Goal: Task Accomplishment & Management: Manage account settings

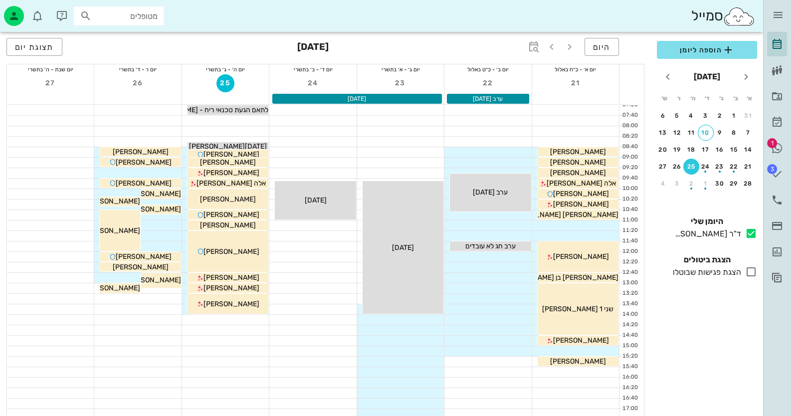
click at [775, 146] on span "1" at bounding box center [772, 143] width 10 height 10
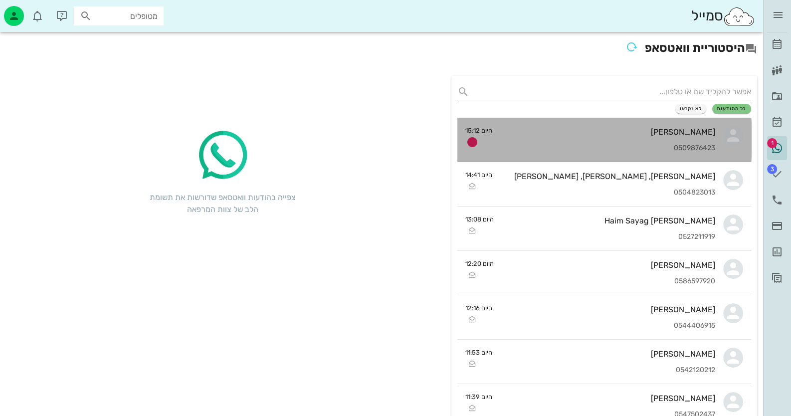
click at [638, 145] on div "0509876423" at bounding box center [607, 148] width 215 height 8
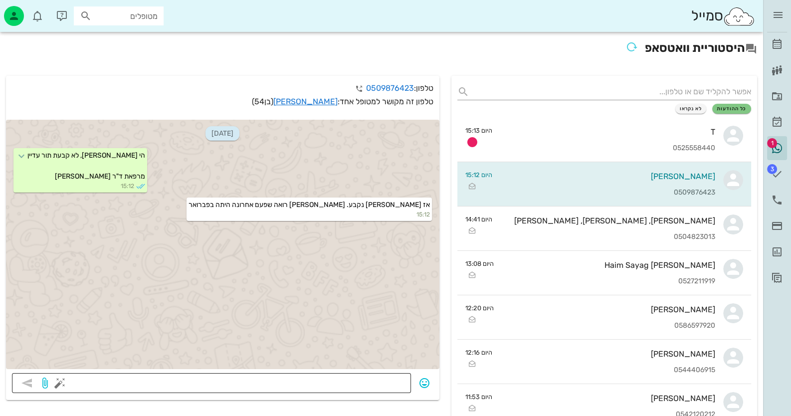
click at [56, 380] on button "button" at bounding box center [60, 383] width 12 height 12
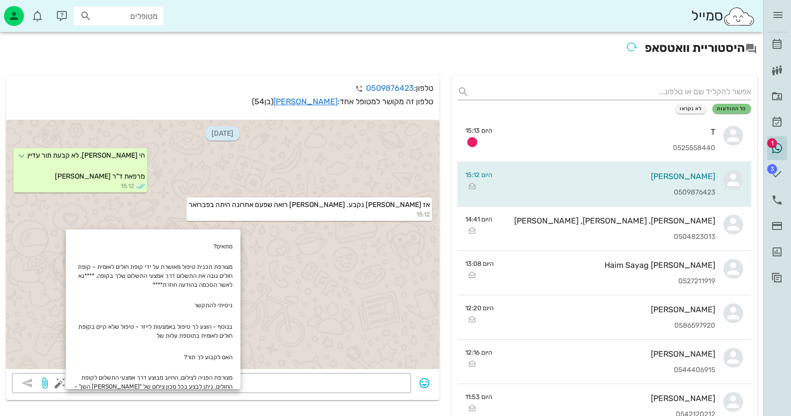
click at [289, 337] on div "[DATE] הי [PERSON_NAME], לא קבעת תור עדיין מרפאת ד"ר [PERSON_NAME] 15:12 אז [PE…" at bounding box center [222, 244] width 433 height 249
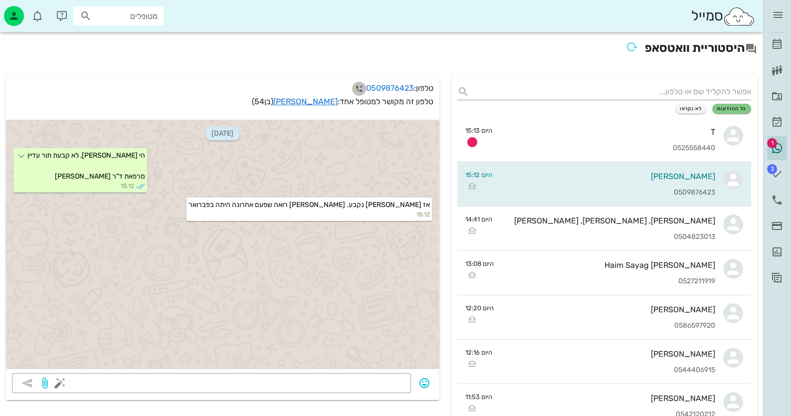
click at [354, 87] on icon "button" at bounding box center [359, 89] width 12 height 12
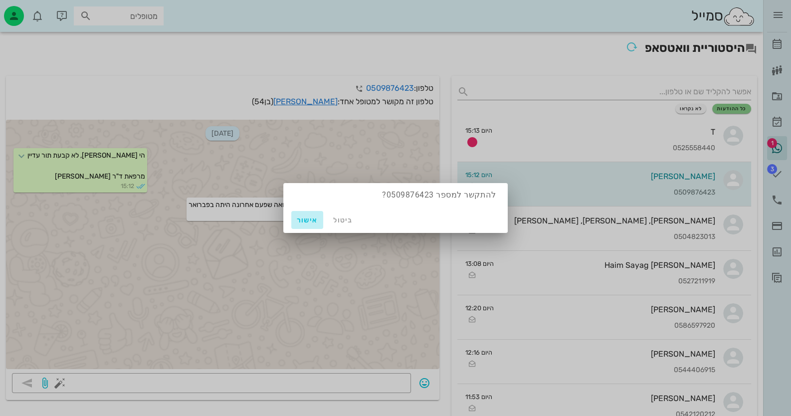
click at [306, 214] on button "אישור" at bounding box center [307, 220] width 32 height 18
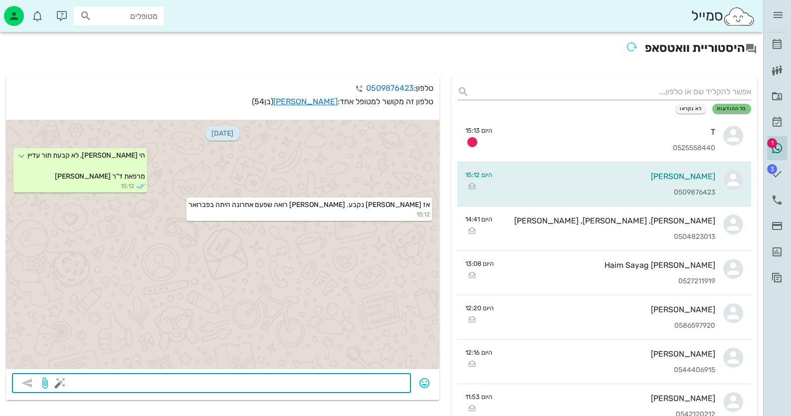
click at [349, 384] on textarea at bounding box center [233, 384] width 343 height 16
click at [59, 386] on button "button" at bounding box center [60, 383] width 12 height 12
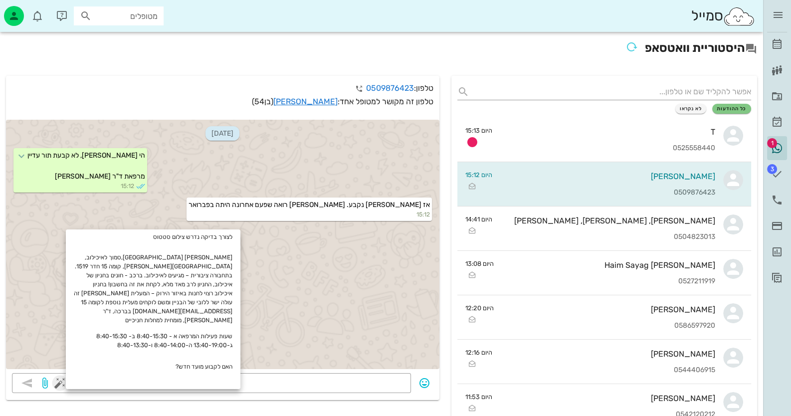
scroll to position [299, 0]
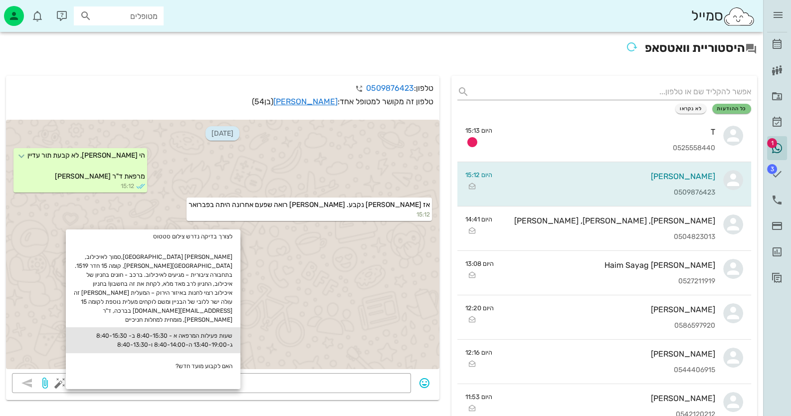
click at [220, 327] on div "שעות פעילות המרפאה א - 8:40-15:30 ב- 8:40-15:30 ג-13:40-19:00 ה-8:40-14:00 ו-8:…" at bounding box center [153, 340] width 175 height 26
type textarea "שעות פעילות המרפאה א - 8:40-15:30 ב- 8:40-15:30 ג-13:40-19:00 ה-8:40-14:00 ו-8:…"
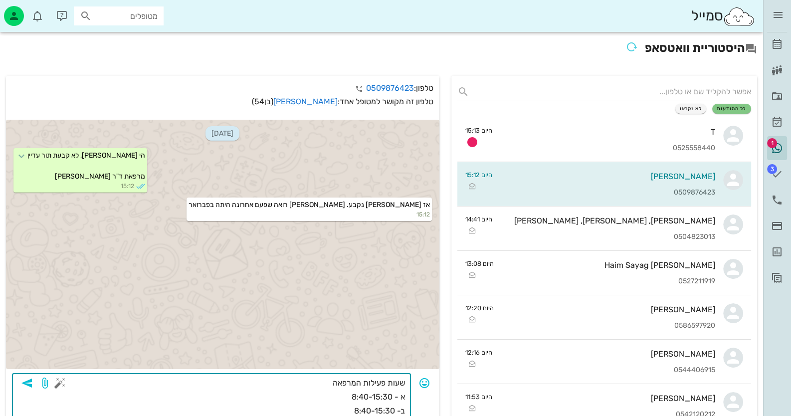
scroll to position [244, 0]
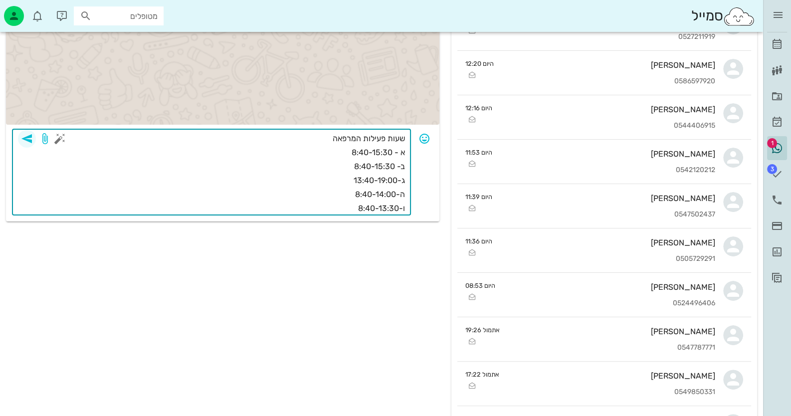
click at [27, 137] on icon "button" at bounding box center [27, 139] width 12 height 12
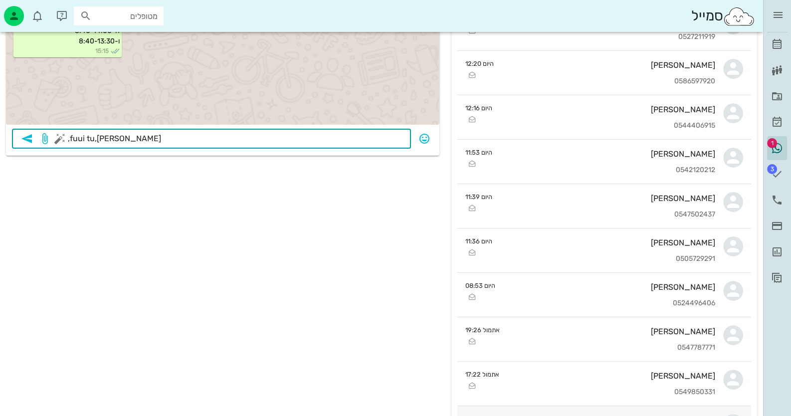
type textarea ",fuui tu,[PERSON_NAME]"
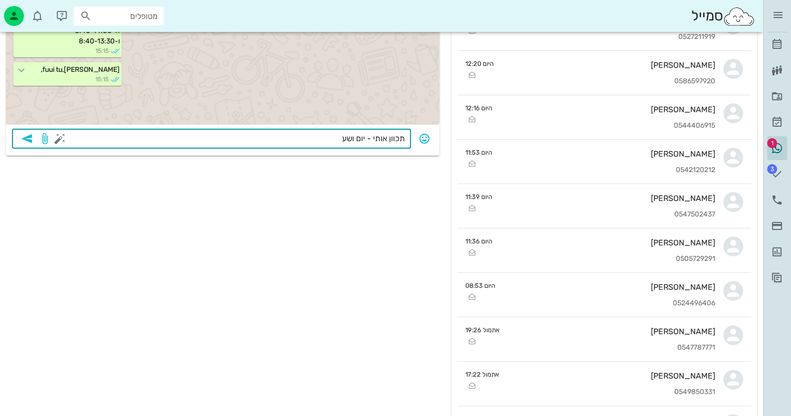
type textarea "תכוון אותי - יום ושעה"
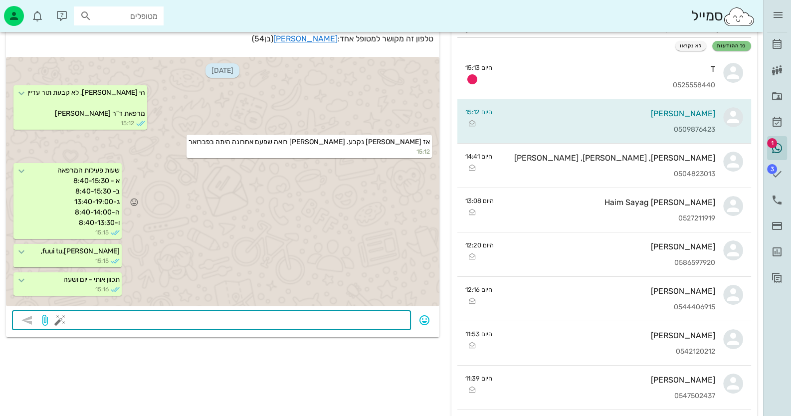
scroll to position [45, 0]
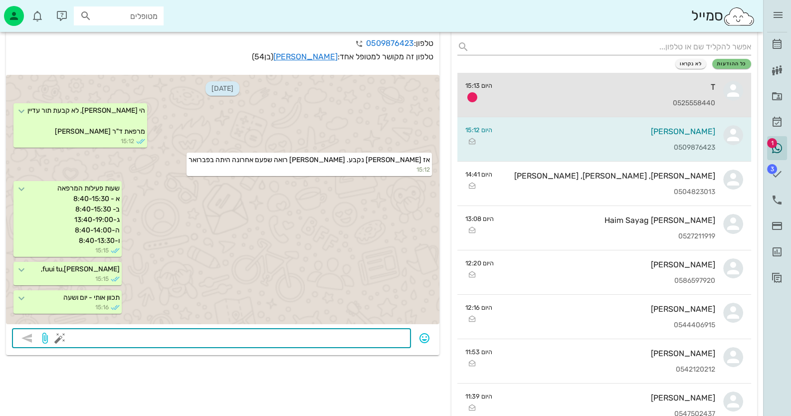
click at [598, 97] on div "T 0525558440" at bounding box center [607, 95] width 215 height 44
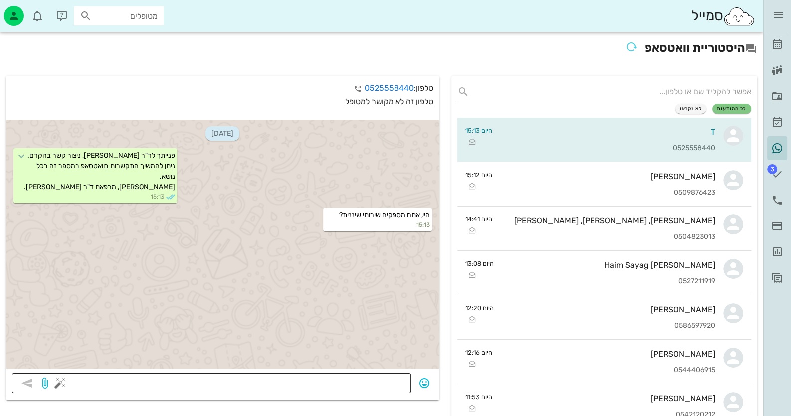
click at [388, 381] on textarea at bounding box center [233, 384] width 343 height 16
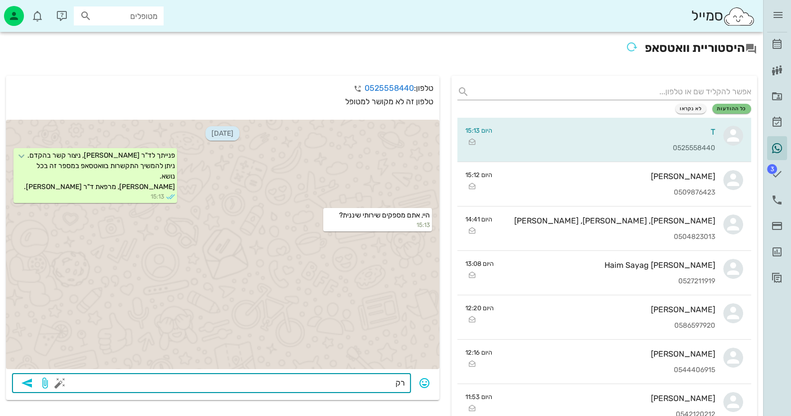
type textarea "ר"
type textarea "לא - רק אם קיימת בעיית חניכיים יותר מורכבת"
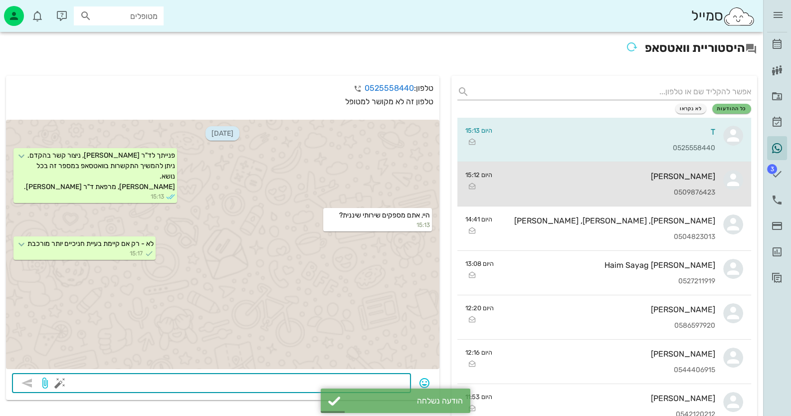
click at [671, 174] on div "[PERSON_NAME]" at bounding box center [607, 176] width 215 height 9
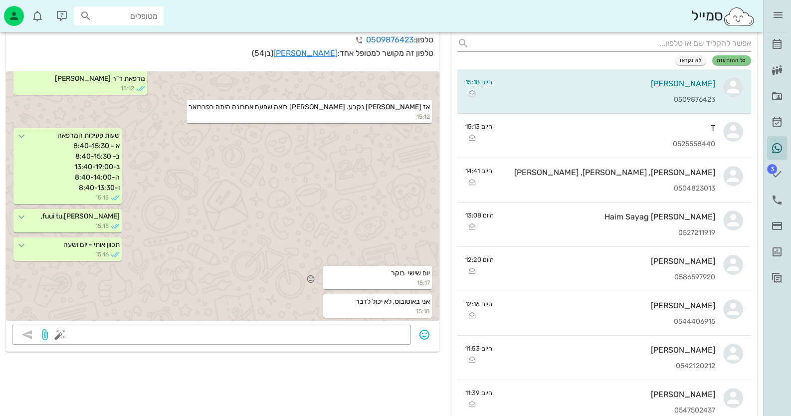
scroll to position [49, 0]
click at [317, 49] on link "[PERSON_NAME]" at bounding box center [305, 51] width 64 height 9
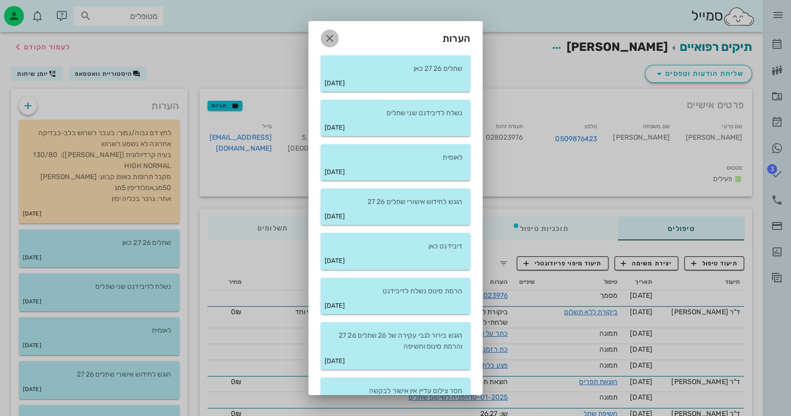
click at [336, 35] on icon "button" at bounding box center [330, 38] width 12 height 12
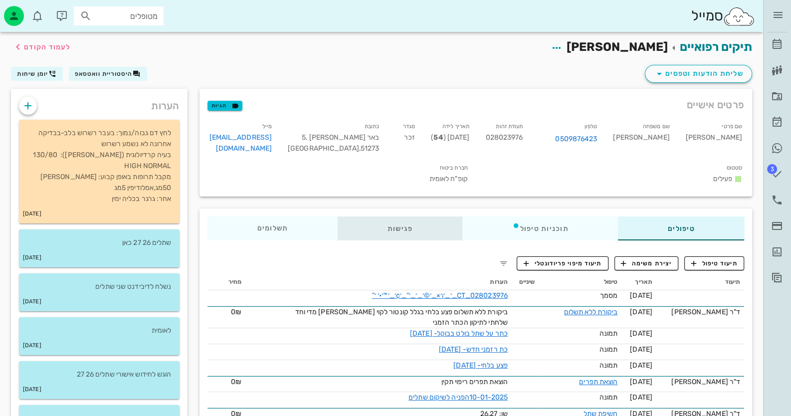
click at [397, 229] on div "פגישות" at bounding box center [400, 228] width 125 height 24
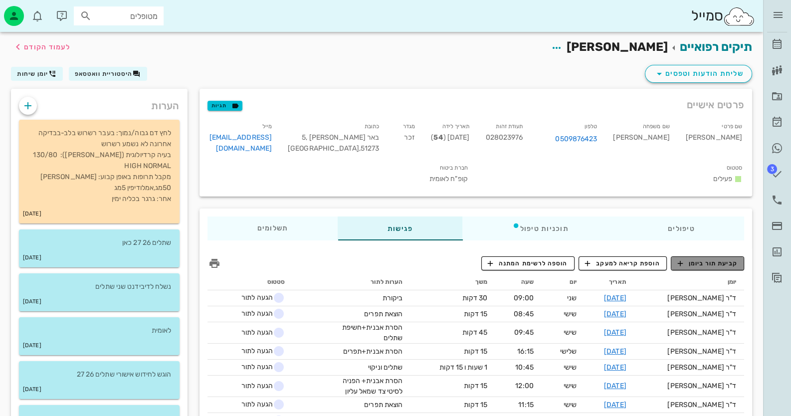
click at [718, 262] on span "קביעת תור ביומן" at bounding box center [707, 263] width 60 height 9
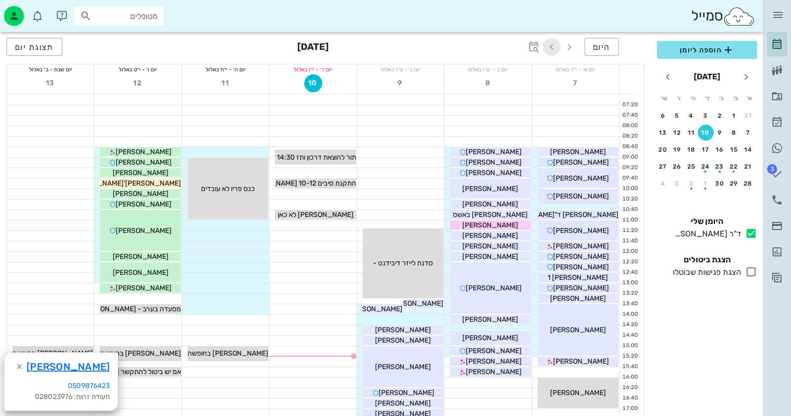
click at [557, 47] on icon "button" at bounding box center [552, 47] width 12 height 12
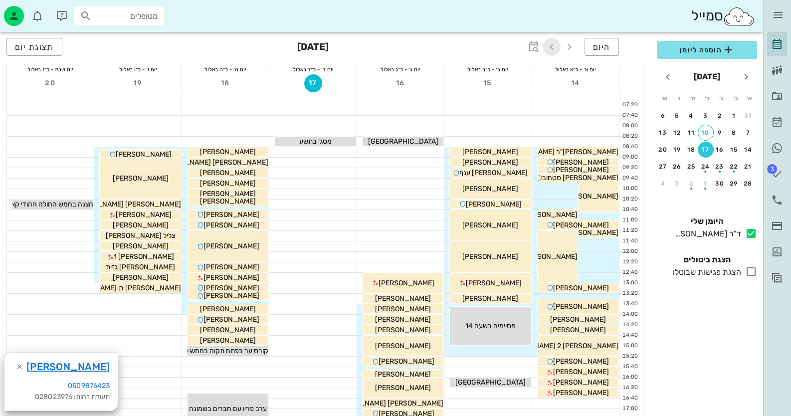
click at [557, 47] on icon "button" at bounding box center [552, 47] width 12 height 12
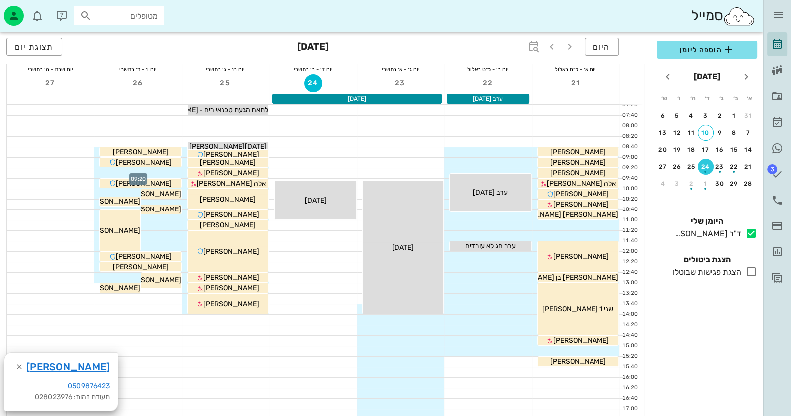
click at [160, 172] on div at bounding box center [137, 173] width 87 height 10
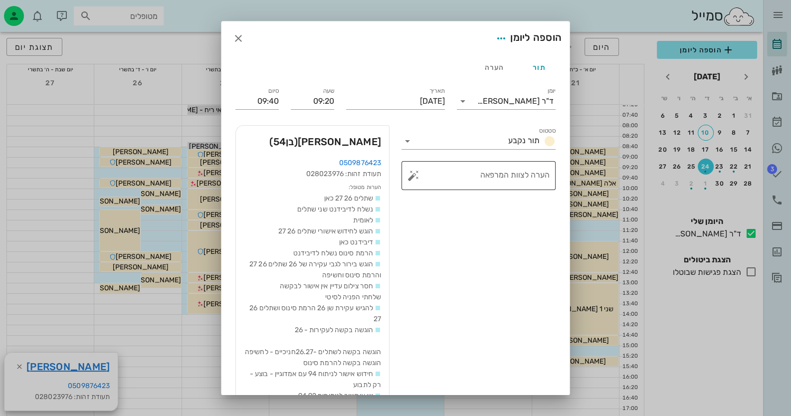
click at [417, 175] on button "button" at bounding box center [413, 176] width 12 height 12
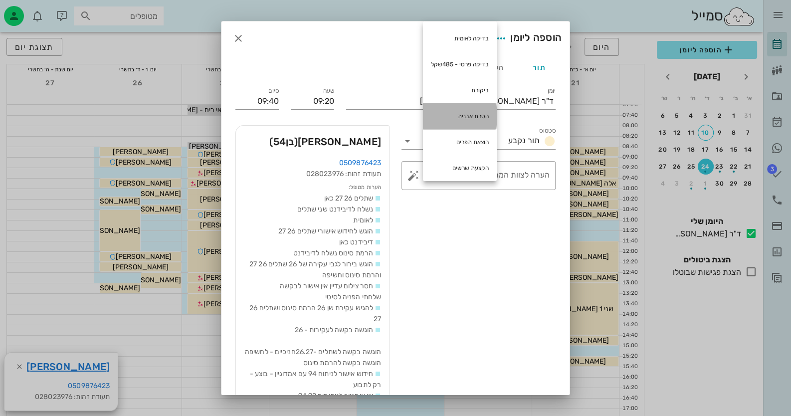
click at [462, 110] on div "הסרת אבנית" at bounding box center [460, 116] width 74 height 26
type textarea "הסרת אבנית"
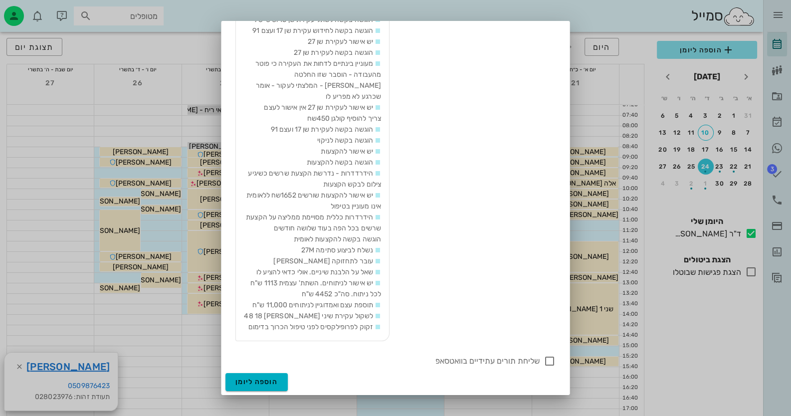
scroll to position [529, 0]
click at [549, 362] on div at bounding box center [549, 361] width 17 height 17
checkbox input "true"
click at [271, 380] on span "הוספה ליומן" at bounding box center [256, 382] width 42 height 8
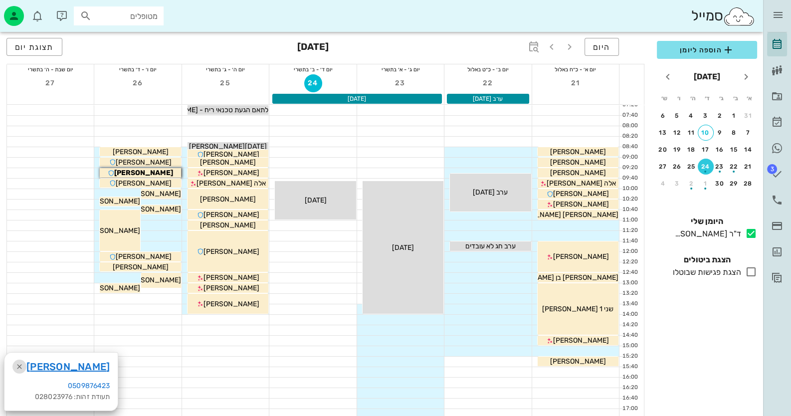
click at [18, 366] on icon "button" at bounding box center [19, 367] width 12 height 12
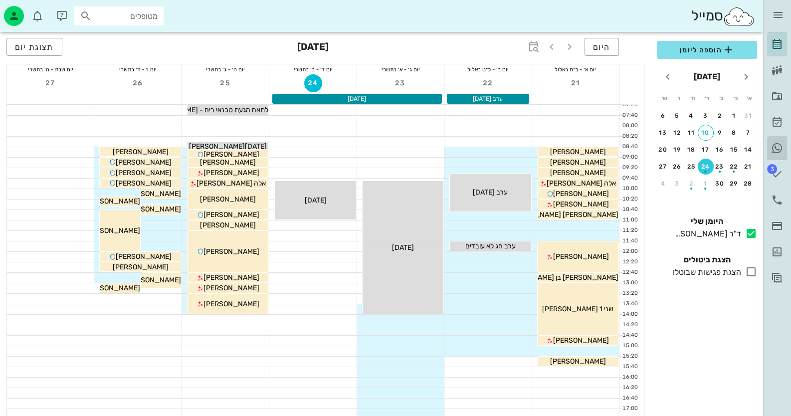
click at [771, 147] on icon at bounding box center [777, 148] width 12 height 12
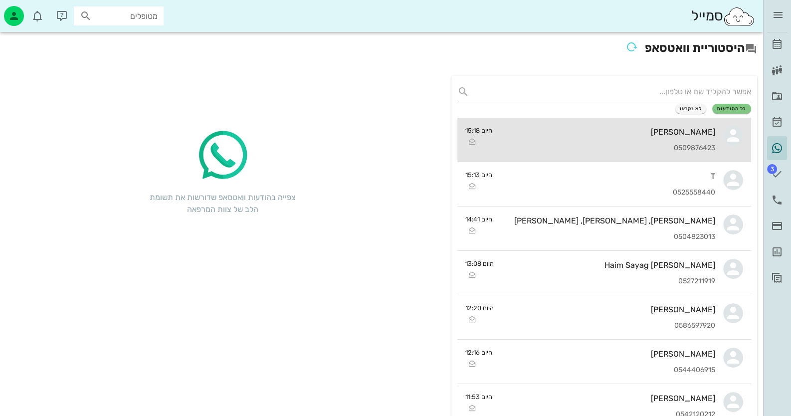
click at [736, 139] on icon at bounding box center [733, 136] width 20 height 20
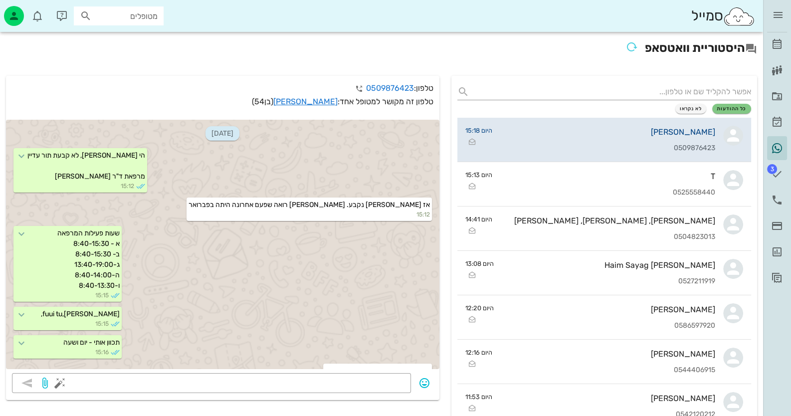
scroll to position [120, 0]
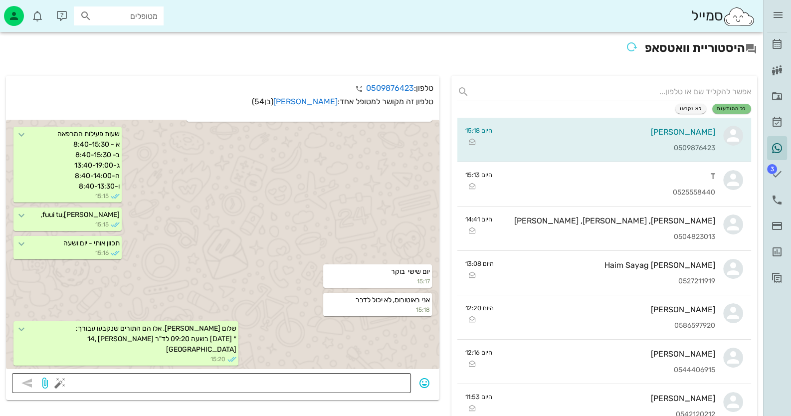
click at [55, 382] on button "button" at bounding box center [60, 383] width 12 height 12
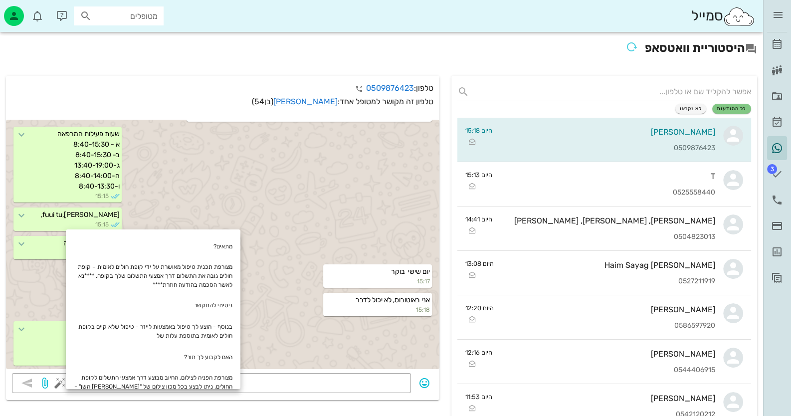
click at [314, 113] on div "טלפון: 0509876423 טלפון זה מקושר למטופל אחד: [PERSON_NAME] (בן 54 )" at bounding box center [222, 95] width 433 height 38
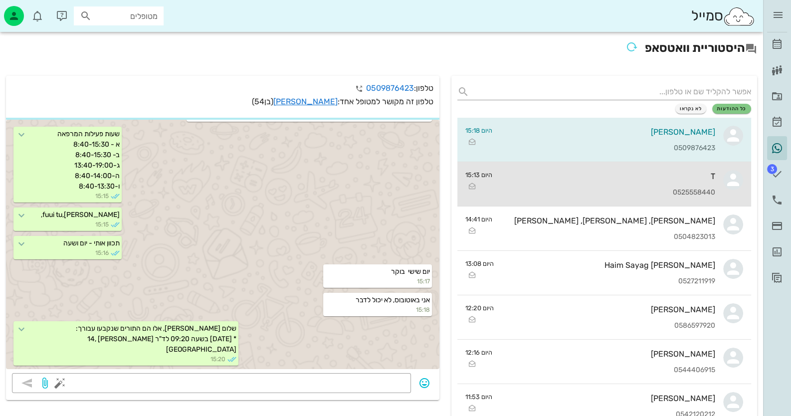
click at [719, 192] on link "T 0525558440 היום 15:13" at bounding box center [604, 184] width 294 height 44
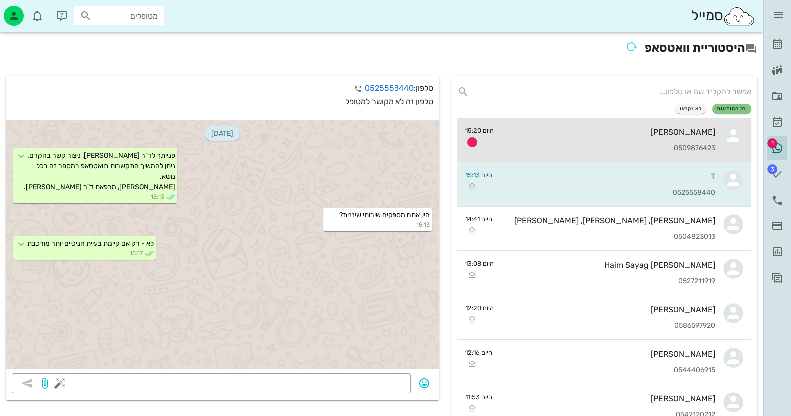
click at [702, 140] on div "[PERSON_NAME] 0509876423" at bounding box center [609, 140] width 214 height 44
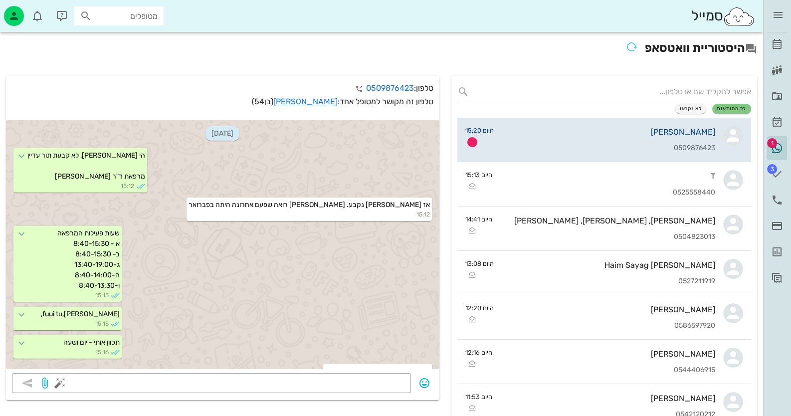
scroll to position [148, 0]
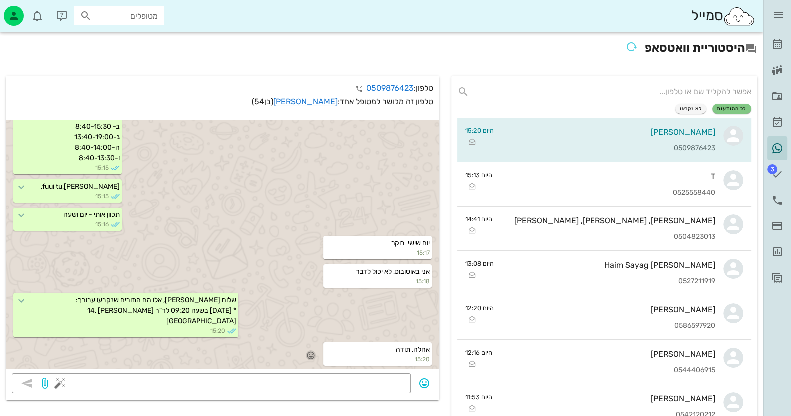
click at [314, 351] on icon "button" at bounding box center [310, 355] width 9 height 9
click at [217, 338] on div "🙏" at bounding box center [213, 340] width 18 height 19
click at [130, 17] on input "text" at bounding box center [126, 15] width 64 height 13
click at [154, 16] on input "עת אב" at bounding box center [126, 15] width 64 height 13
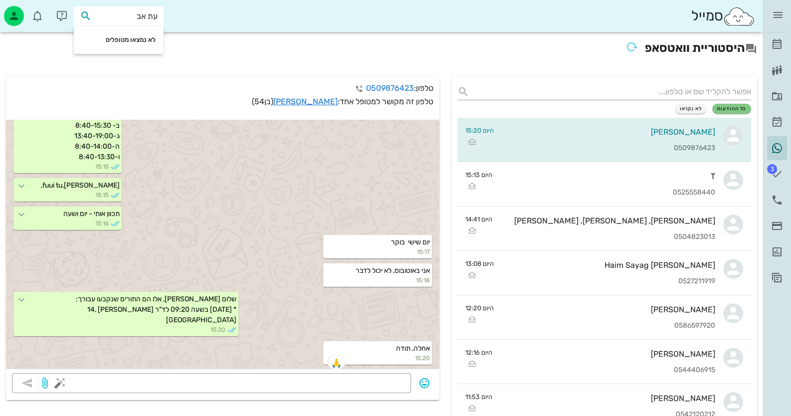
type input "[PERSON_NAME]"
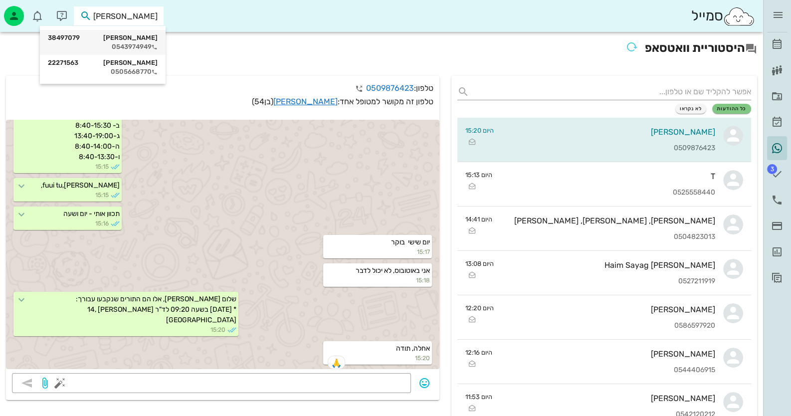
click at [144, 34] on div "[PERSON_NAME] 38497079" at bounding box center [103, 38] width 110 height 8
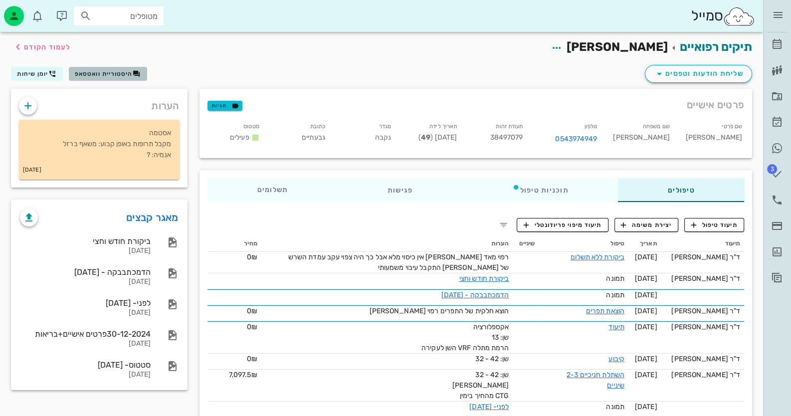
click at [107, 78] on button "היסטוריית וואטסאפ" at bounding box center [108, 74] width 78 height 14
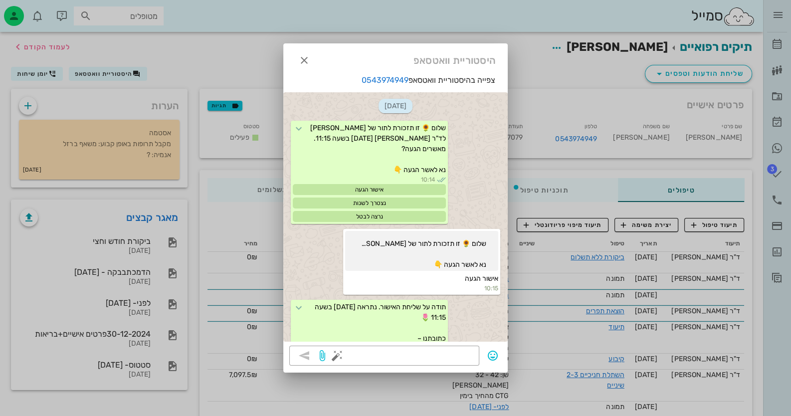
scroll to position [1277, 0]
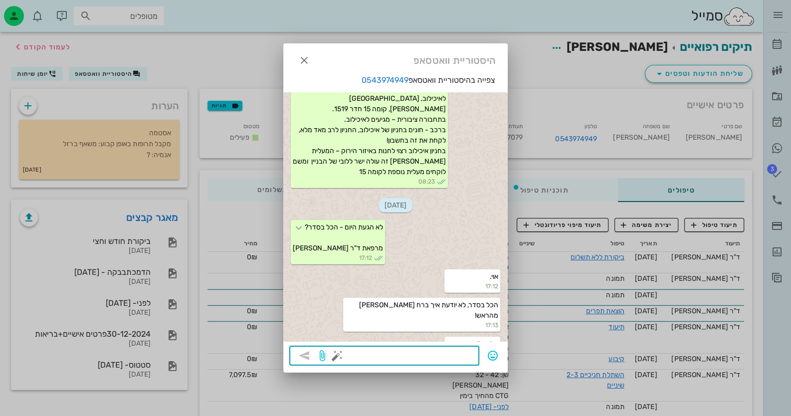
click at [435, 353] on textarea at bounding box center [406, 357] width 134 height 16
type textarea "הי - צריכות לקבוע תור לניתוח ...."
click at [301, 354] on icon "button" at bounding box center [304, 356] width 12 height 12
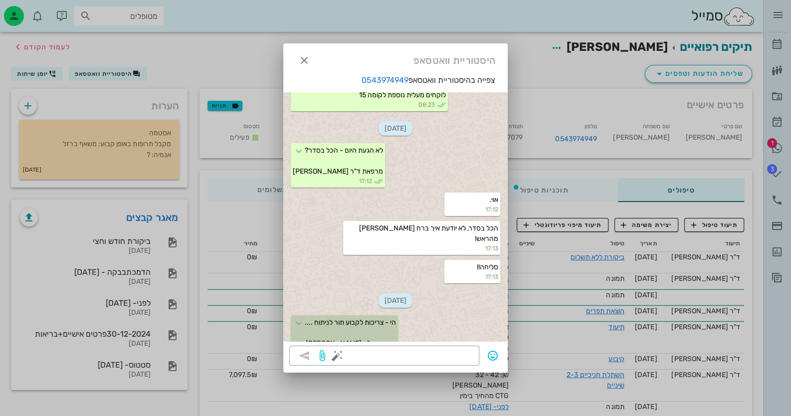
scroll to position [1404, 0]
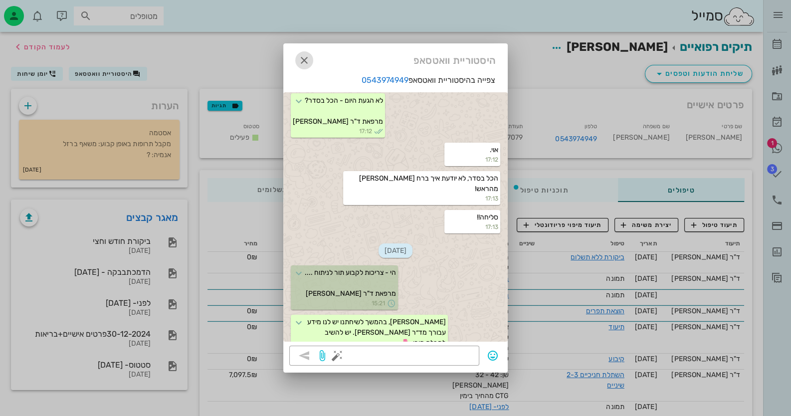
click at [303, 56] on icon "button" at bounding box center [304, 60] width 12 height 12
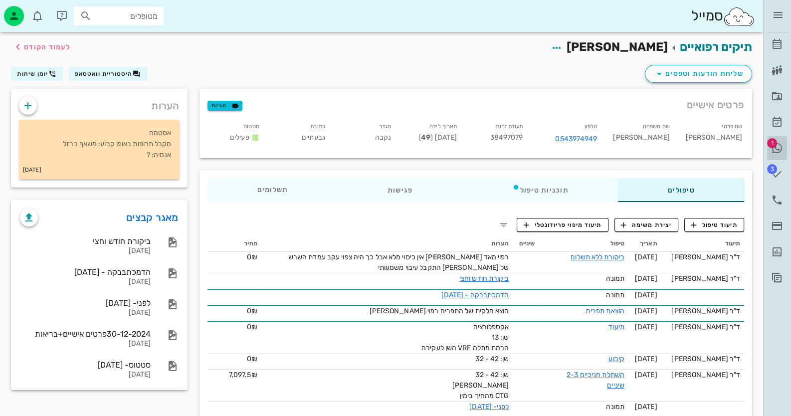
click at [779, 147] on icon at bounding box center [777, 148] width 12 height 12
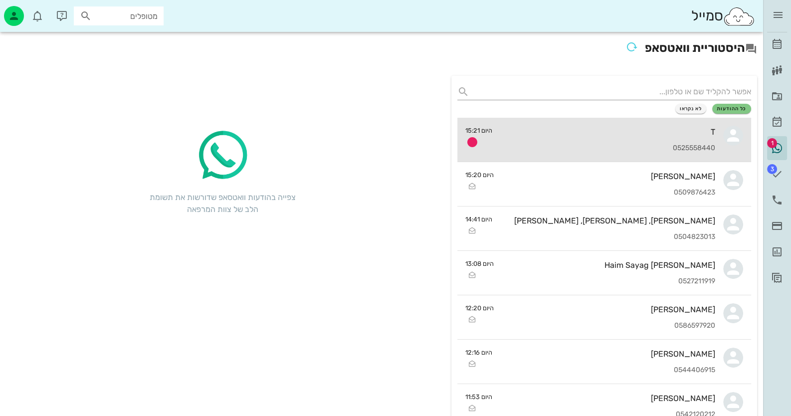
click at [743, 147] on link "T 0525558440 היום 15:21" at bounding box center [604, 140] width 294 height 44
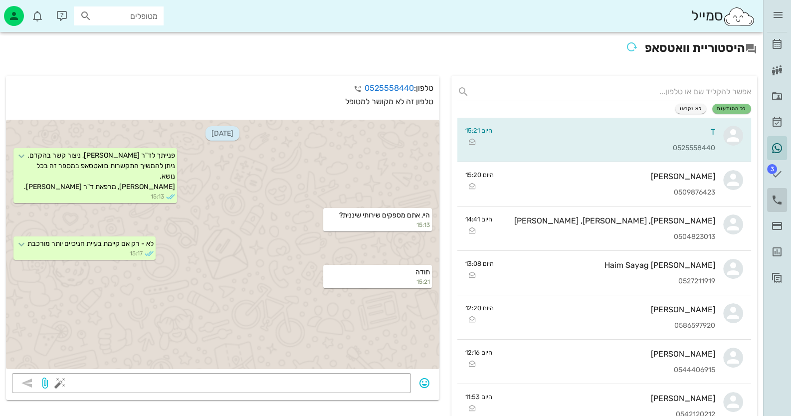
click at [775, 200] on icon at bounding box center [777, 200] width 12 height 12
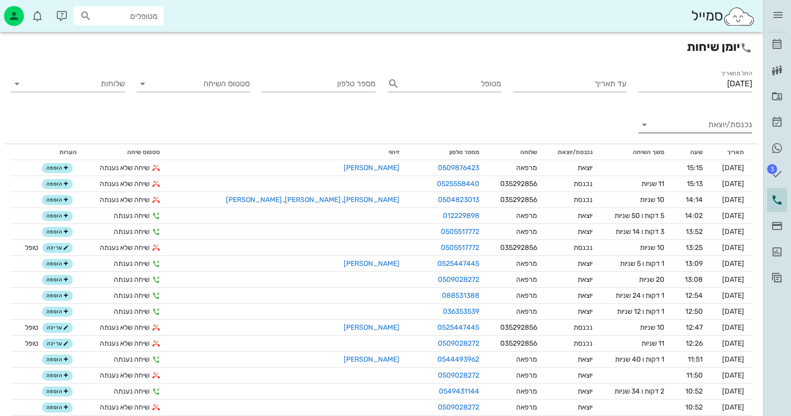
click at [698, 126] on input "נכנסת/יוצאת" at bounding box center [703, 125] width 98 height 16
click at [0, 0] on div "נכנסת" at bounding box center [0, 0] width 0 height 0
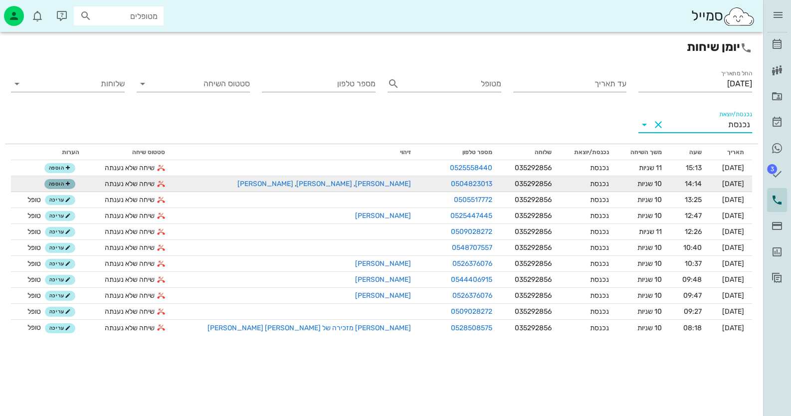
click at [71, 184] on span "הוספה" at bounding box center [60, 184] width 22 height 6
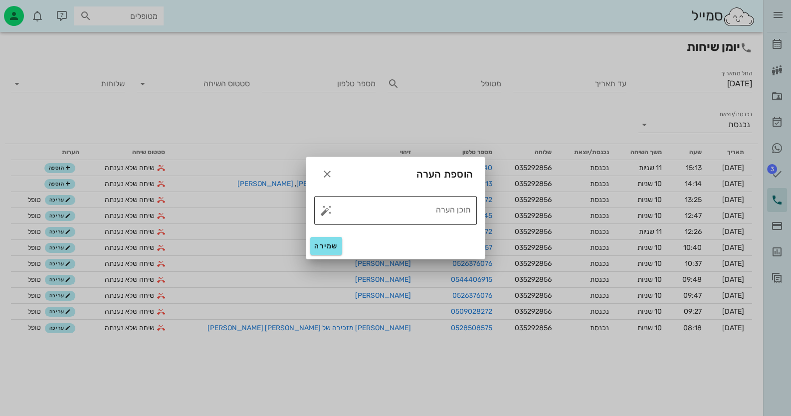
click at [327, 210] on button "button" at bounding box center [326, 210] width 12 height 12
click at [361, 200] on div "טופל" at bounding box center [369, 200] width 74 height 26
type textarea "טופל"
click at [325, 245] on span "שמירה" at bounding box center [326, 246] width 24 height 8
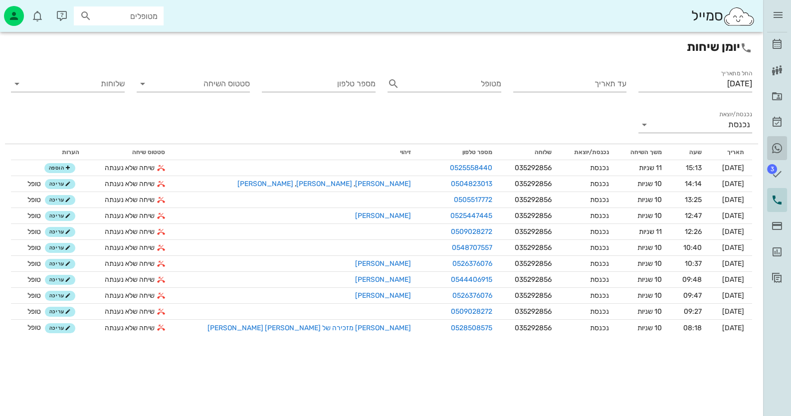
click at [783, 144] on link "היסטוריית וואטסאפ" at bounding box center [777, 148] width 20 height 24
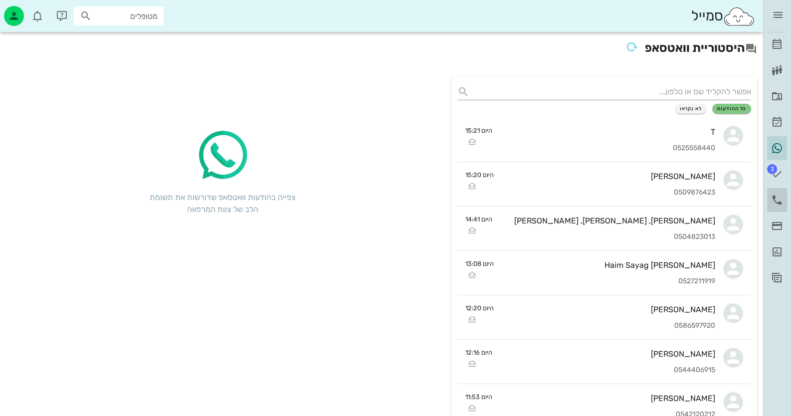
click at [771, 197] on icon at bounding box center [777, 200] width 12 height 12
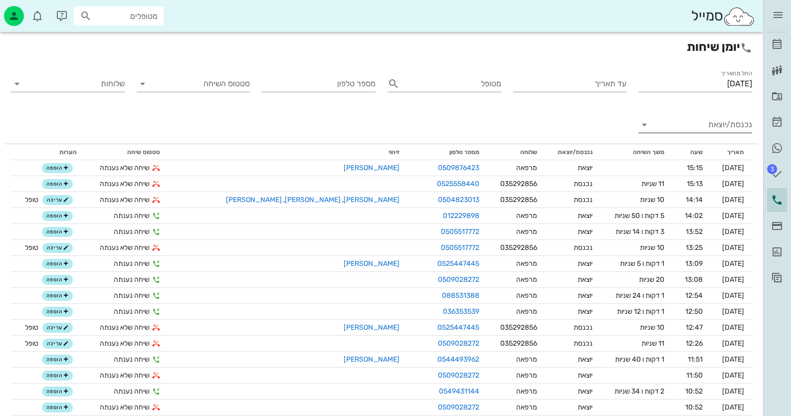
click at [713, 129] on input "נכנסת/יוצאת" at bounding box center [703, 125] width 98 height 16
click at [0, 0] on div "נכנסת" at bounding box center [0, 0] width 0 height 0
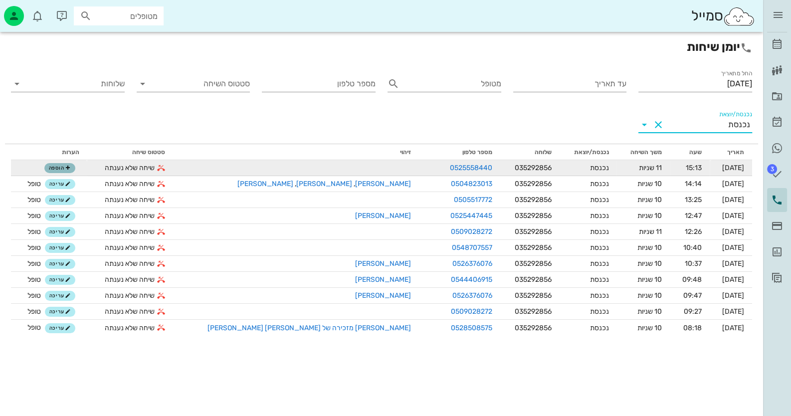
click at [71, 166] on icon "button" at bounding box center [68, 168] width 6 height 6
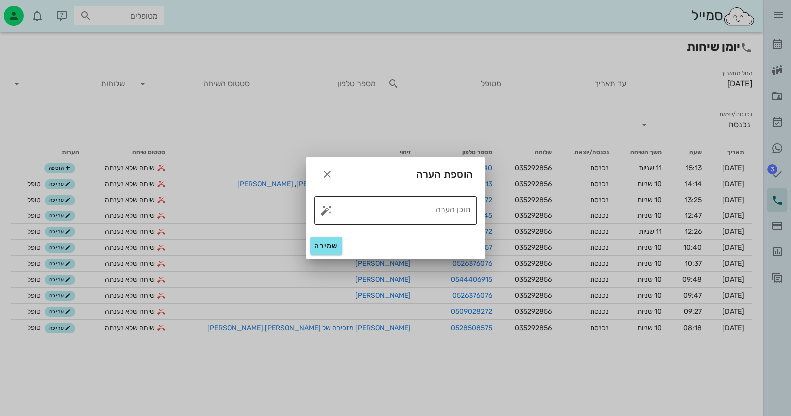
click at [326, 209] on button "button" at bounding box center [326, 210] width 12 height 12
click at [399, 197] on div "טופל" at bounding box center [369, 200] width 74 height 26
type textarea "טופל"
click at [334, 243] on span "שמירה" at bounding box center [326, 246] width 24 height 8
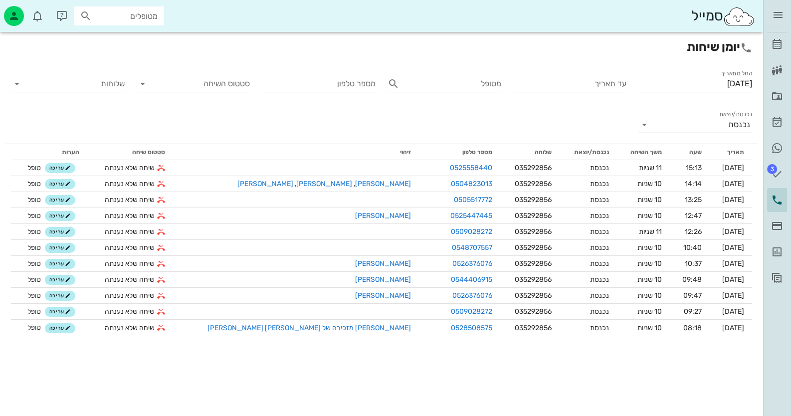
click at [129, 14] on input "מטופלים" at bounding box center [126, 15] width 64 height 13
type input "[PERSON_NAME]"
click at [780, 48] on icon at bounding box center [777, 44] width 12 height 12
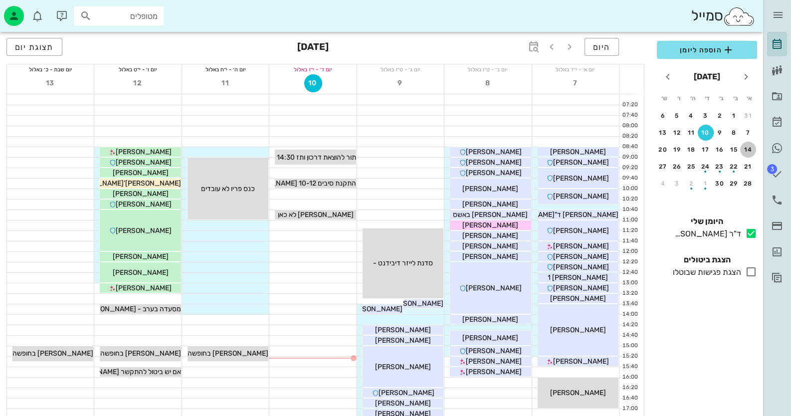
click at [751, 146] on div "14" at bounding box center [748, 149] width 16 height 7
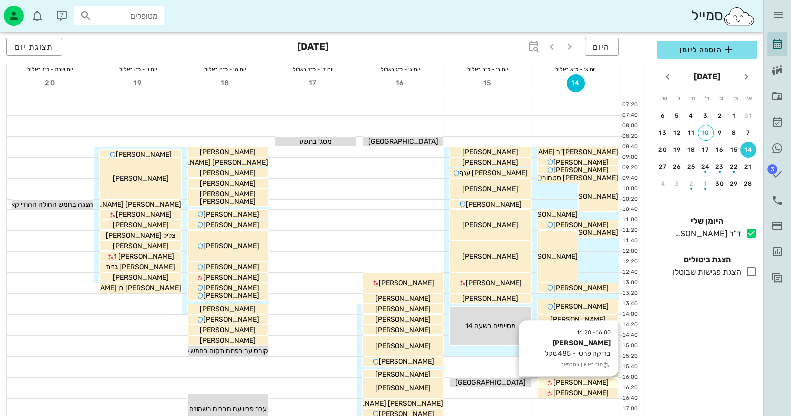
click at [595, 380] on div "[PERSON_NAME]" at bounding box center [578, 382] width 81 height 10
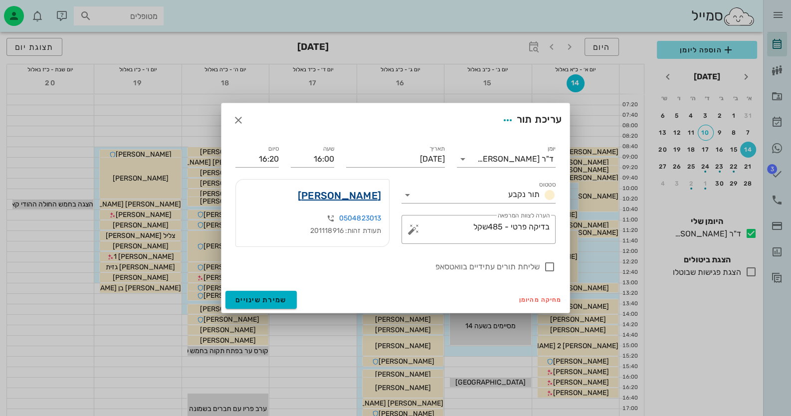
click at [359, 196] on link "[PERSON_NAME]" at bounding box center [339, 196] width 83 height 16
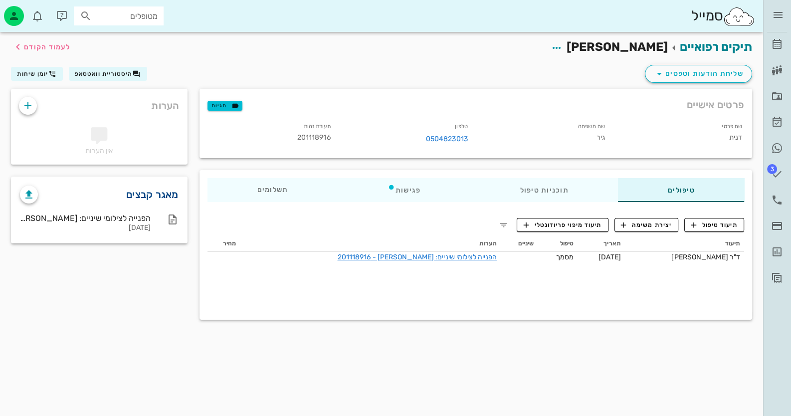
click at [162, 194] on link "מאגר קבצים" at bounding box center [152, 195] width 52 height 16
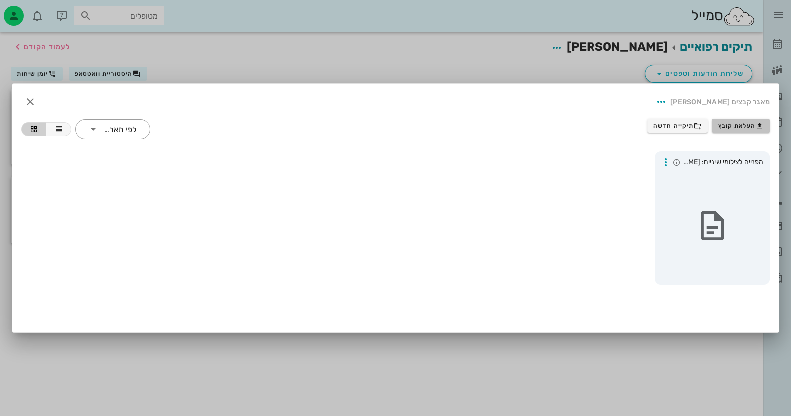
click at [750, 124] on span "העלאת קובץ" at bounding box center [740, 126] width 45 height 8
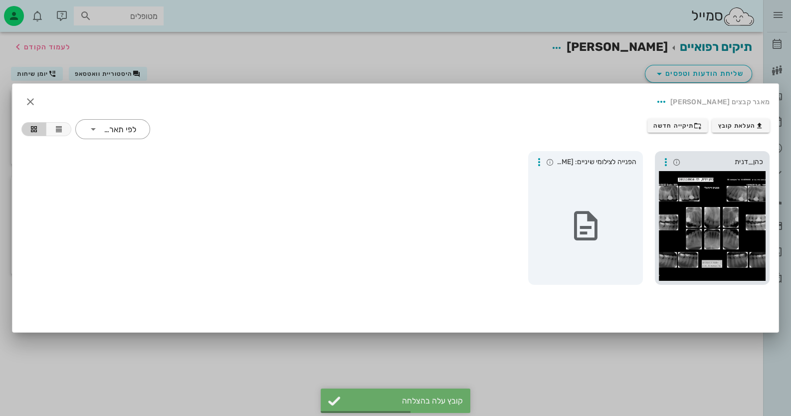
click at [748, 187] on div at bounding box center [712, 226] width 107 height 110
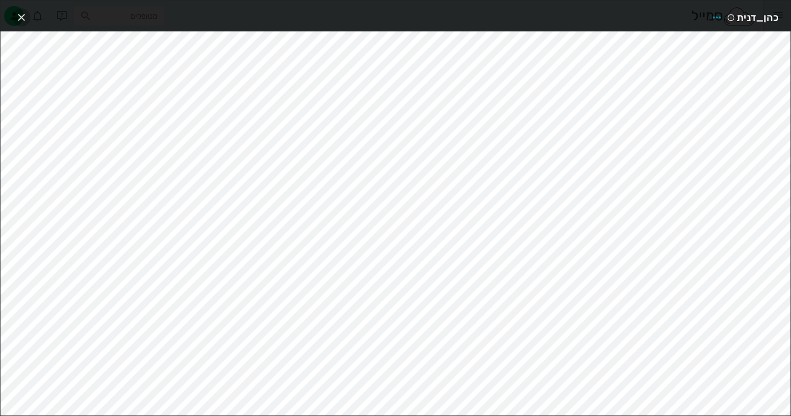
click at [18, 13] on icon "button" at bounding box center [21, 17] width 12 height 12
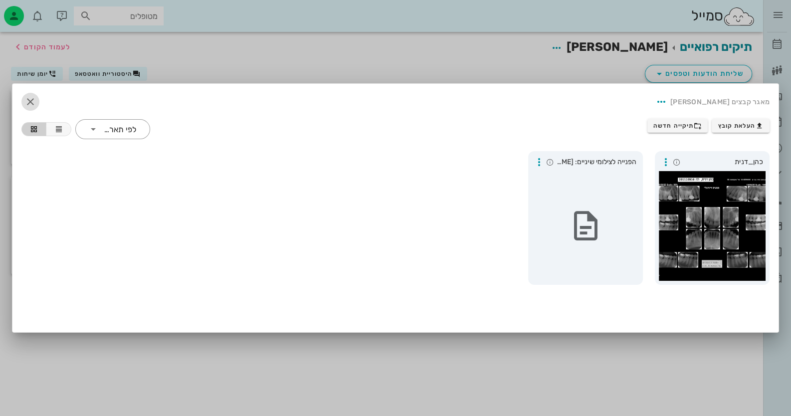
click at [28, 96] on icon "button" at bounding box center [30, 102] width 12 height 12
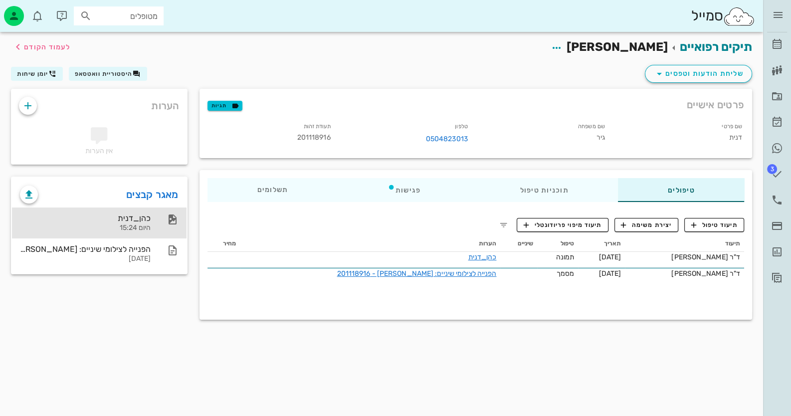
click at [155, 229] on div "כהן_דנית היום 15:24" at bounding box center [99, 222] width 175 height 31
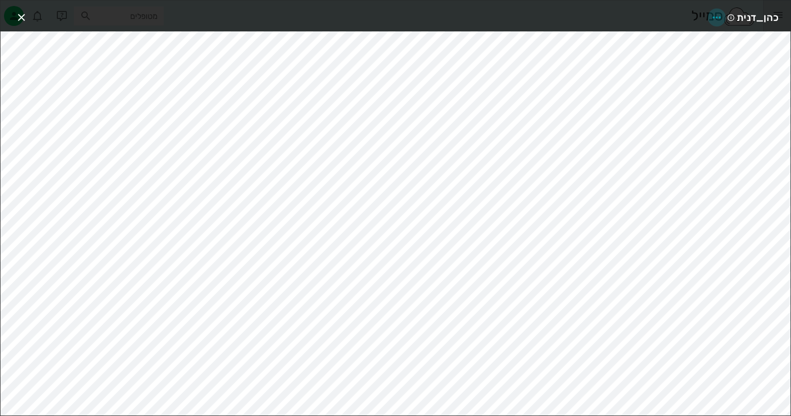
click at [720, 14] on icon "button" at bounding box center [717, 17] width 12 height 12
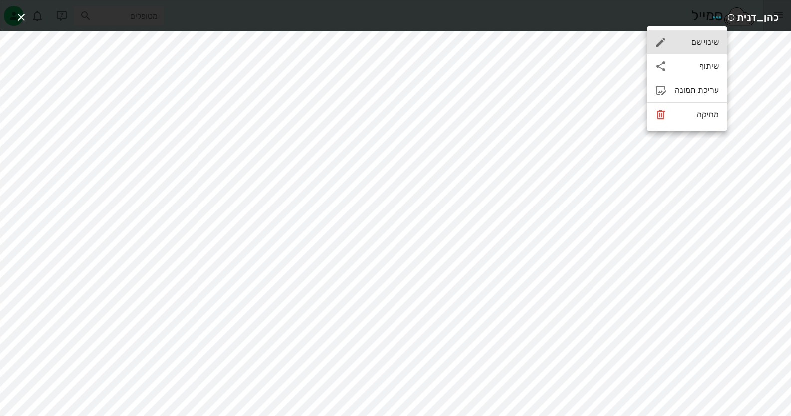
click at [708, 49] on div "שינוי שם" at bounding box center [687, 42] width 80 height 24
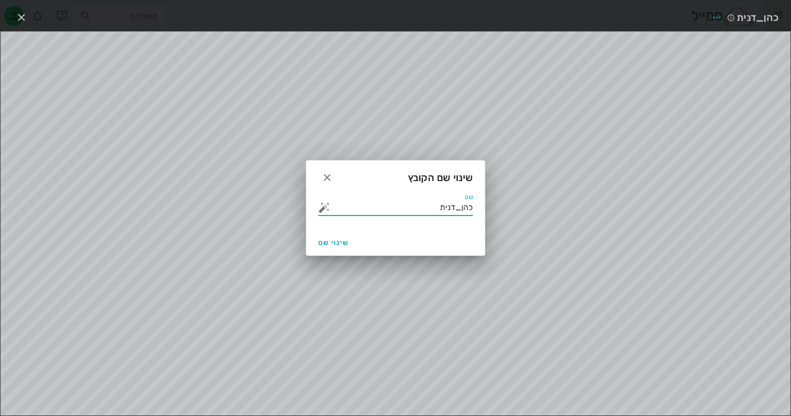
drag, startPoint x: 430, startPoint y: 208, endPoint x: 499, endPoint y: 212, distance: 69.4
click at [499, 212] on div "ד״ר [PERSON_NAME] רשימת המתנה תיקים רפואיים אישורי הגעה היסטוריית וואטסאפ 3 משי…" at bounding box center [395, 208] width 791 height 416
click at [323, 208] on button "button" at bounding box center [324, 208] width 12 height 12
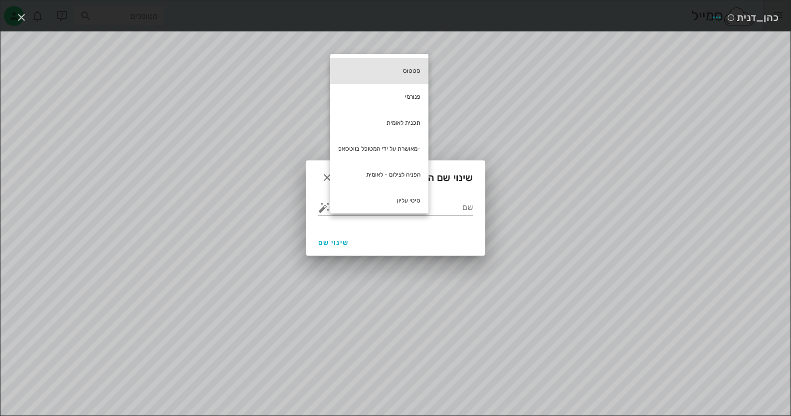
click at [418, 70] on div "סטטוס" at bounding box center [379, 71] width 98 height 26
type input "סטטוס"
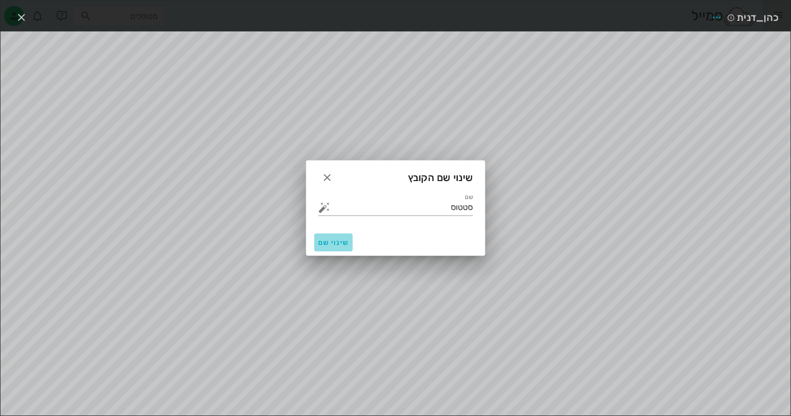
click at [343, 243] on span "שינוי שם" at bounding box center [333, 242] width 30 height 8
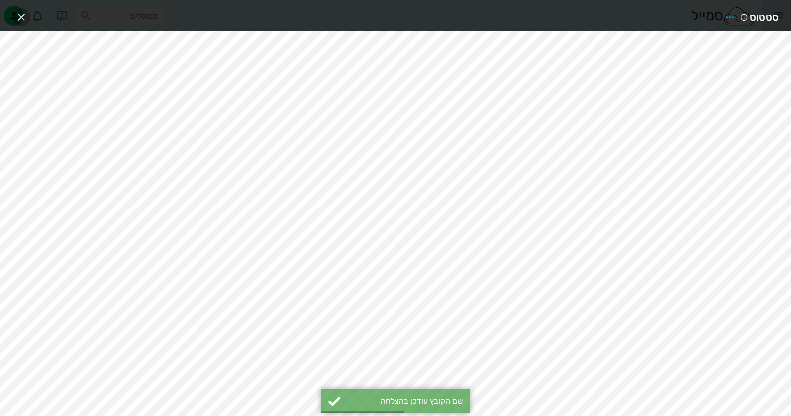
click at [28, 19] on span "button" at bounding box center [21, 17] width 18 height 12
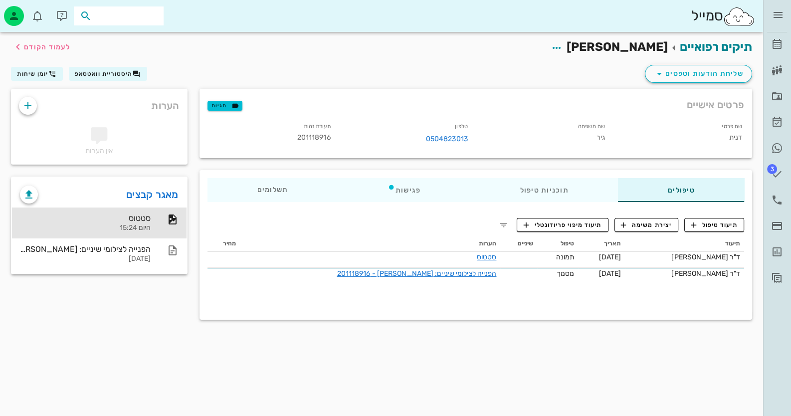
click at [127, 15] on input "text" at bounding box center [126, 15] width 64 height 13
type input "05540"
click at [240, 60] on div "תיקים רפואיים [PERSON_NAME] לעמוד הקודם" at bounding box center [381, 47] width 753 height 31
click at [781, 47] on icon at bounding box center [777, 44] width 12 height 12
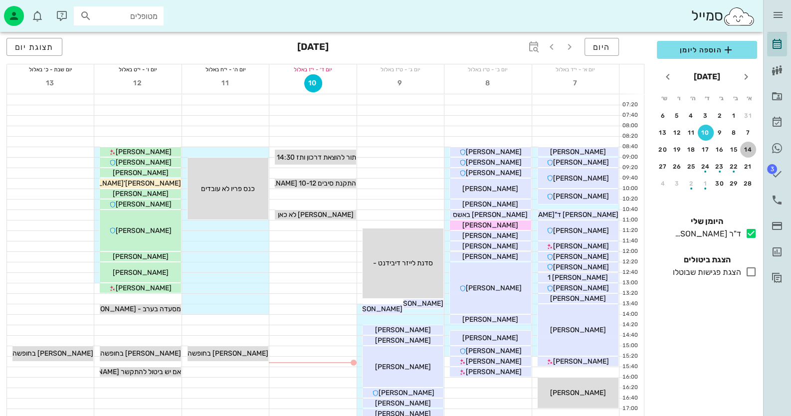
click at [753, 149] on div "14" at bounding box center [748, 149] width 16 height 7
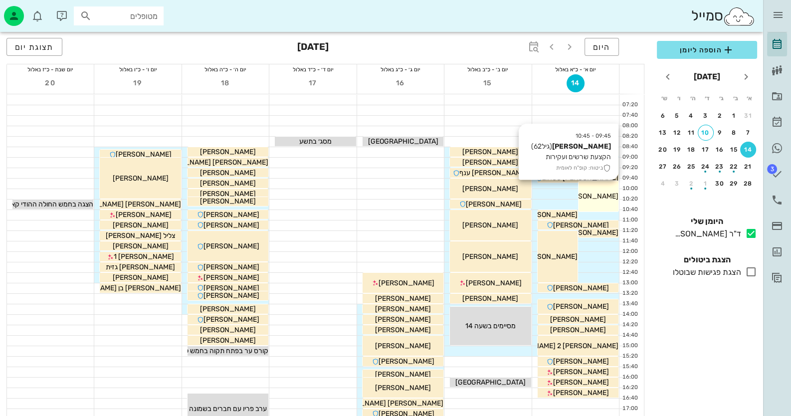
click at [590, 188] on div "09:45 - 10:45 [PERSON_NAME] (גיל 62 ) הקצעת שרשים ועקירות ביטוח: קופ"ח לאומית […" at bounding box center [599, 196] width 40 height 30
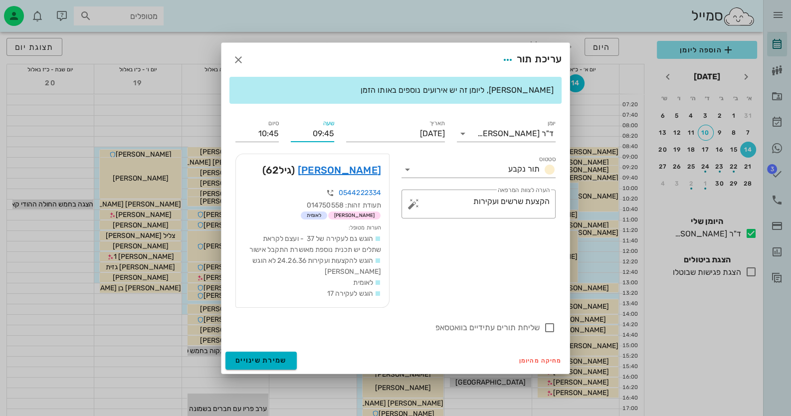
click at [333, 132] on input "09:45" at bounding box center [312, 134] width 43 height 16
click at [333, 132] on input "09:40" at bounding box center [312, 134] width 43 height 16
type input "09:40"
type input "10:40"
click at [276, 131] on input "10:40" at bounding box center [256, 134] width 43 height 16
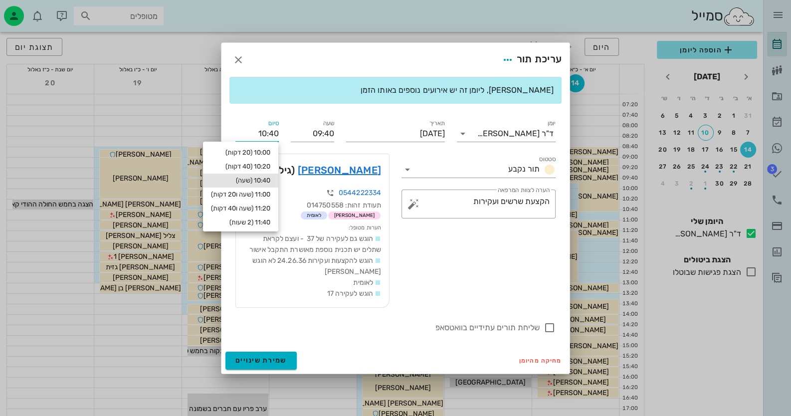
click at [263, 131] on input "10:40" at bounding box center [256, 134] width 43 height 16
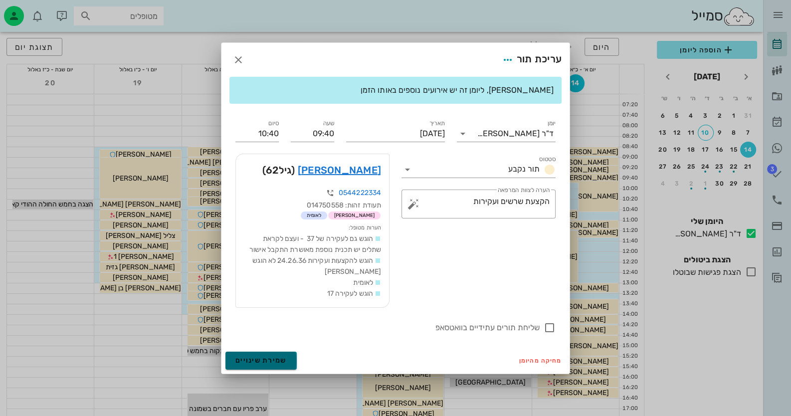
click at [277, 362] on span "שמירת שינויים" at bounding box center [260, 360] width 51 height 8
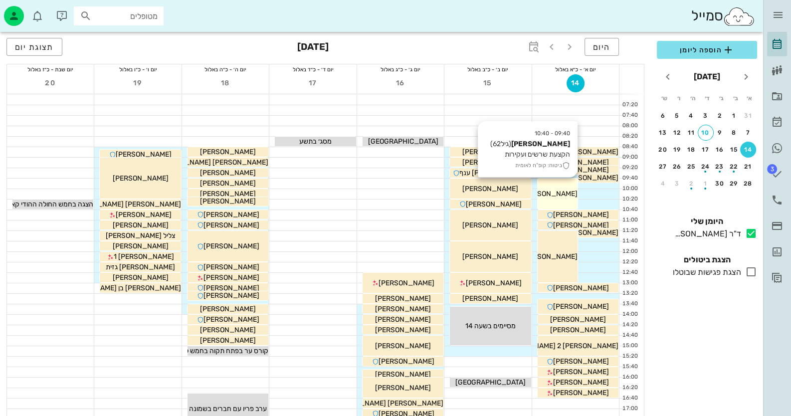
click at [568, 184] on div "09:40 - 10:40 [PERSON_NAME] (גיל 62 ) הקצעת שרשים ועקירות ביטוח: קופ"ח לאומית […" at bounding box center [558, 194] width 40 height 30
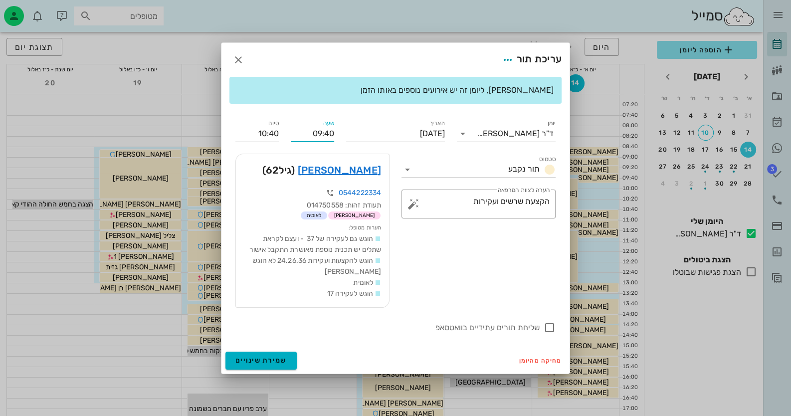
click at [331, 133] on input "09:40" at bounding box center [312, 134] width 43 height 16
click at [332, 133] on input "09:45" at bounding box center [312, 134] width 43 height 16
type input "09:45"
type input "10:45"
click at [254, 363] on span "שמירת שינויים" at bounding box center [260, 360] width 51 height 8
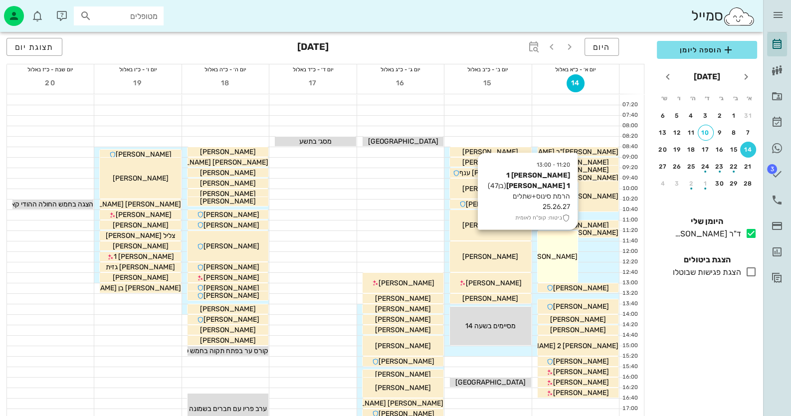
click at [556, 243] on div "11:20 - 13:00 [PERSON_NAME] 1 [PERSON_NAME] 1 (בן 47 ) הרמת סינוס+שתלים 25.26.2…" at bounding box center [558, 256] width 40 height 51
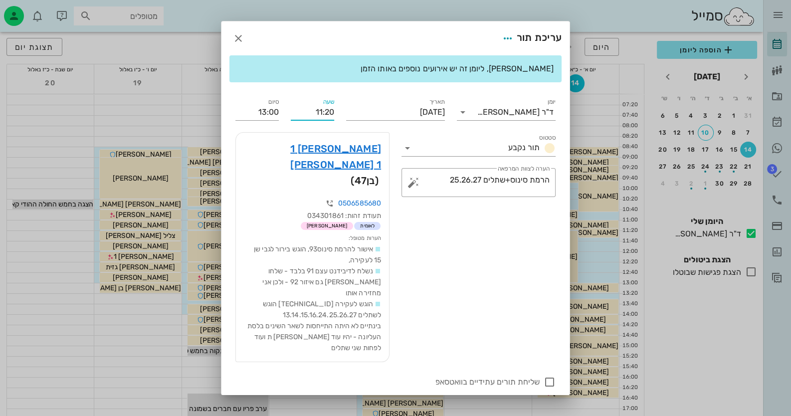
click at [325, 116] on input "11:20" at bounding box center [312, 112] width 43 height 16
click at [325, 116] on input "11:30" at bounding box center [312, 112] width 43 height 16
type input "11:30"
type input "13:10"
click at [284, 410] on span "שמירת שינויים" at bounding box center [260, 414] width 51 height 8
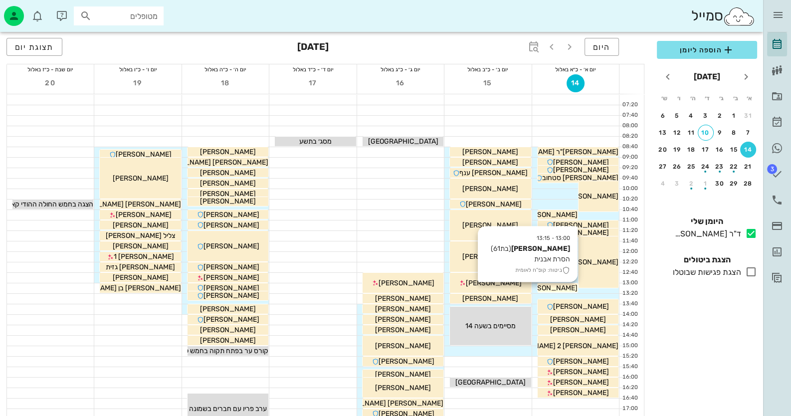
click at [569, 289] on span "[PERSON_NAME]" at bounding box center [550, 288] width 56 height 8
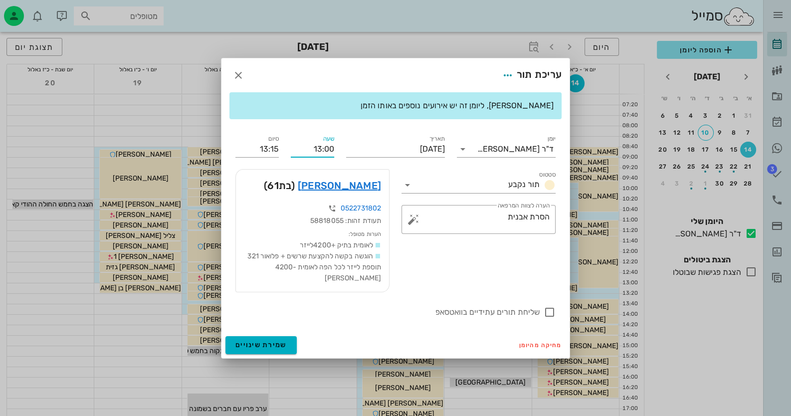
drag, startPoint x: 332, startPoint y: 153, endPoint x: 324, endPoint y: 155, distance: 8.2
click at [324, 155] on input "13:00" at bounding box center [312, 149] width 43 height 16
click at [324, 155] on input "13:20" at bounding box center [312, 149] width 43 height 16
type input "13:20"
type input "13:35"
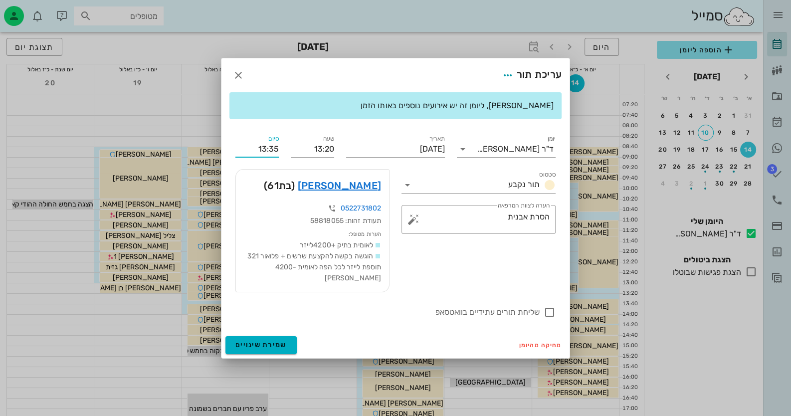
click at [275, 153] on input "13:35" at bounding box center [256, 149] width 43 height 16
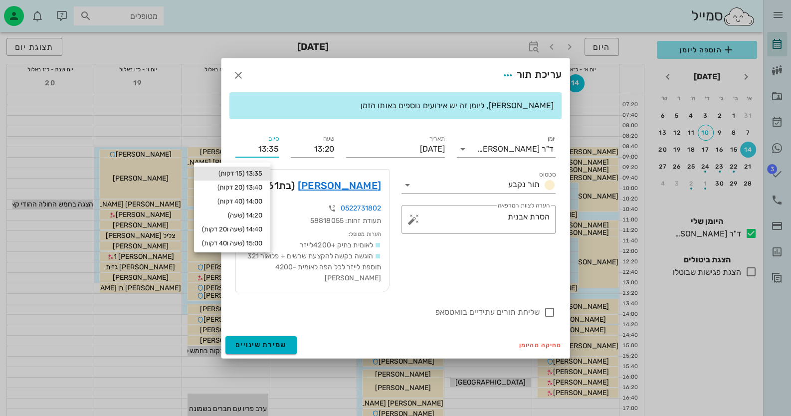
click at [275, 153] on input "13:35" at bounding box center [256, 149] width 43 height 16
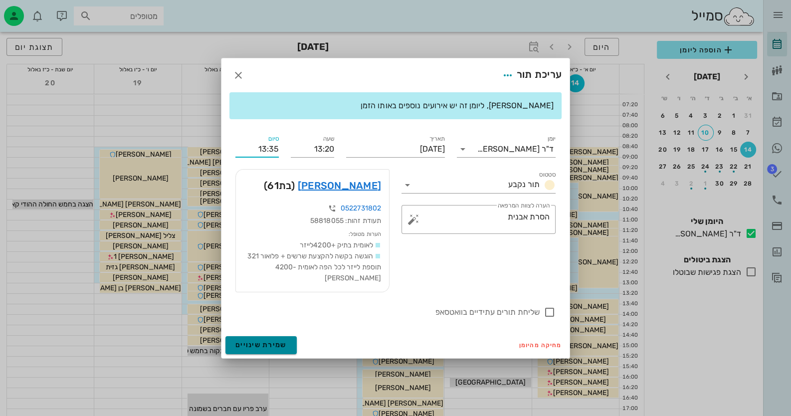
click at [247, 341] on span "שמירת שינויים" at bounding box center [260, 345] width 51 height 8
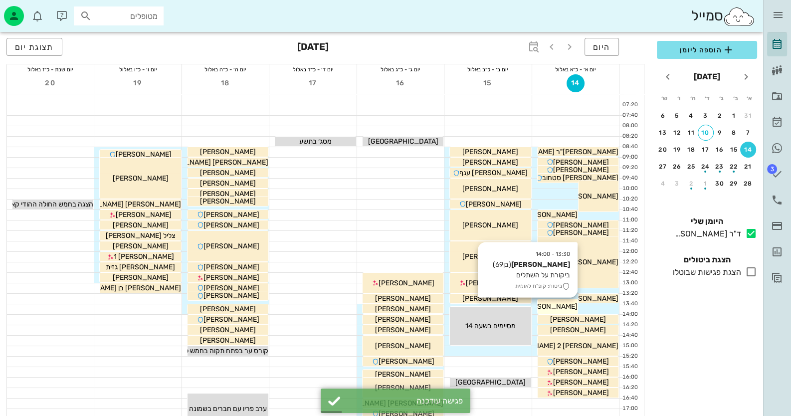
click at [571, 304] on span "[PERSON_NAME]" at bounding box center [550, 306] width 56 height 8
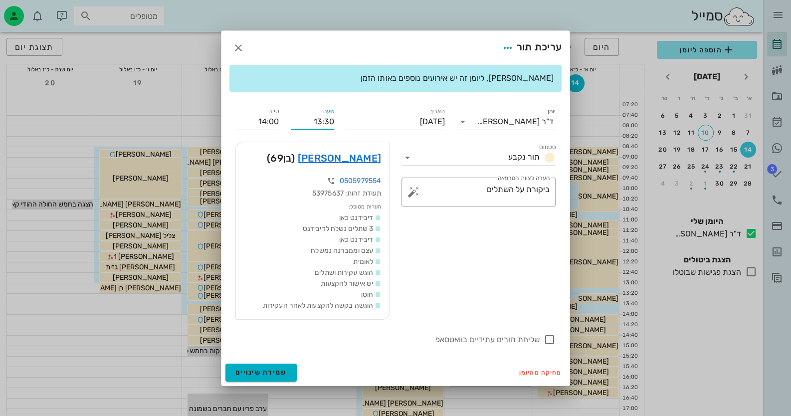
click at [325, 122] on input "13:30" at bounding box center [312, 122] width 43 height 16
click at [327, 122] on input "13:40" at bounding box center [312, 122] width 43 height 16
type input "13:40"
type input "14:10"
click at [277, 367] on button "שמירת שינויים" at bounding box center [260, 373] width 71 height 18
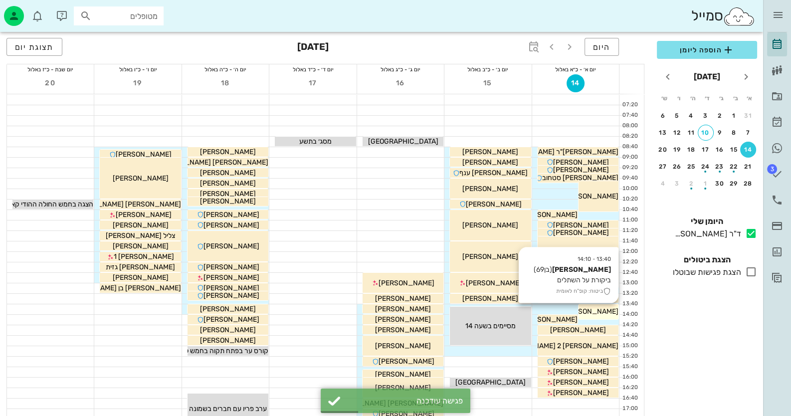
click at [599, 309] on span "[PERSON_NAME]" at bounding box center [591, 311] width 56 height 8
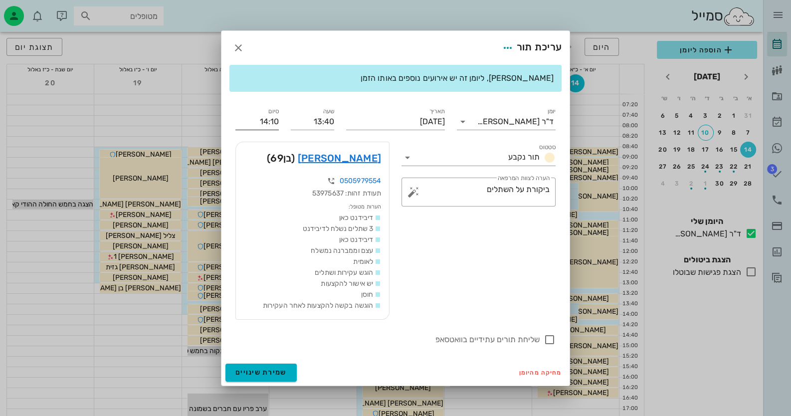
click at [276, 121] on input "14:10" at bounding box center [256, 122] width 43 height 16
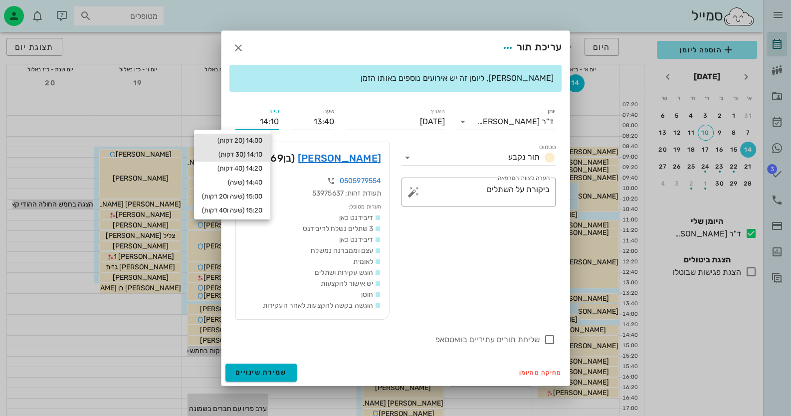
click at [262, 139] on div "14:00 (20 דקות)" at bounding box center [232, 141] width 60 height 8
type input "14:00"
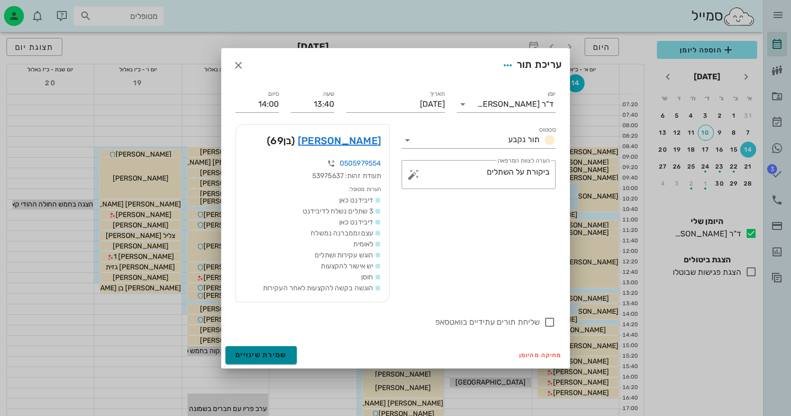
click at [280, 356] on span "שמירת שינויים" at bounding box center [260, 355] width 51 height 8
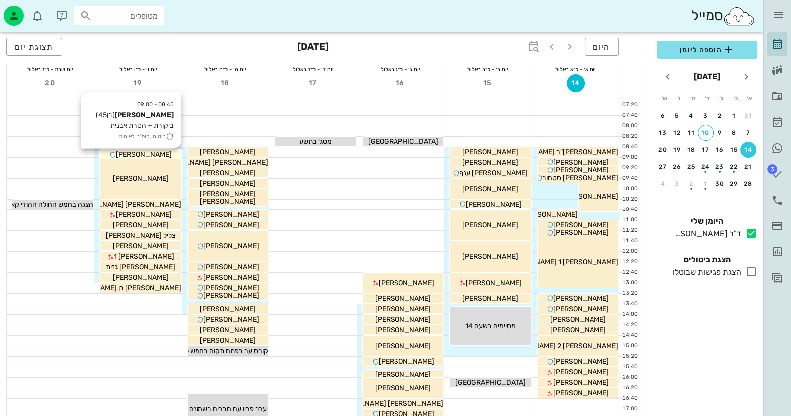
click at [140, 152] on span "[PERSON_NAME]" at bounding box center [144, 154] width 56 height 8
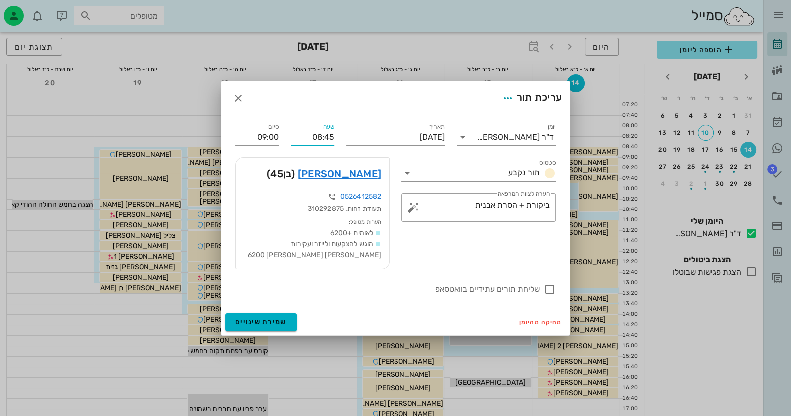
click at [337, 137] on div "שעה 08:45" at bounding box center [312, 133] width 55 height 36
type input "08:40"
click at [336, 137] on div "שעה 08:40" at bounding box center [312, 133] width 55 height 36
click at [279, 136] on div "סיום 08:55" at bounding box center [256, 133] width 55 height 36
click at [269, 135] on input "08:55" at bounding box center [256, 137] width 43 height 16
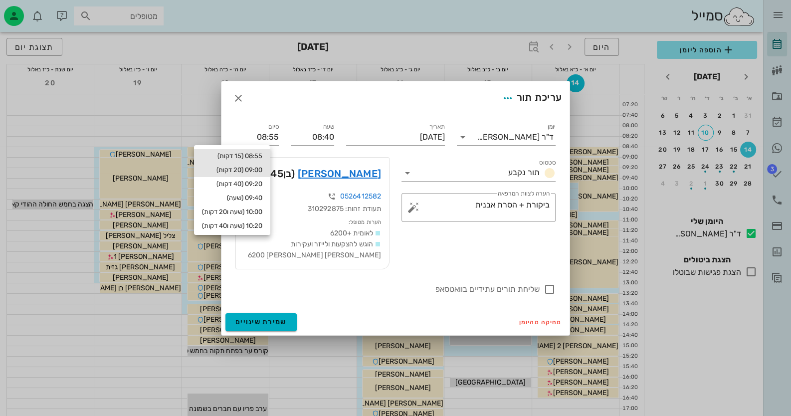
click at [258, 167] on div "09:00 (20 דקות)" at bounding box center [232, 170] width 60 height 8
type input "09:00"
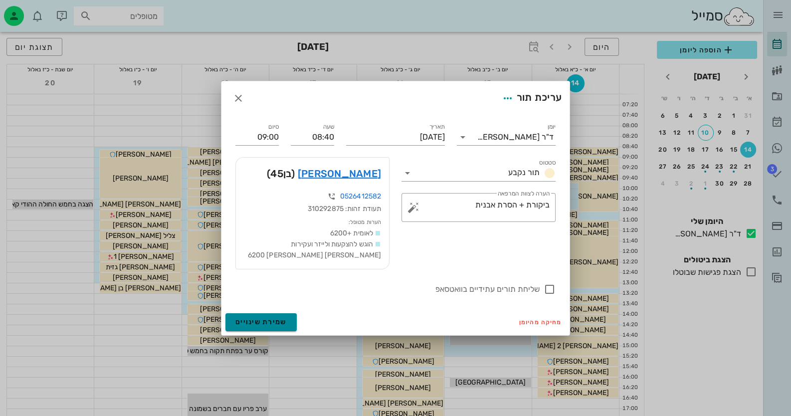
click at [253, 325] on span "שמירת שינויים" at bounding box center [260, 322] width 51 height 8
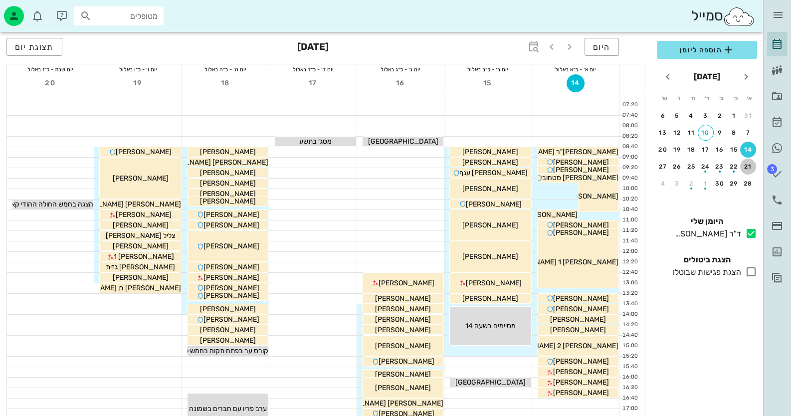
click at [753, 164] on div "21" at bounding box center [748, 166] width 16 height 7
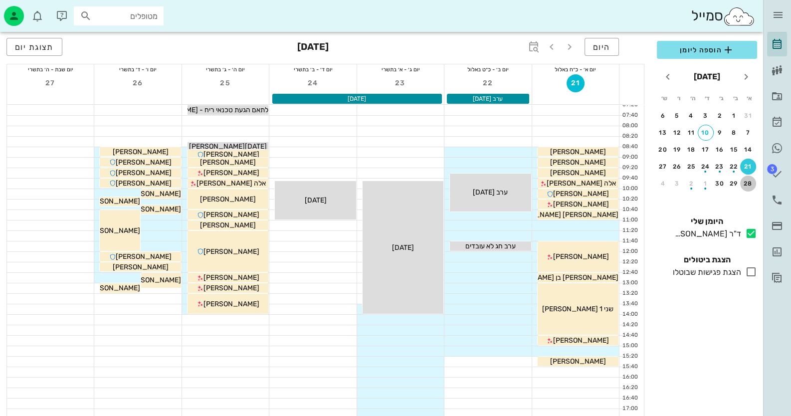
click at [749, 182] on div "28" at bounding box center [748, 183] width 16 height 7
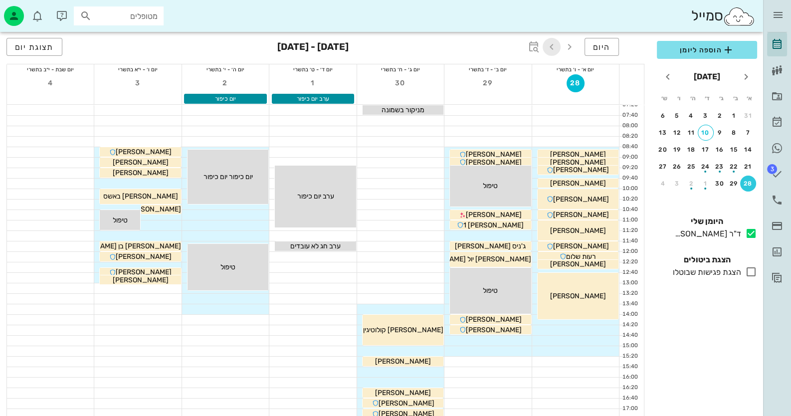
click at [552, 49] on icon "button" at bounding box center [552, 47] width 12 height 12
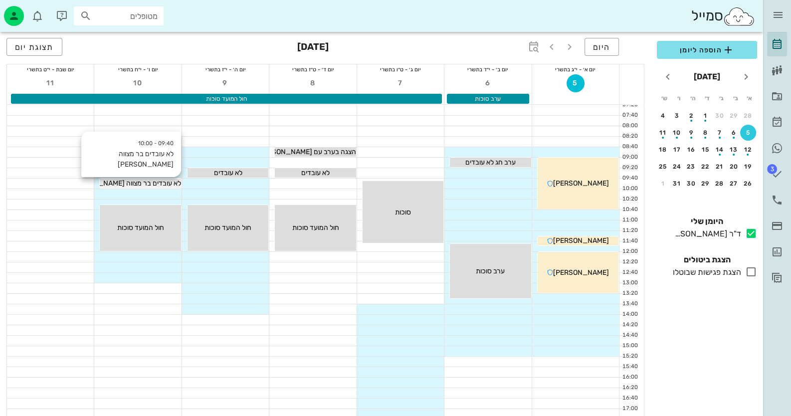
click at [142, 182] on span "לא עובדים בר מצווה [PERSON_NAME]" at bounding box center [125, 183] width 112 height 8
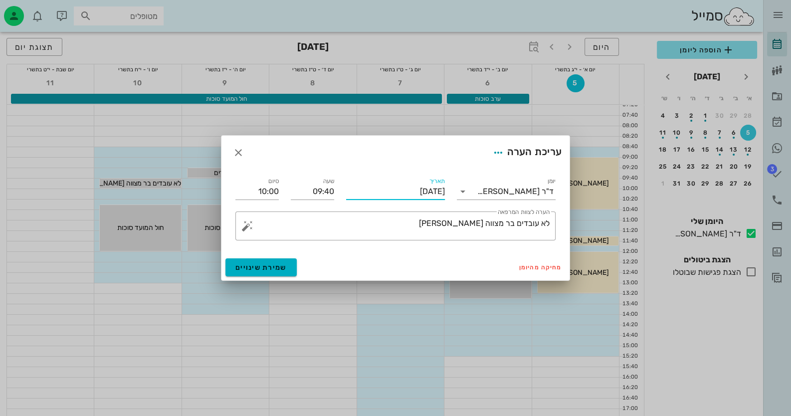
click at [387, 194] on input "[DATE]" at bounding box center [395, 192] width 99 height 16
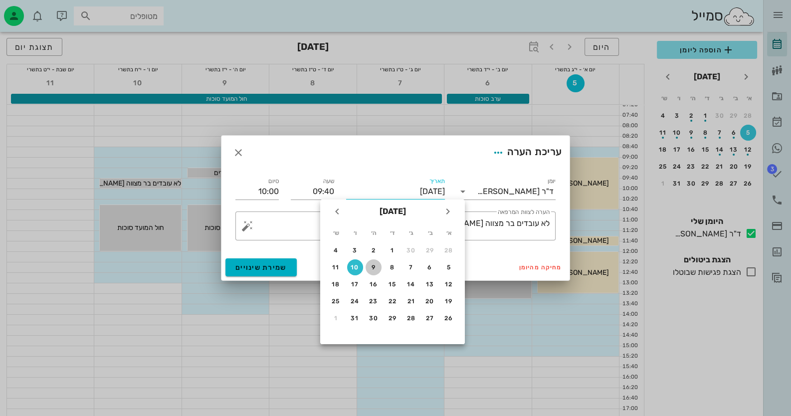
click at [374, 267] on div "9" at bounding box center [374, 267] width 16 height 7
type input "[DATE]"
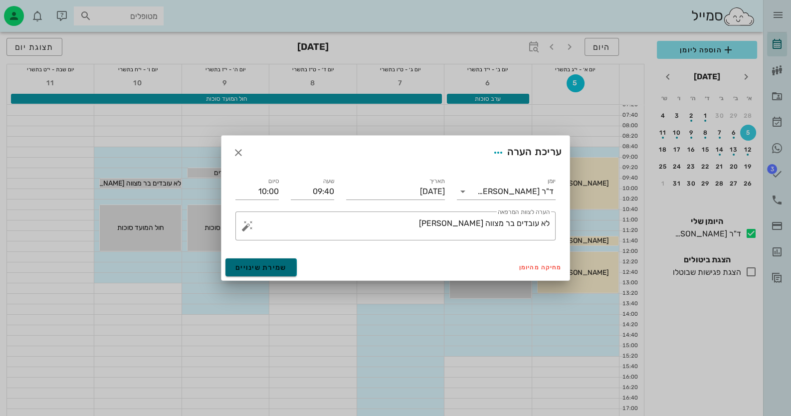
click at [279, 266] on span "שמירת שינויים" at bounding box center [260, 267] width 51 height 8
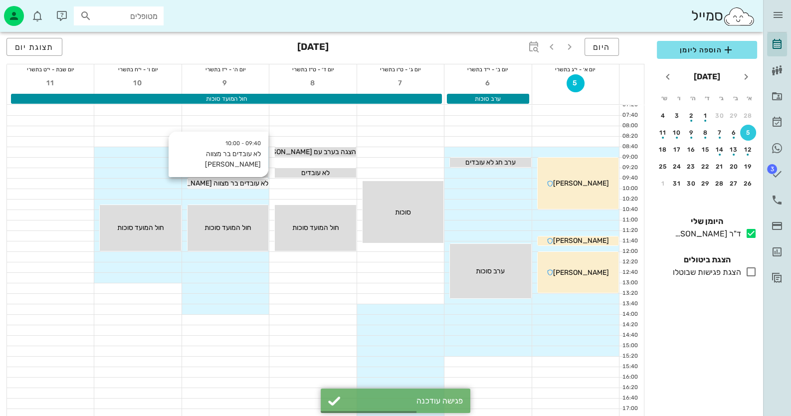
click at [250, 184] on span "לא עובדים בר מצווה [PERSON_NAME]" at bounding box center [212, 183] width 112 height 8
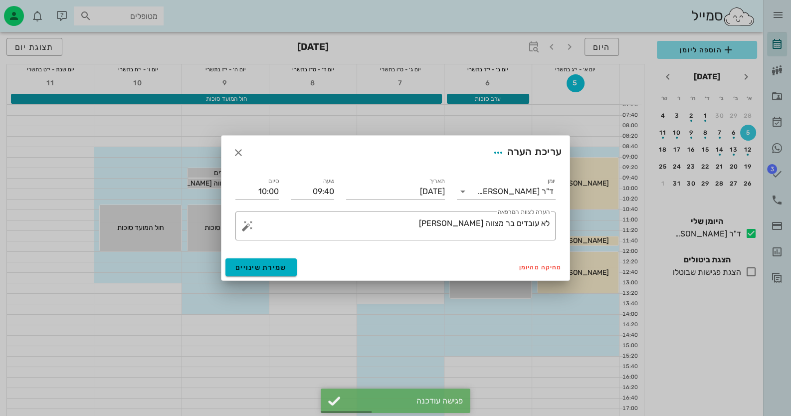
click at [338, 189] on div "שעה 09:40" at bounding box center [312, 188] width 55 height 36
click at [330, 191] on input "09:40" at bounding box center [312, 192] width 43 height 16
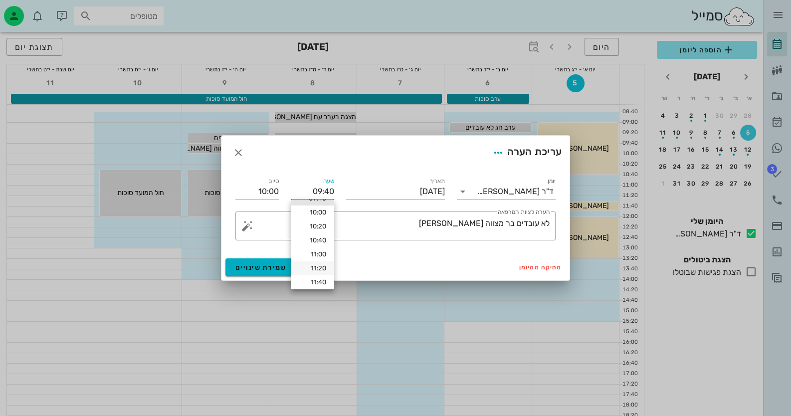
scroll to position [99, 0]
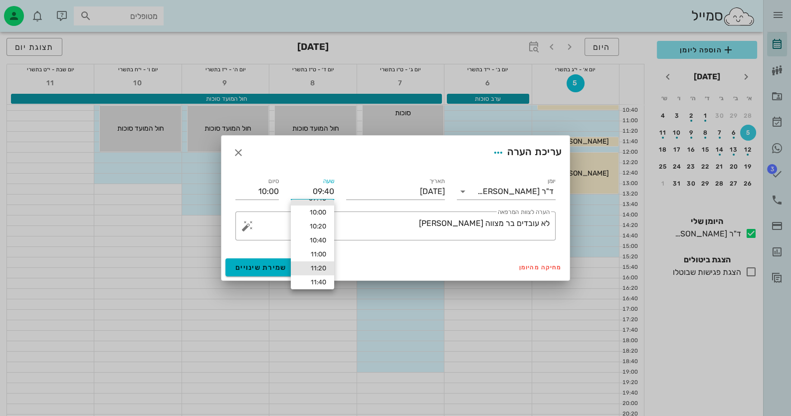
click at [317, 271] on div "11:20" at bounding box center [312, 268] width 27 height 8
type input "11:20"
type input "11:40"
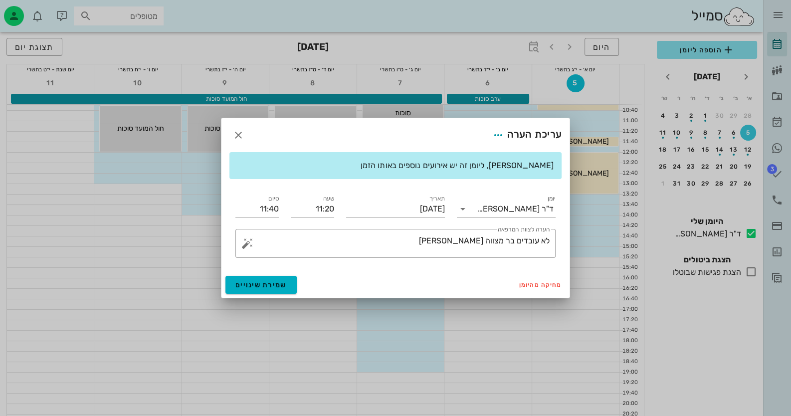
click at [270, 294] on div "מחיקה מהיומן שמירת שינויים" at bounding box center [395, 285] width 348 height 26
click at [272, 287] on span "שמירת שינויים" at bounding box center [260, 285] width 51 height 8
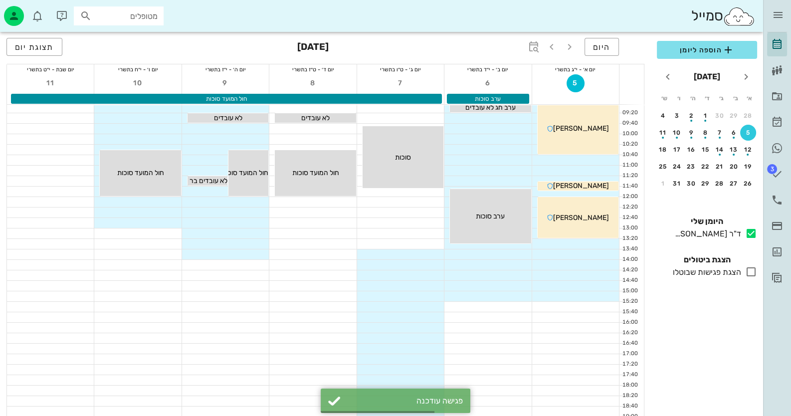
scroll to position [0, 0]
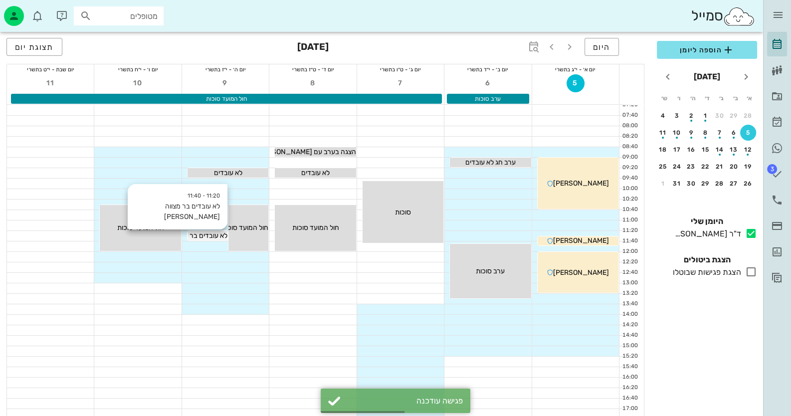
click at [192, 235] on span "לא עובדים בר מצווה [PERSON_NAME]" at bounding box center [171, 235] width 112 height 8
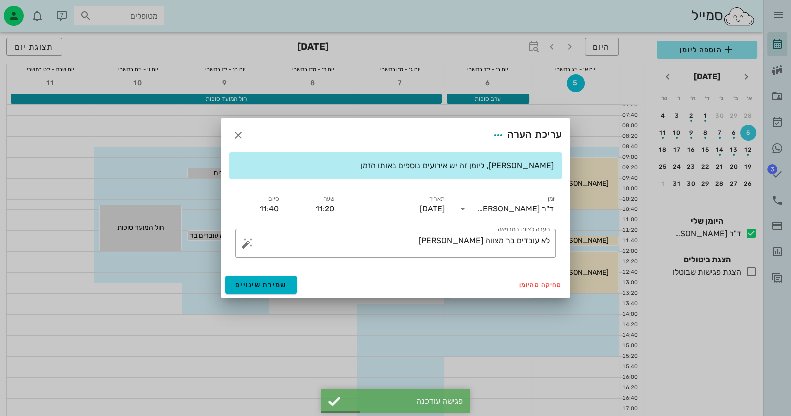
click at [277, 204] on input "11:40" at bounding box center [256, 209] width 43 height 16
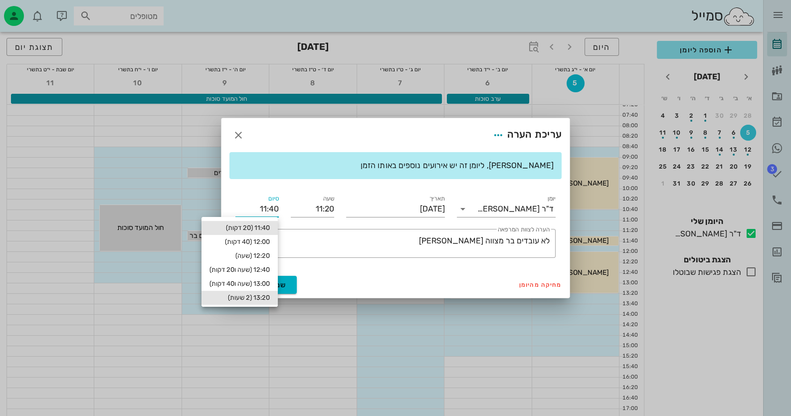
click at [257, 297] on div "13:20 (2 שעות)" at bounding box center [239, 298] width 60 height 8
type input "13:20"
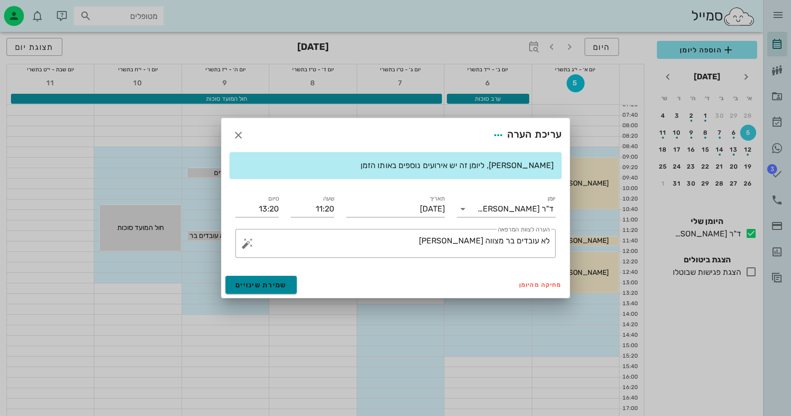
click at [265, 288] on span "שמירת שינויים" at bounding box center [260, 285] width 51 height 8
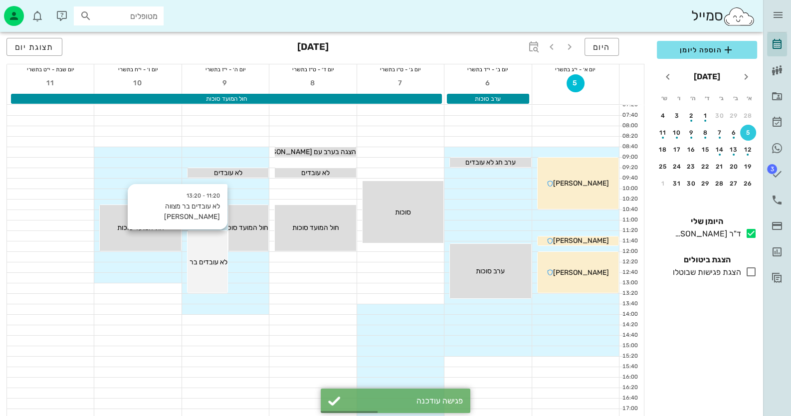
click at [207, 245] on div "11:20 - 13:20 לא עובדים בר מצווה [PERSON_NAME] לא עובדים בר מצווה [PERSON_NAME]" at bounding box center [208, 262] width 40 height 62
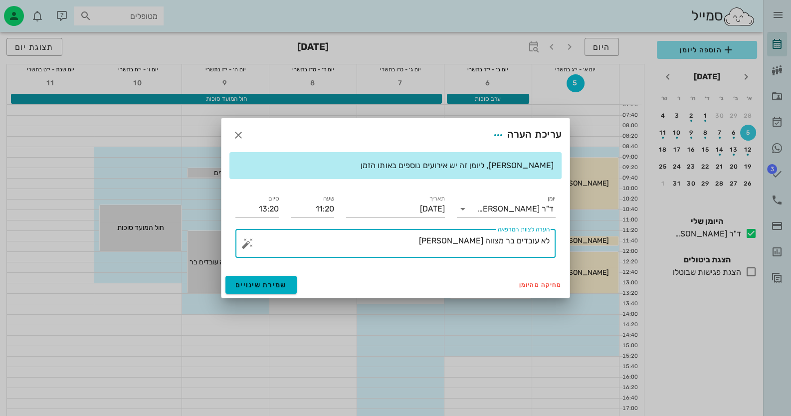
drag, startPoint x: 516, startPoint y: 242, endPoint x: 646, endPoint y: 246, distance: 130.8
click at [646, 246] on div "ד״ר [PERSON_NAME] רשימת המתנה תיקים רפואיים אישורי הגעה היסטוריית וואטסאפ 3 משי…" at bounding box center [395, 267] width 791 height 534
type textarea "בר מצווה [PERSON_NAME]"
click at [272, 287] on span "שמירת שינויים" at bounding box center [260, 285] width 51 height 8
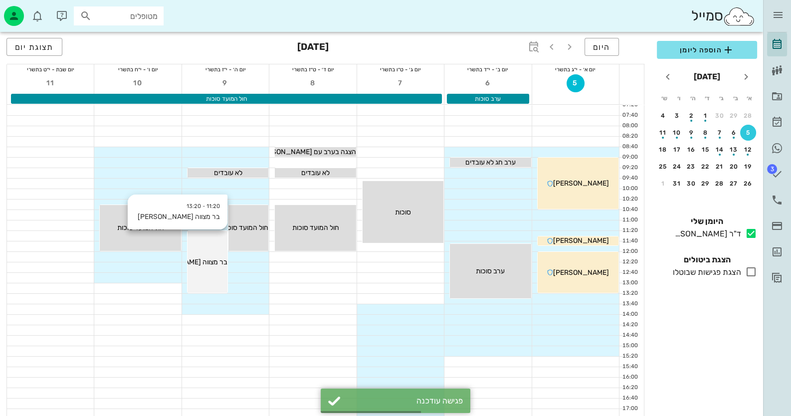
click at [214, 262] on span "בר מצווה [PERSON_NAME]" at bounding box center [186, 262] width 82 height 8
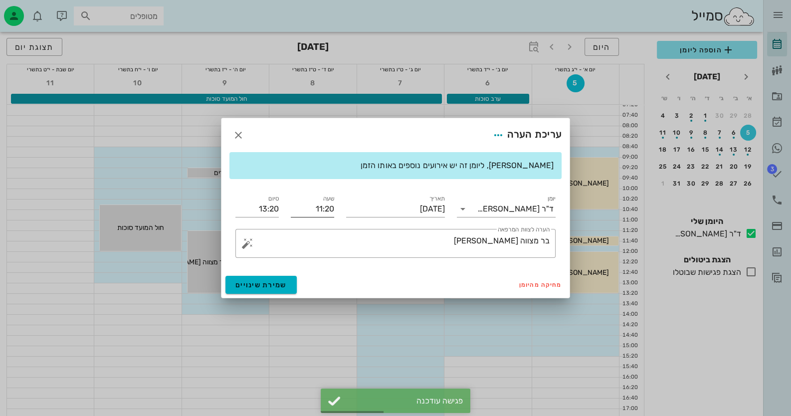
click at [328, 208] on input "11:20" at bounding box center [312, 209] width 43 height 16
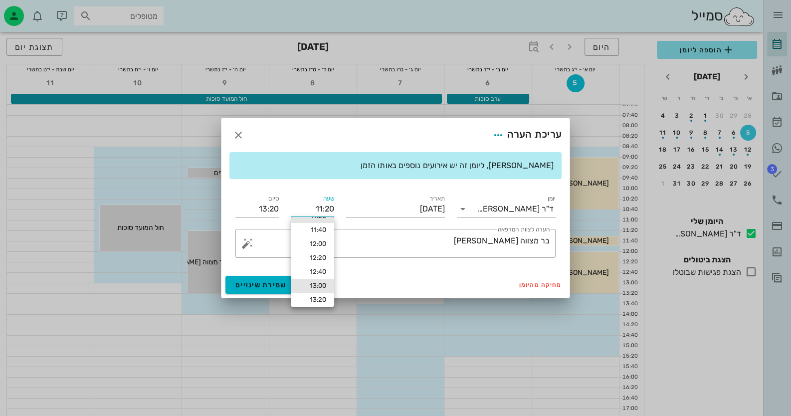
click at [311, 279] on div "13:00" at bounding box center [312, 286] width 43 height 14
type input "13:00"
type input "15:00"
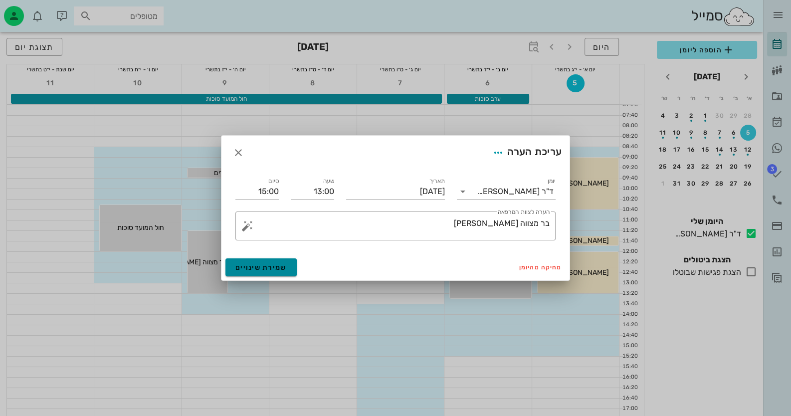
click at [289, 261] on button "שמירת שינויים" at bounding box center [260, 267] width 71 height 18
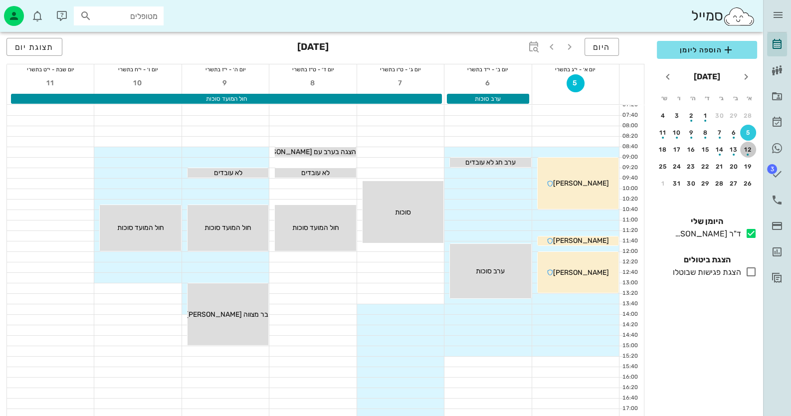
click at [748, 149] on div "button" at bounding box center [748, 151] width 16 height 5
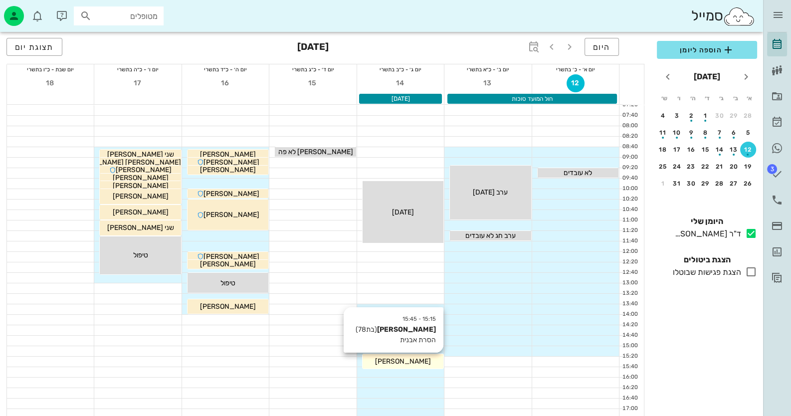
click at [438, 359] on div "[PERSON_NAME]" at bounding box center [403, 361] width 81 height 10
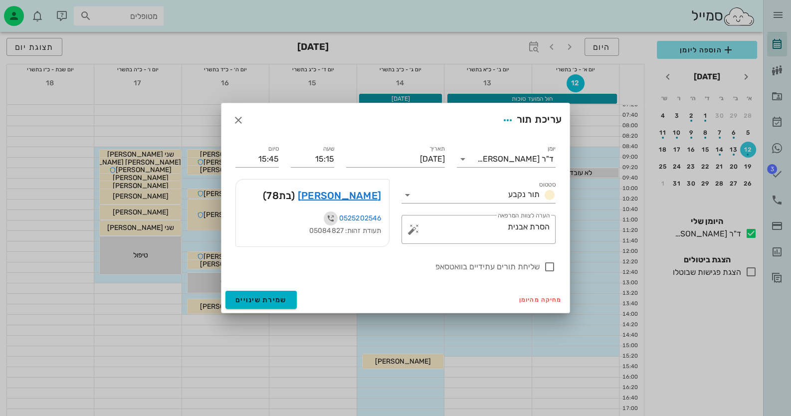
click at [331, 218] on icon "button" at bounding box center [331, 218] width 12 height 12
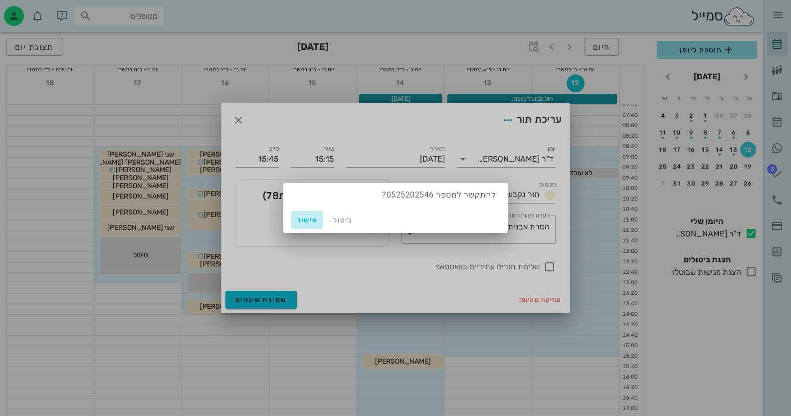
click at [318, 222] on span "אישור" at bounding box center [307, 220] width 24 height 8
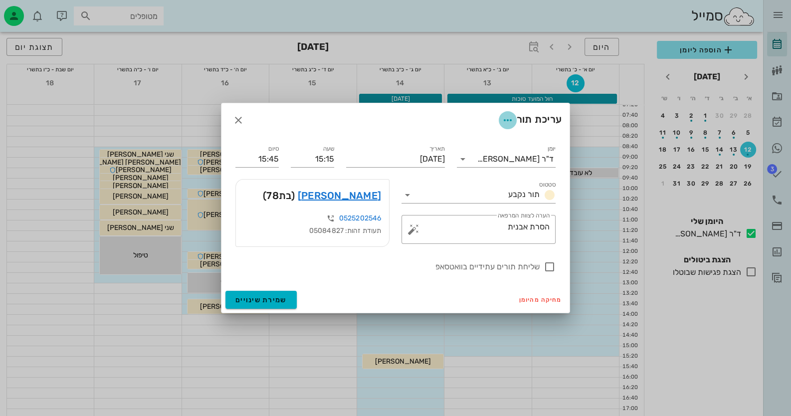
click at [509, 114] on icon "button" at bounding box center [508, 120] width 12 height 12
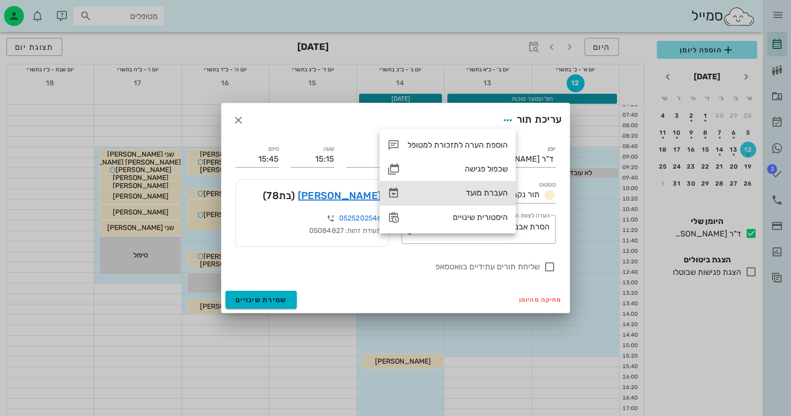
click at [484, 192] on div "העברת מועד" at bounding box center [457, 192] width 100 height 9
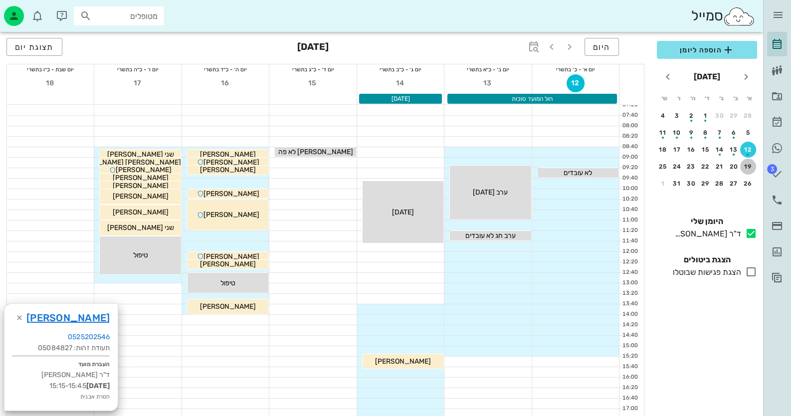
click at [751, 168] on div "19" at bounding box center [748, 166] width 16 height 7
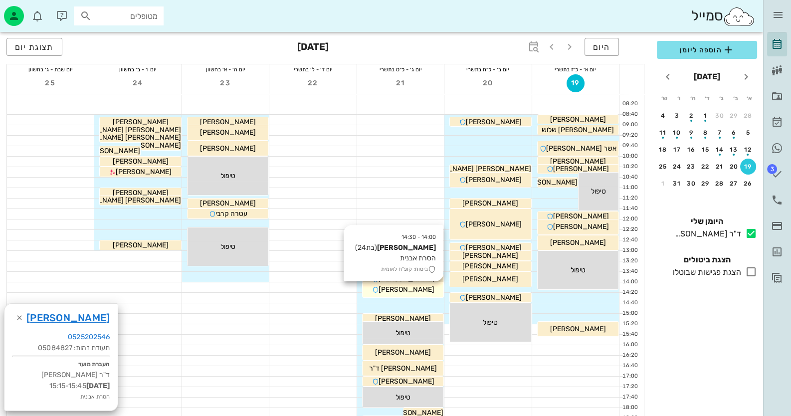
scroll to position [49, 0]
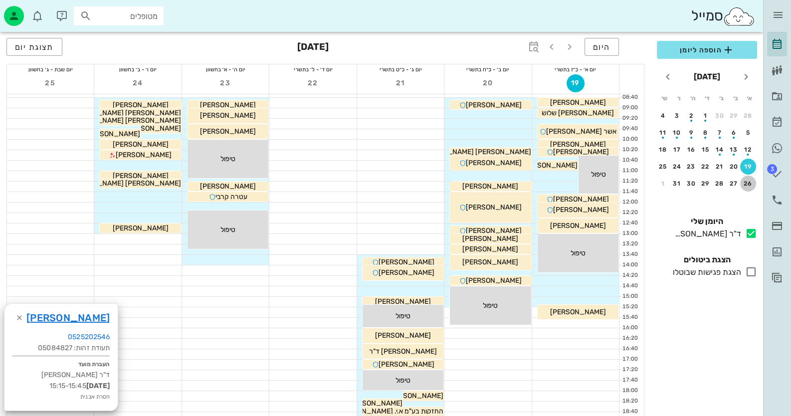
click at [752, 180] on div "26" at bounding box center [748, 183] width 16 height 7
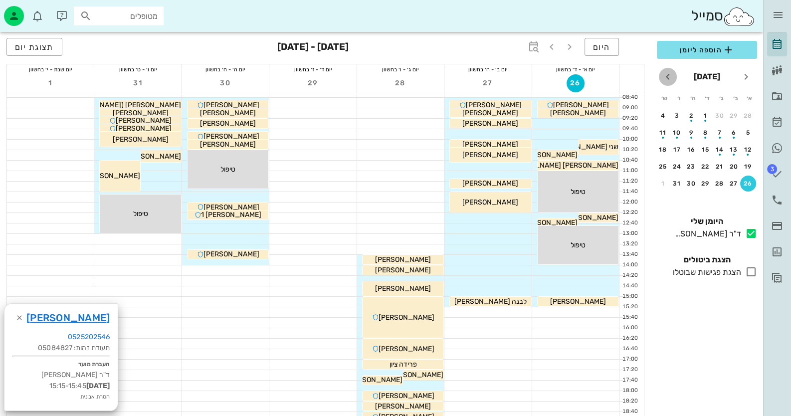
click at [671, 76] on icon "חודש הבא" at bounding box center [668, 77] width 12 height 12
click at [748, 129] on div "2" at bounding box center [748, 132] width 16 height 7
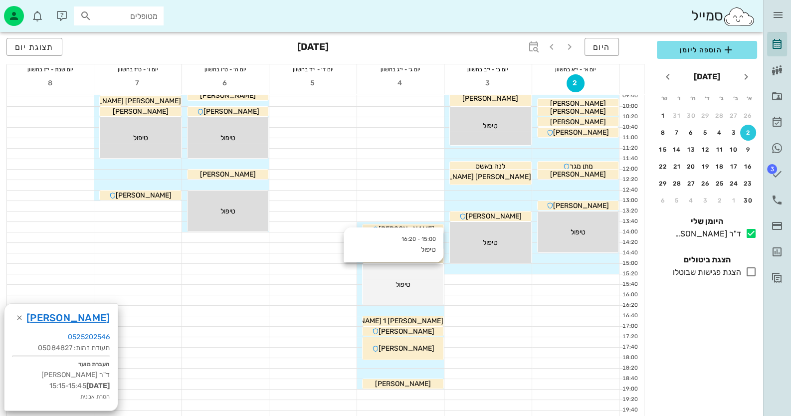
scroll to position [99, 0]
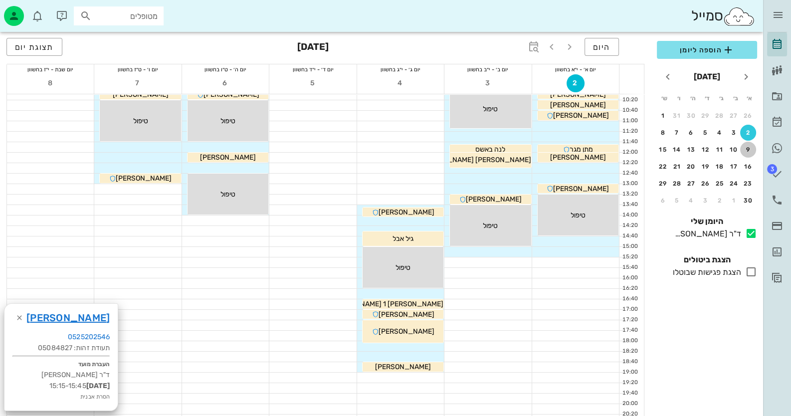
click at [749, 148] on div "9" at bounding box center [748, 149] width 16 height 7
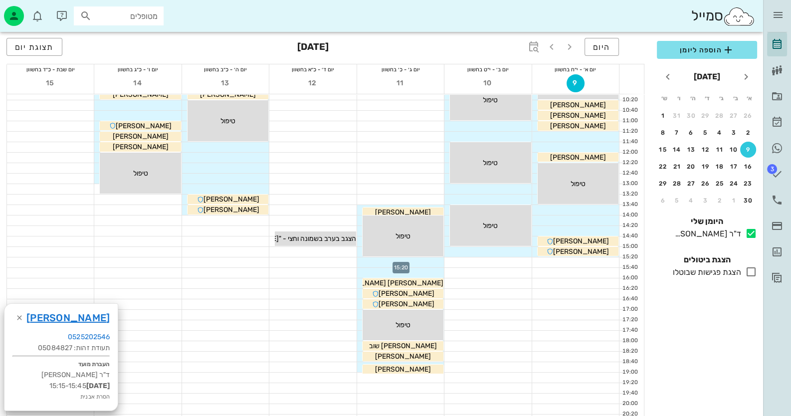
click at [421, 259] on div at bounding box center [400, 262] width 87 height 10
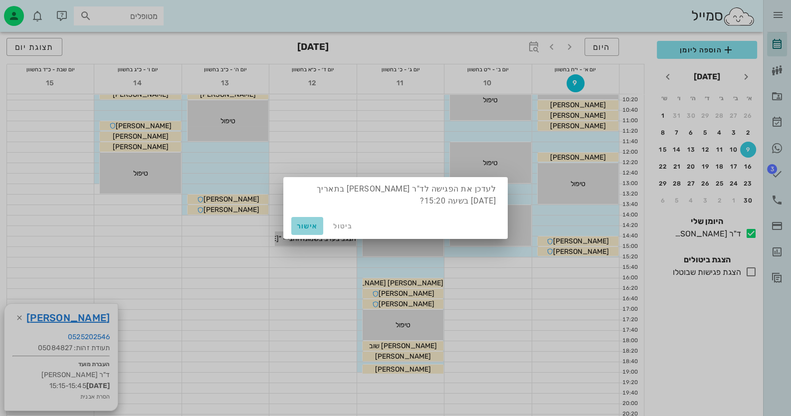
click at [306, 224] on span "אישור" at bounding box center [307, 226] width 24 height 8
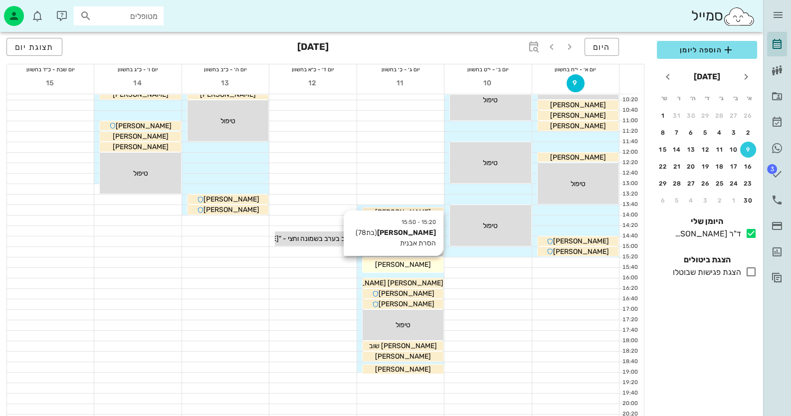
click at [433, 263] on div "[PERSON_NAME]" at bounding box center [403, 264] width 81 height 10
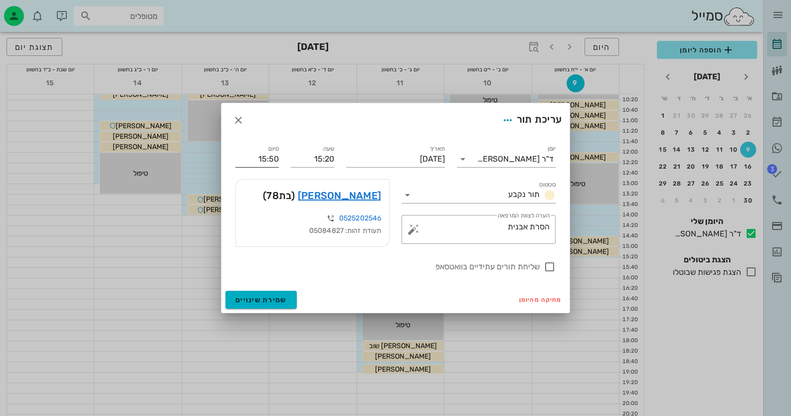
click at [267, 160] on input "15:50" at bounding box center [256, 159] width 43 height 16
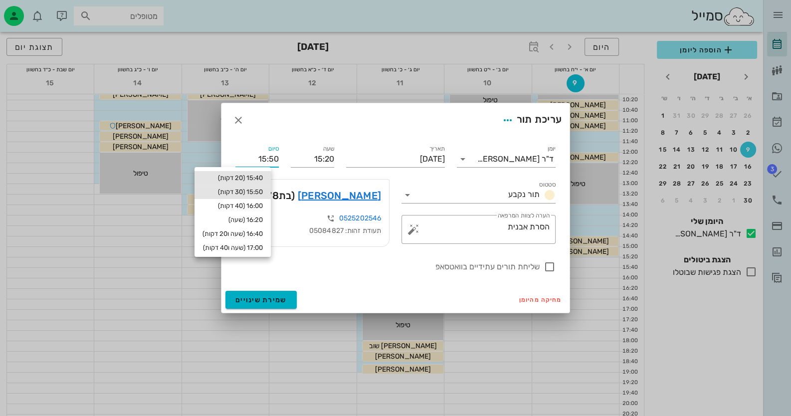
click at [257, 177] on div "15:40 (20 דקות)" at bounding box center [233, 178] width 60 height 8
type input "15:40"
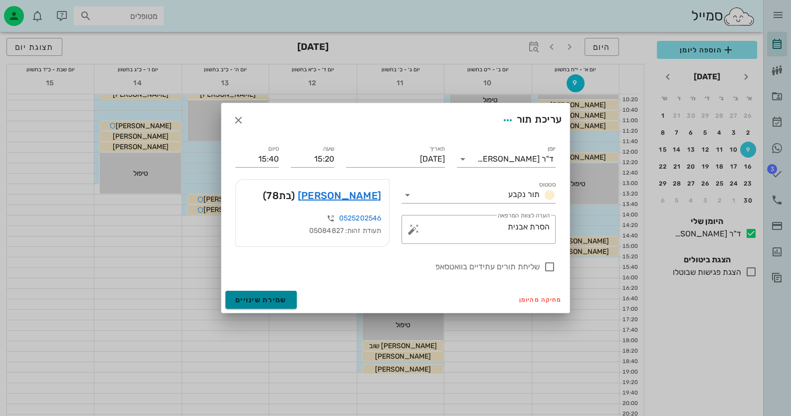
click at [281, 293] on button "שמירת שינויים" at bounding box center [260, 300] width 71 height 18
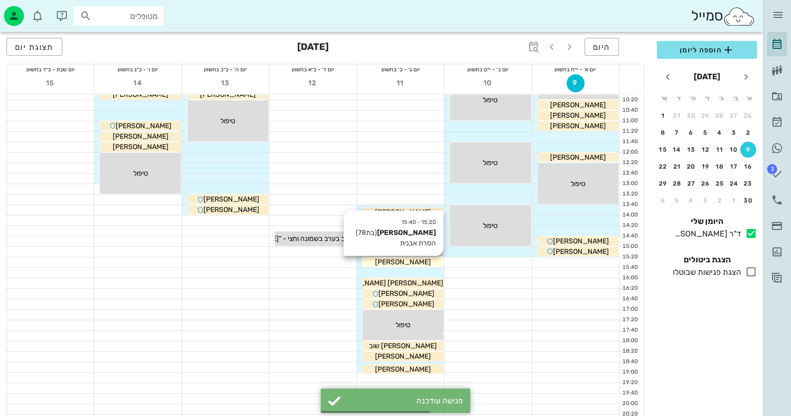
click at [427, 260] on div "[PERSON_NAME]" at bounding box center [403, 262] width 81 height 10
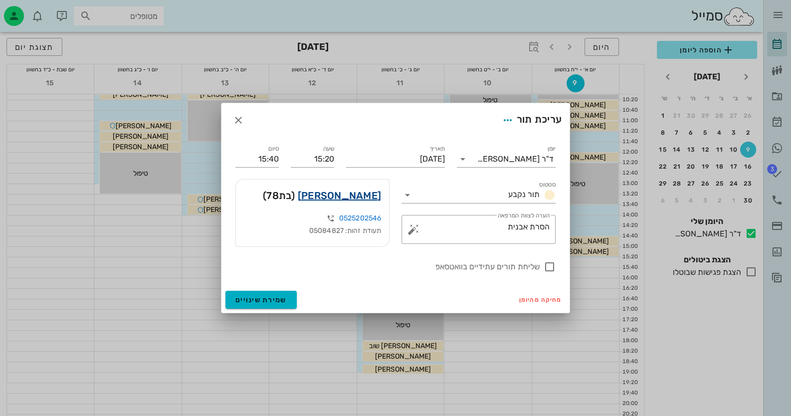
click at [367, 192] on link "[PERSON_NAME]" at bounding box center [339, 196] width 83 height 16
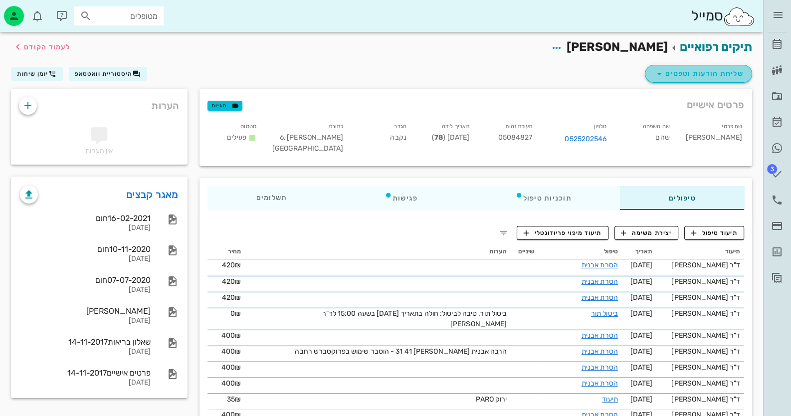
click at [707, 75] on span "שליחת הודעות וטפסים" at bounding box center [698, 74] width 90 height 12
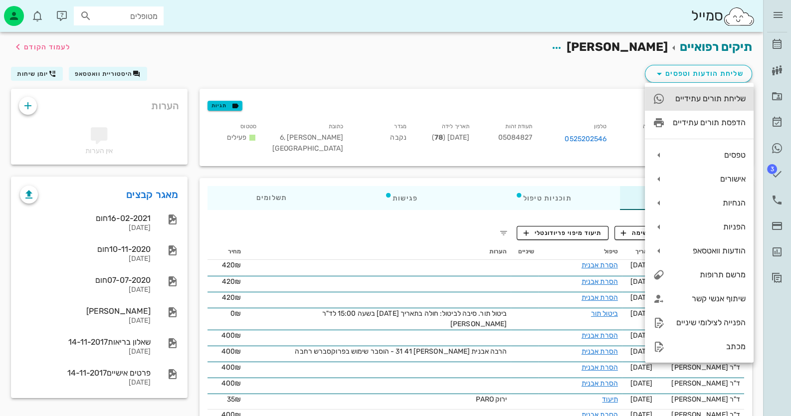
click at [712, 99] on div "שליחת תורים עתידיים" at bounding box center [709, 98] width 73 height 9
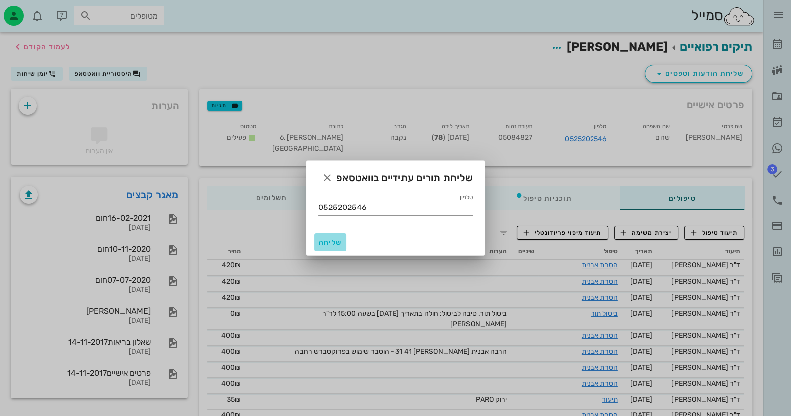
click at [321, 244] on span "שליחה" at bounding box center [330, 242] width 24 height 8
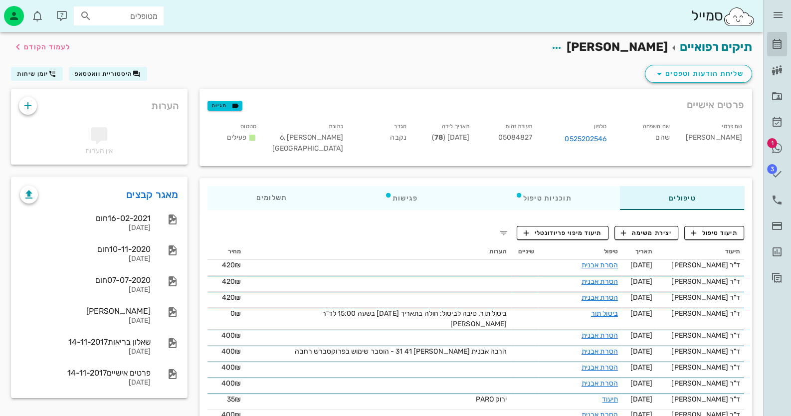
click at [775, 38] on icon at bounding box center [777, 44] width 12 height 12
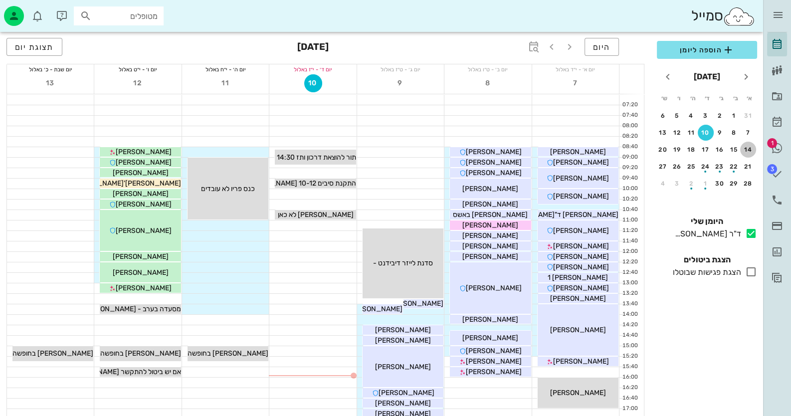
click at [748, 148] on div "14" at bounding box center [748, 149] width 16 height 7
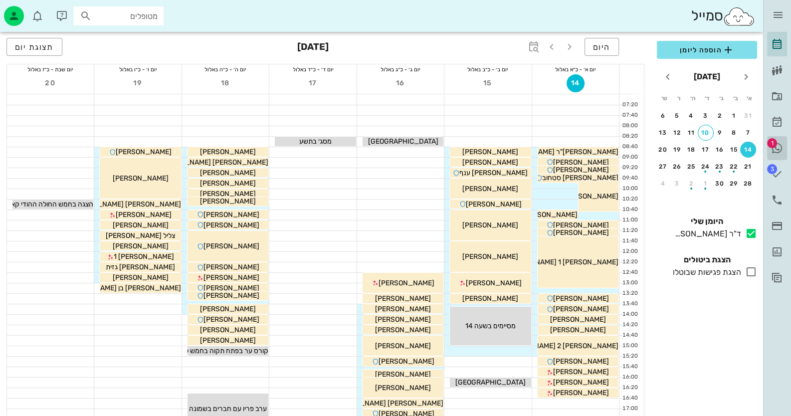
click at [776, 149] on icon at bounding box center [777, 148] width 12 height 12
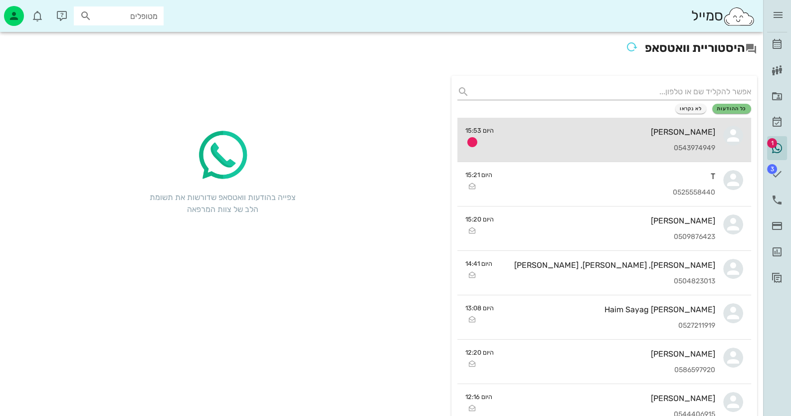
click at [655, 147] on div "0543974949" at bounding box center [609, 148] width 214 height 8
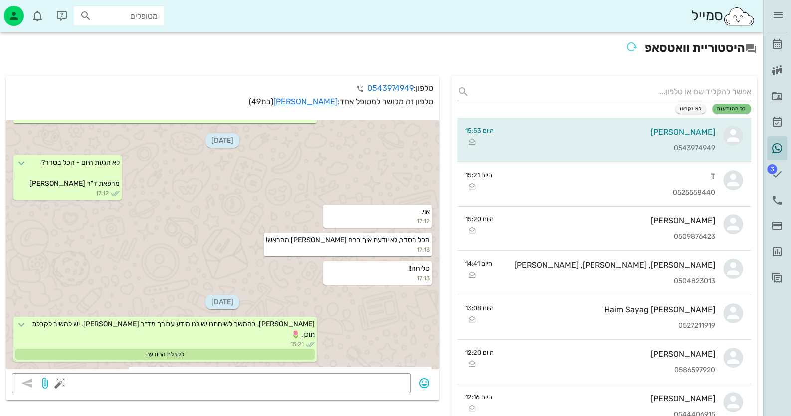
scroll to position [1193, 0]
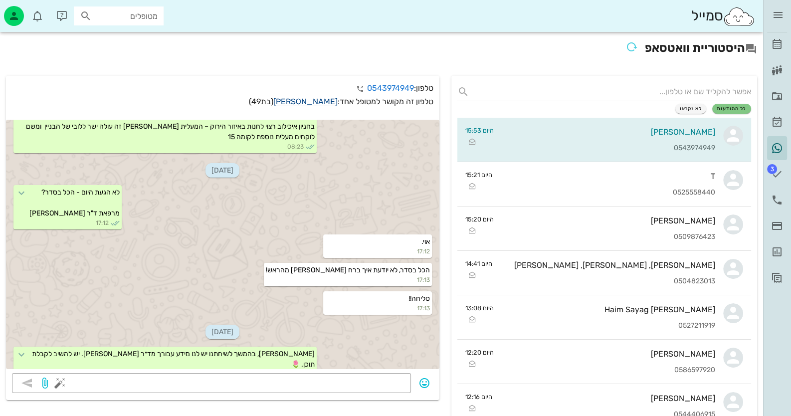
click at [321, 99] on link "[PERSON_NAME]" at bounding box center [305, 101] width 64 height 9
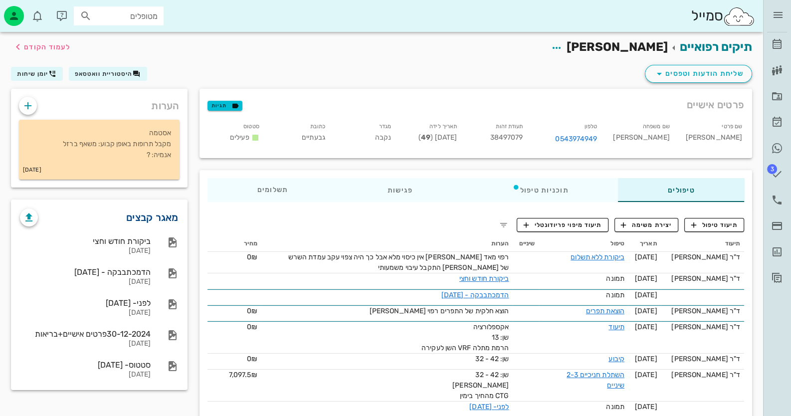
click at [152, 220] on link "מאגר קבצים" at bounding box center [152, 217] width 52 height 16
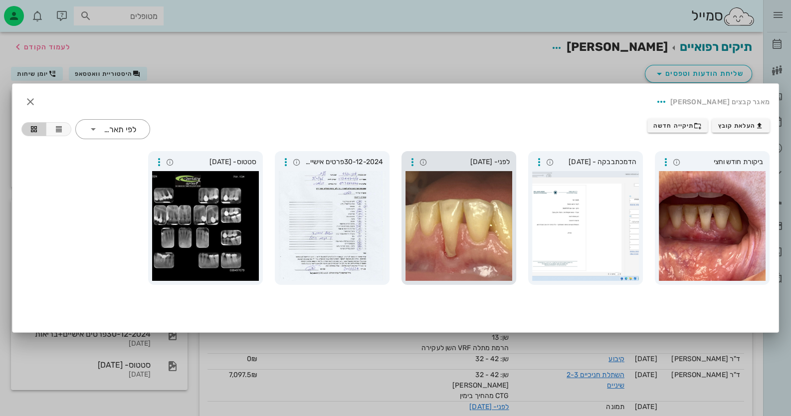
click at [493, 261] on div at bounding box center [459, 226] width 107 height 110
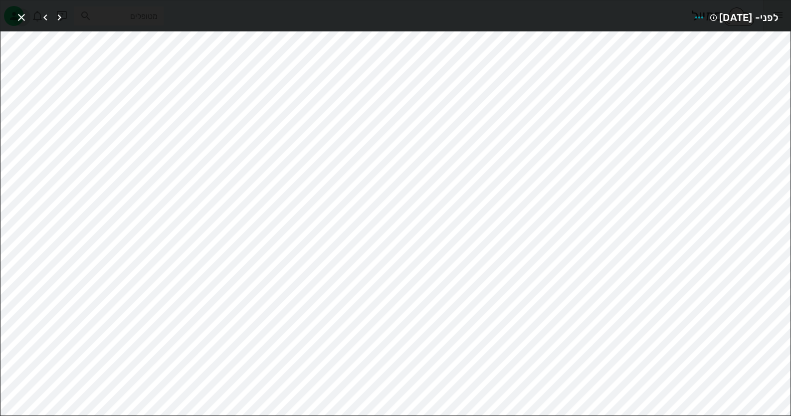
click at [25, 15] on icon "button" at bounding box center [21, 17] width 12 height 12
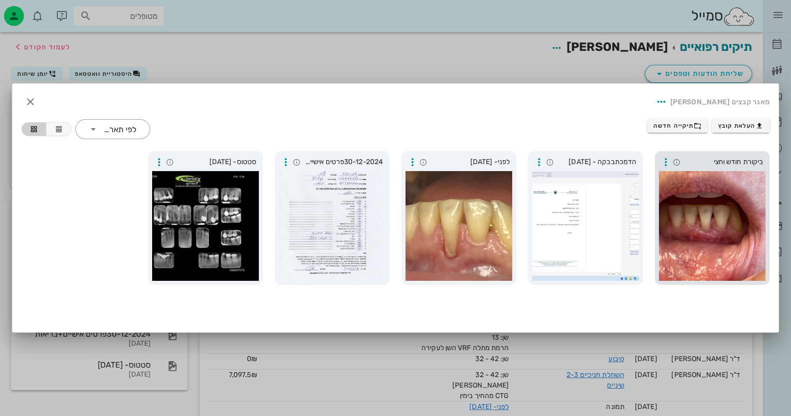
click at [708, 230] on div at bounding box center [712, 226] width 107 height 110
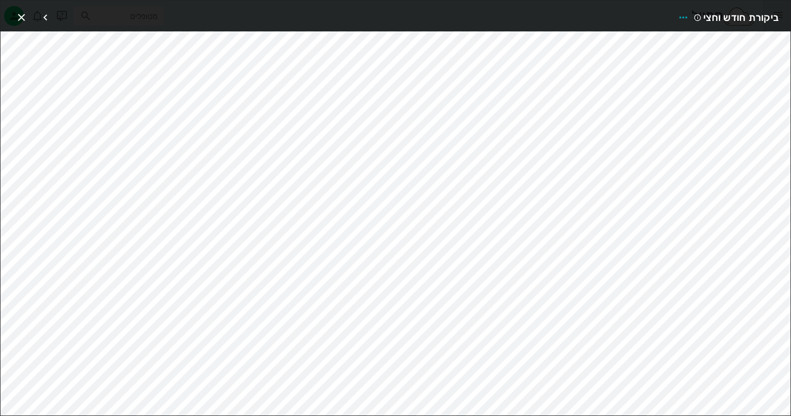
click at [38, 26] on div at bounding box center [52, 17] width 28 height 18
click at [24, 19] on icon "button" at bounding box center [21, 17] width 12 height 12
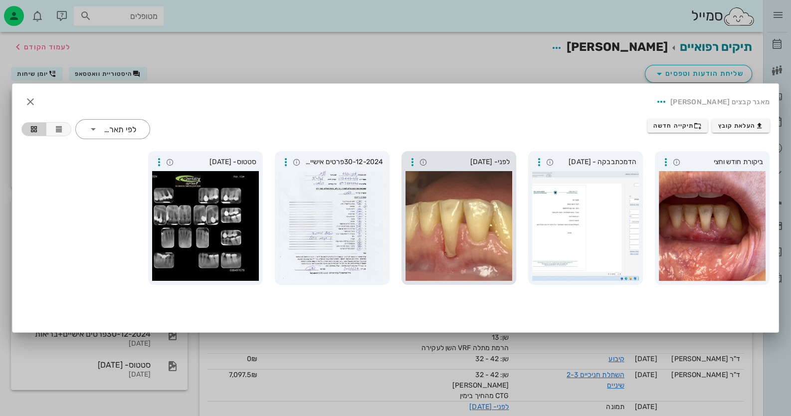
click at [460, 215] on div at bounding box center [459, 226] width 107 height 110
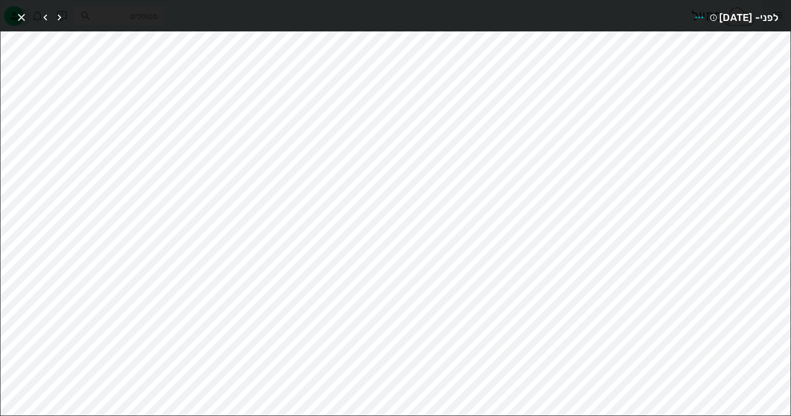
click at [19, 12] on icon "button" at bounding box center [21, 17] width 12 height 12
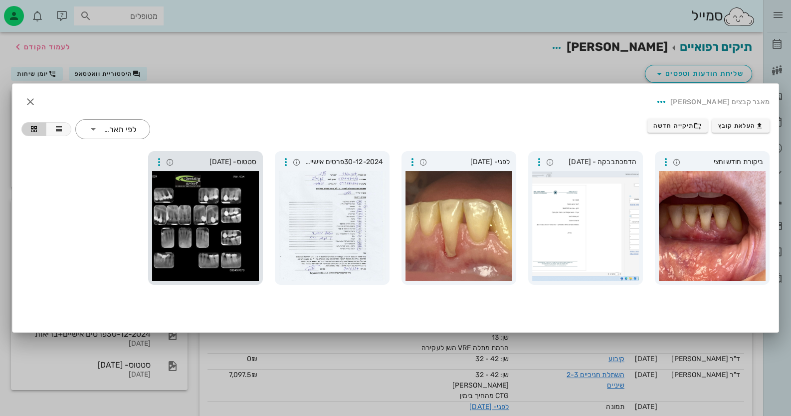
click at [183, 214] on div at bounding box center [205, 226] width 107 height 110
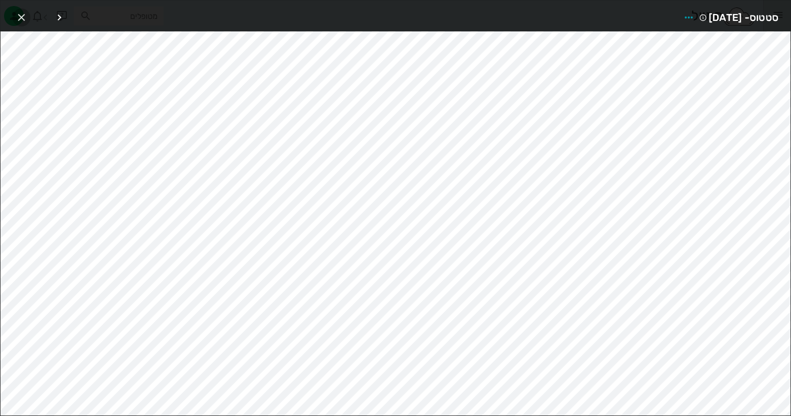
click at [23, 16] on icon "button" at bounding box center [21, 17] width 12 height 12
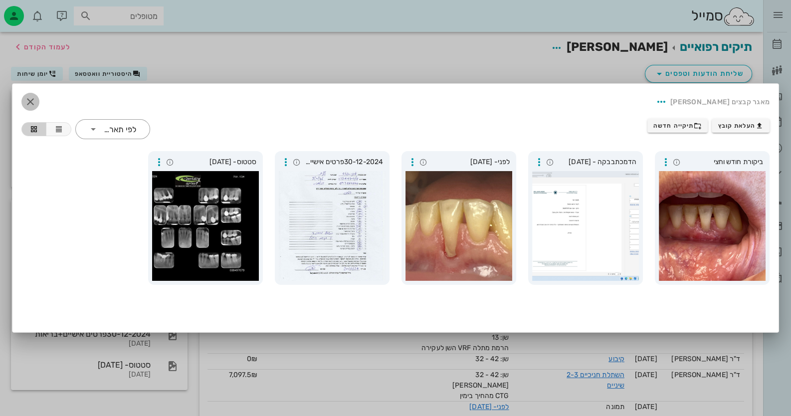
click at [27, 95] on button "button" at bounding box center [30, 102] width 18 height 18
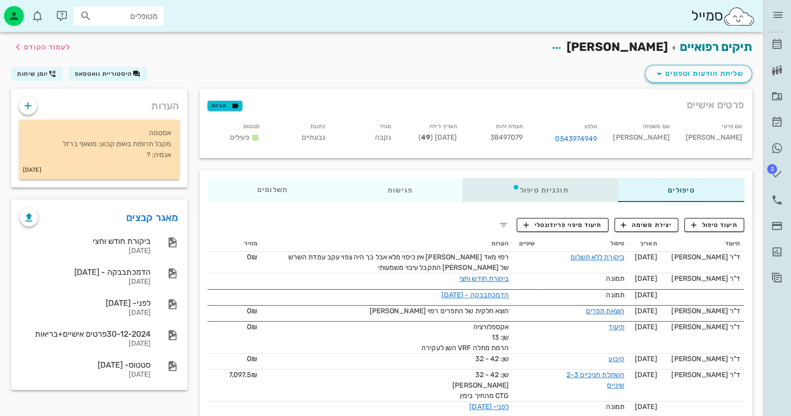
click at [517, 189] on icon at bounding box center [516, 187] width 8 height 8
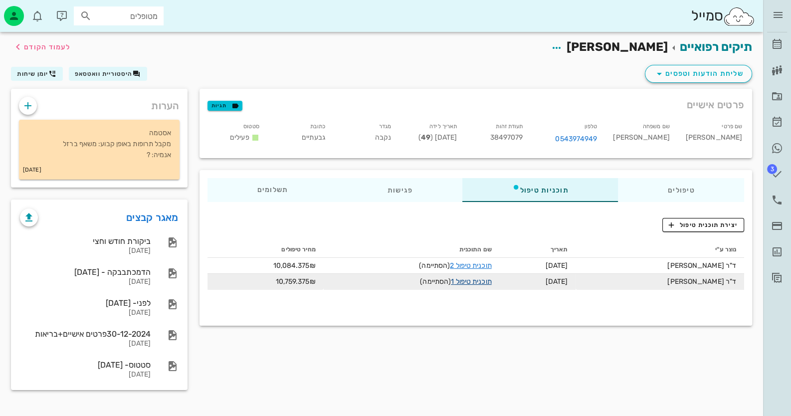
click at [487, 282] on link "תוכנית טיפול 1" at bounding box center [471, 281] width 40 height 8
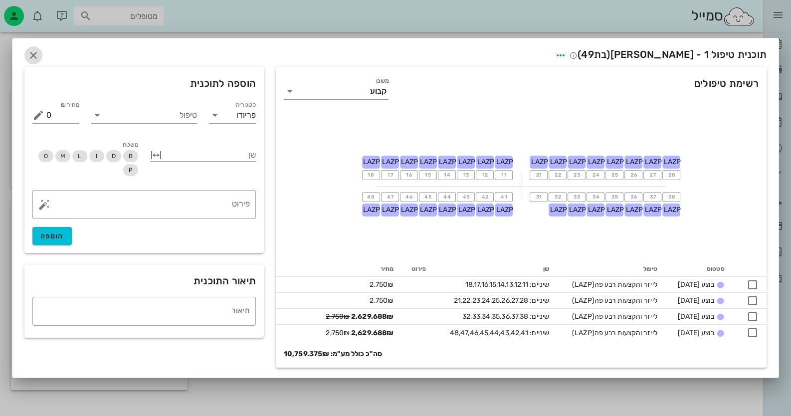
click at [32, 57] on icon "button" at bounding box center [33, 55] width 12 height 12
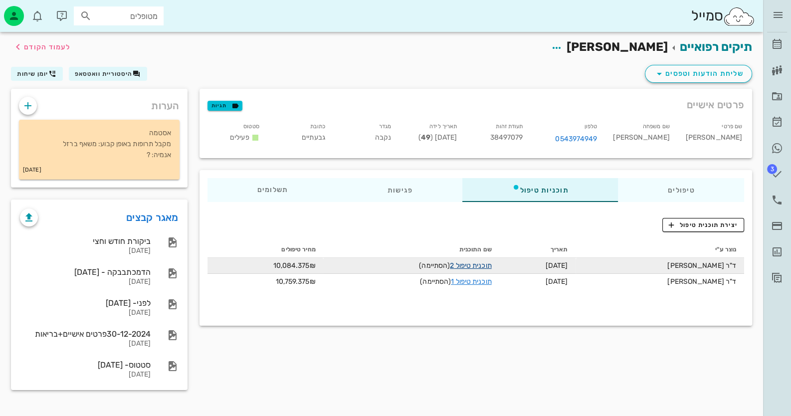
click at [491, 263] on link "תוכנית טיפול 2" at bounding box center [470, 265] width 41 height 8
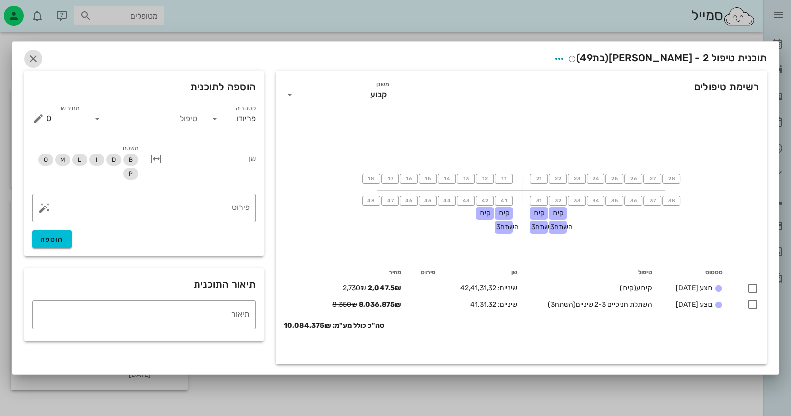
click at [38, 56] on icon "button" at bounding box center [33, 59] width 12 height 12
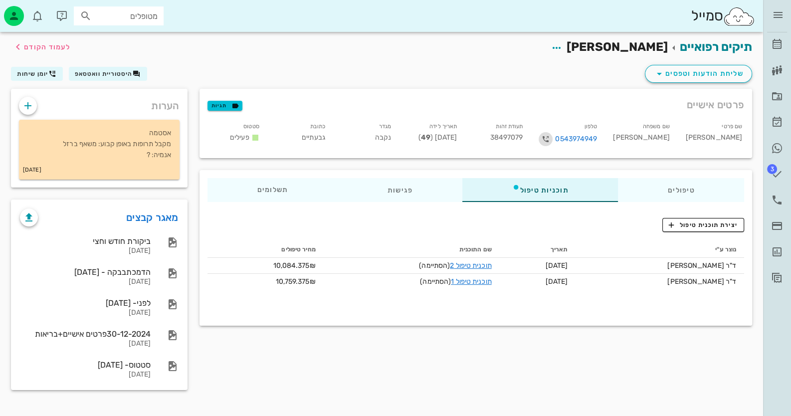
click at [552, 139] on icon "button" at bounding box center [546, 139] width 12 height 12
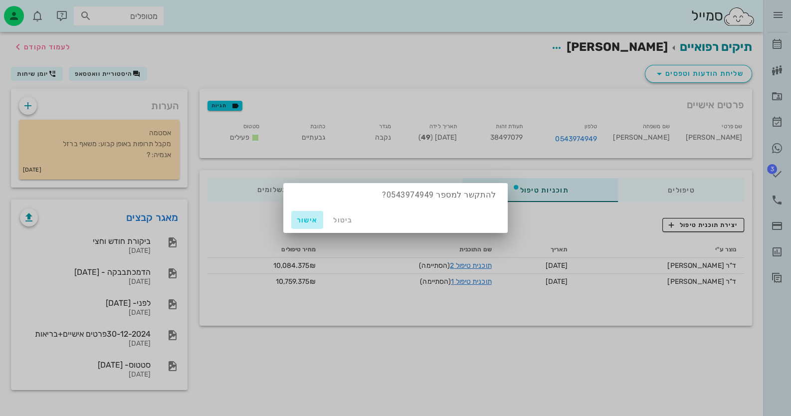
click at [307, 221] on span "אישור" at bounding box center [307, 220] width 24 height 8
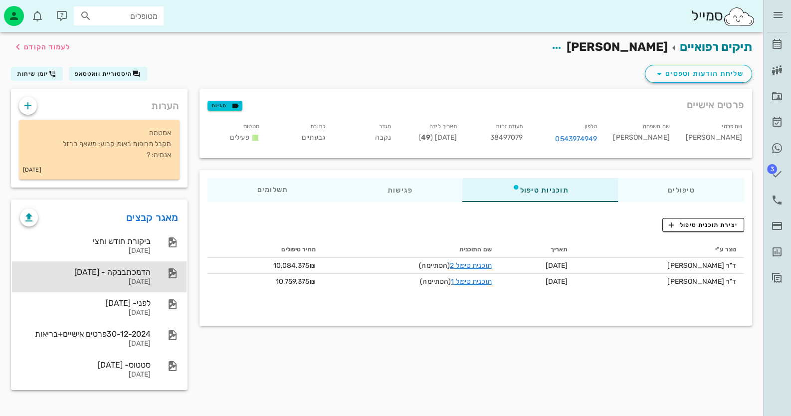
click at [138, 271] on div "הדמכתבבקה - [DATE]" at bounding box center [85, 271] width 131 height 9
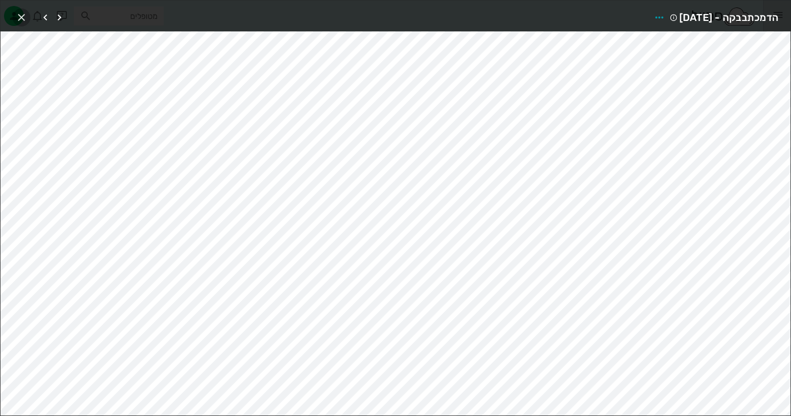
click at [17, 14] on icon "button" at bounding box center [21, 17] width 12 height 12
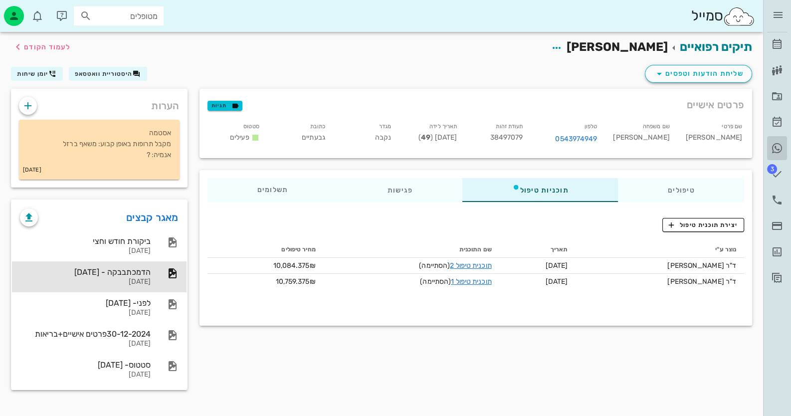
click at [775, 144] on icon at bounding box center [777, 148] width 12 height 12
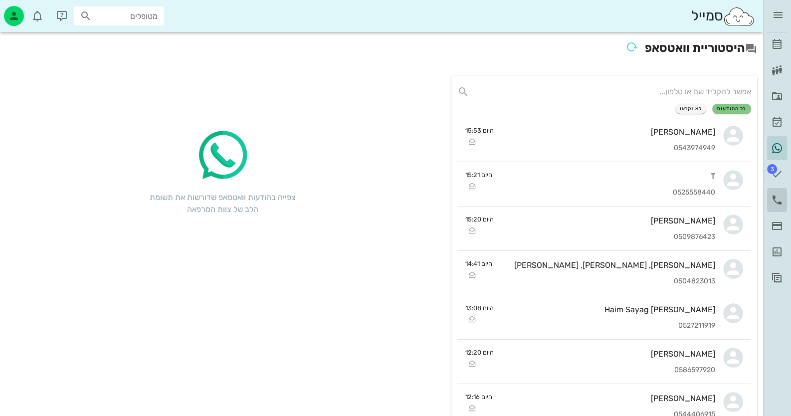
click at [771, 196] on link "יומן שיחות" at bounding box center [777, 200] width 20 height 24
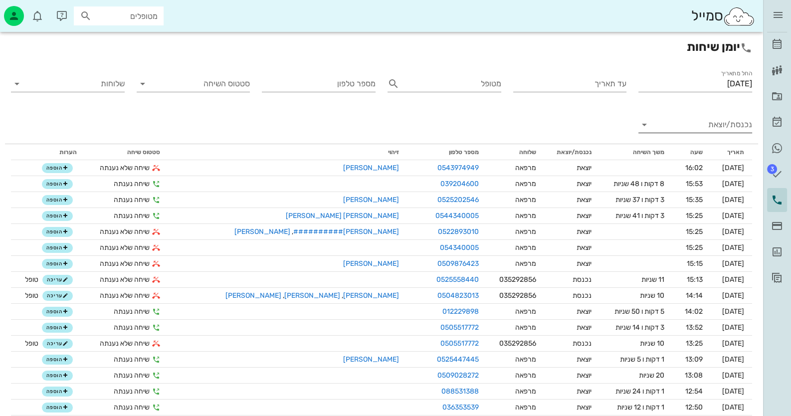
click at [696, 131] on input "נכנסת/יוצאת" at bounding box center [703, 125] width 98 height 16
click at [696, 131] on div "נכנסת" at bounding box center [695, 133] width 114 height 24
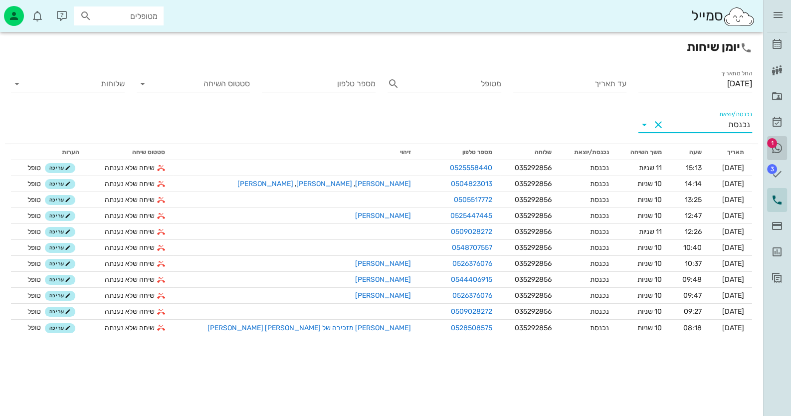
click at [780, 145] on icon at bounding box center [777, 148] width 12 height 12
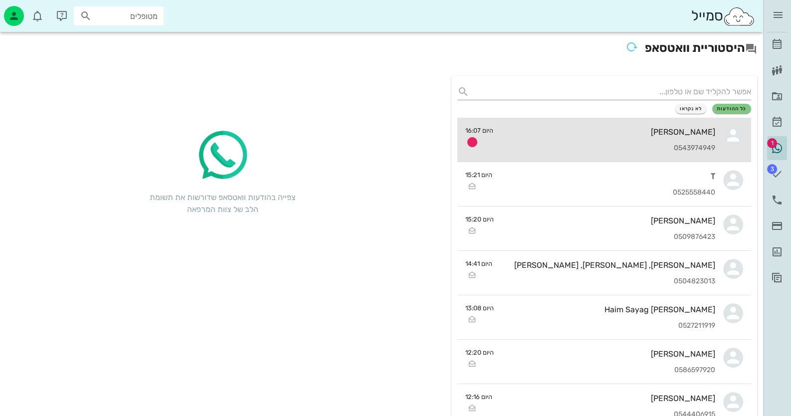
click at [731, 145] on icon at bounding box center [733, 136] width 20 height 20
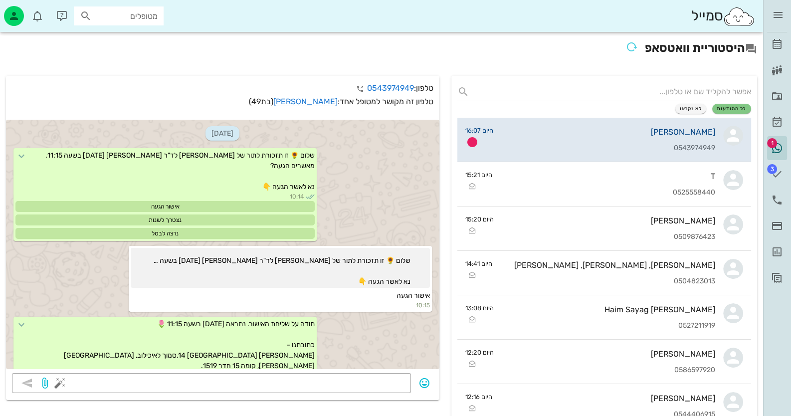
scroll to position [1431, 0]
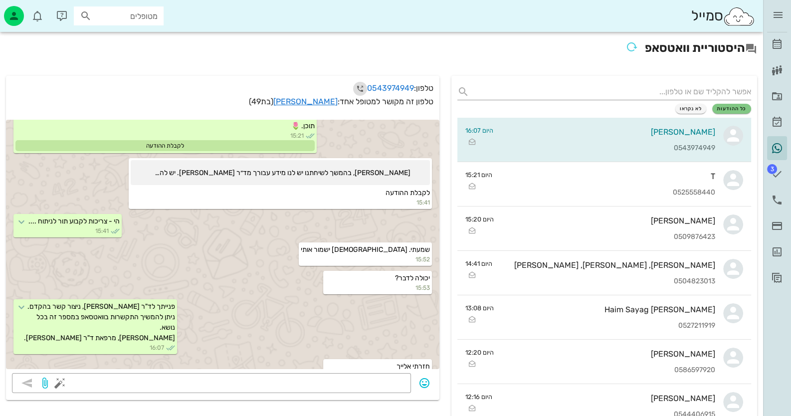
click at [356, 92] on icon "button" at bounding box center [360, 89] width 12 height 12
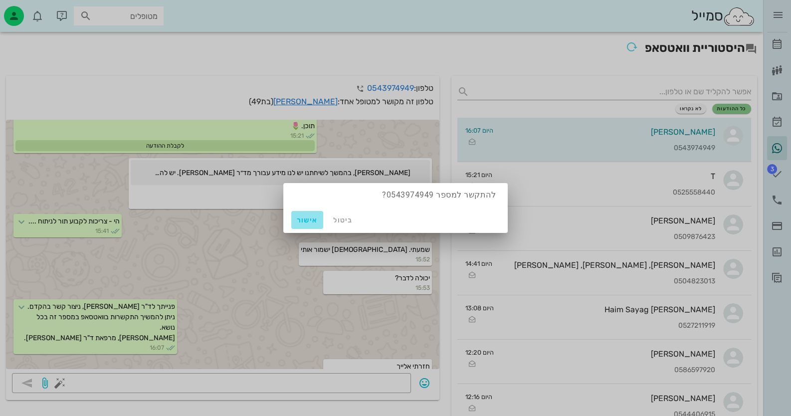
click at [313, 221] on span "אישור" at bounding box center [307, 220] width 24 height 8
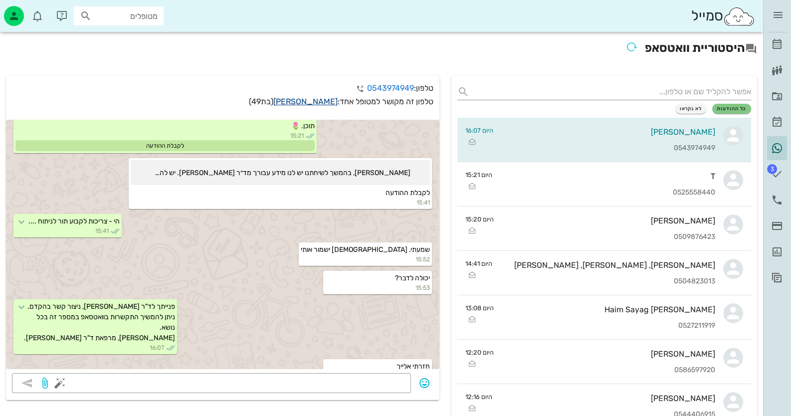
click at [322, 102] on link "[PERSON_NAME]" at bounding box center [305, 101] width 64 height 9
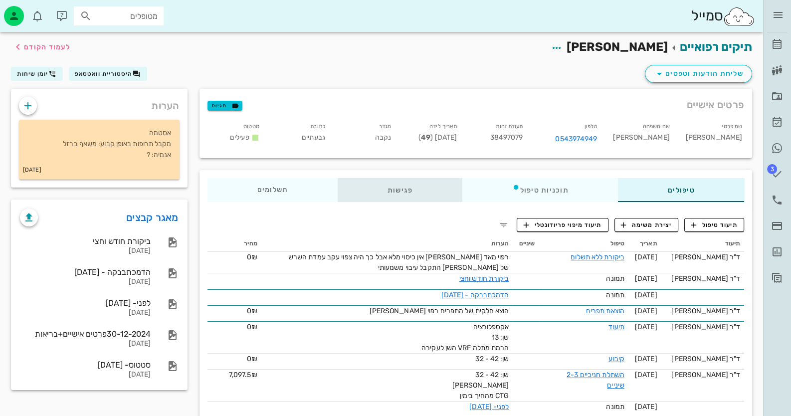
click at [381, 189] on div "פגישות" at bounding box center [400, 190] width 125 height 24
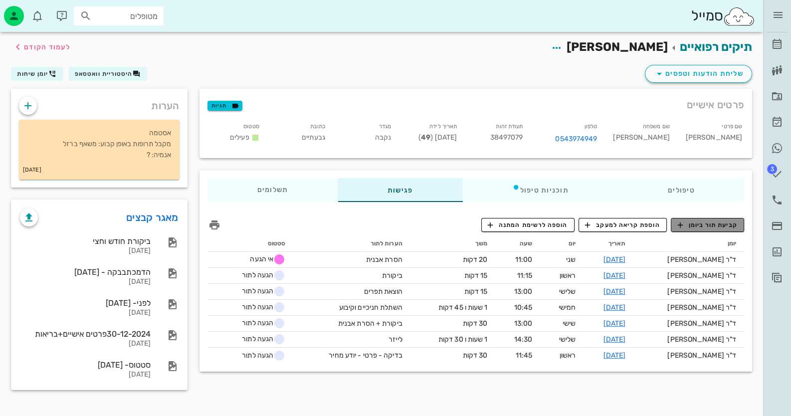
click at [710, 227] on span "קביעת תור ביומן" at bounding box center [707, 224] width 60 height 9
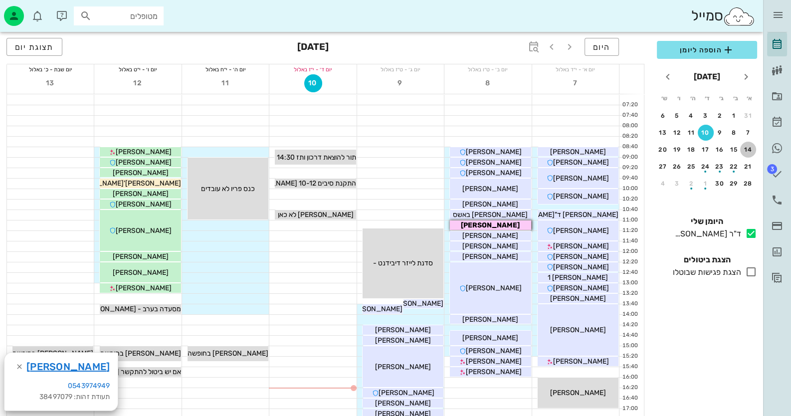
click at [747, 147] on div "14" at bounding box center [748, 149] width 16 height 7
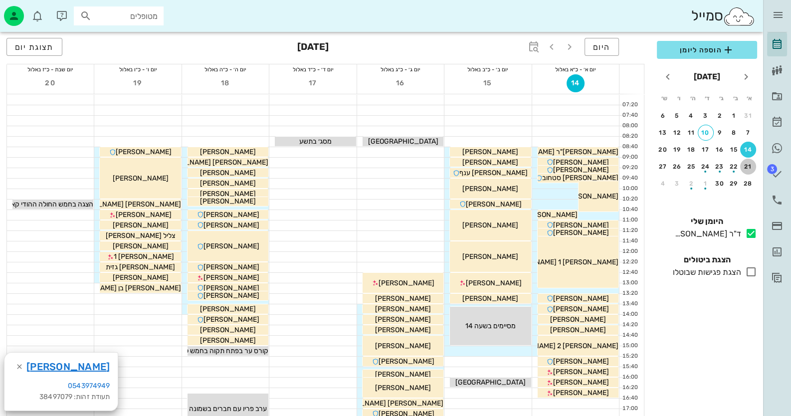
click at [748, 162] on button "21" at bounding box center [748, 167] width 16 height 16
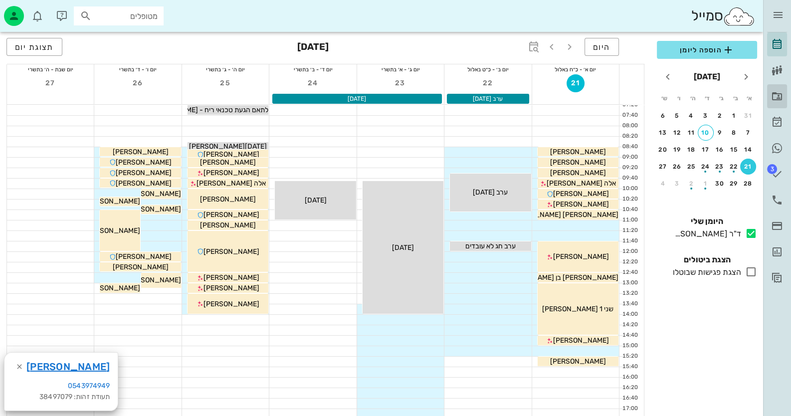
click at [776, 99] on icon at bounding box center [777, 96] width 12 height 12
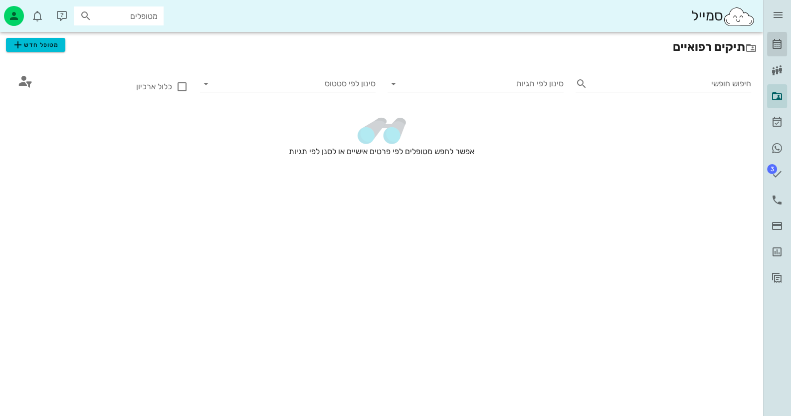
click at [786, 43] on link "[PERSON_NAME]" at bounding box center [777, 44] width 20 height 24
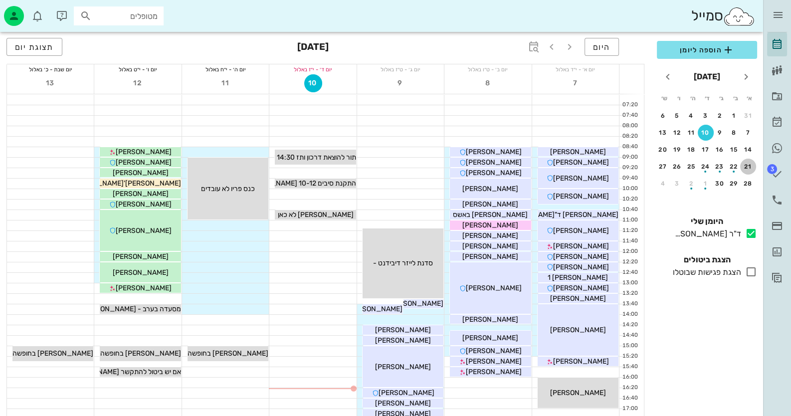
click at [745, 163] on div "21" at bounding box center [748, 166] width 16 height 7
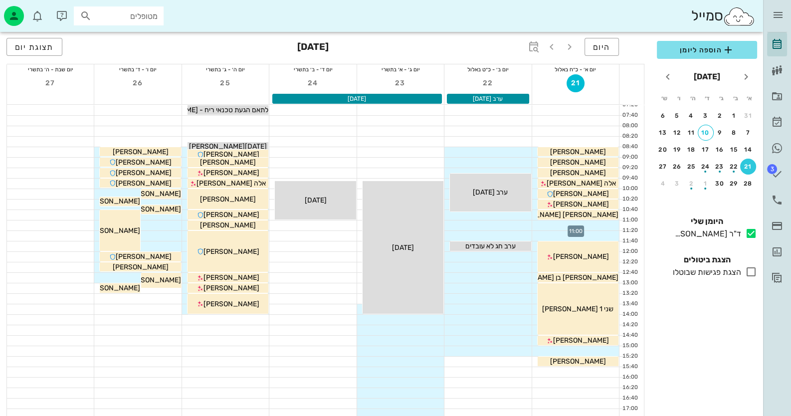
click at [598, 226] on div at bounding box center [575, 225] width 87 height 10
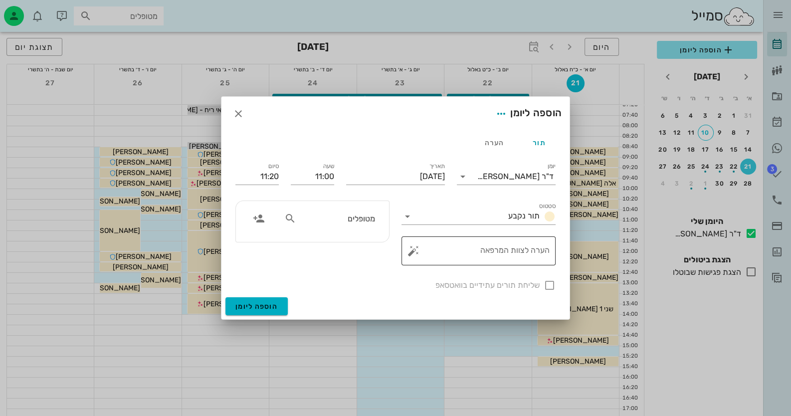
click at [414, 249] on button "button" at bounding box center [413, 251] width 12 height 12
click at [327, 198] on div "מטופלים" at bounding box center [312, 222] width 166 height 54
click at [344, 216] on input "מטופלים" at bounding box center [336, 218] width 77 height 13
type input "[PERSON_NAME]"
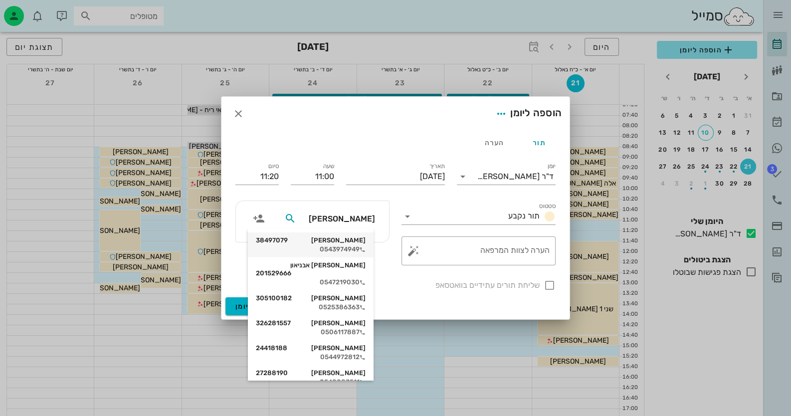
click at [366, 246] on div "0543974949" at bounding box center [311, 249] width 110 height 8
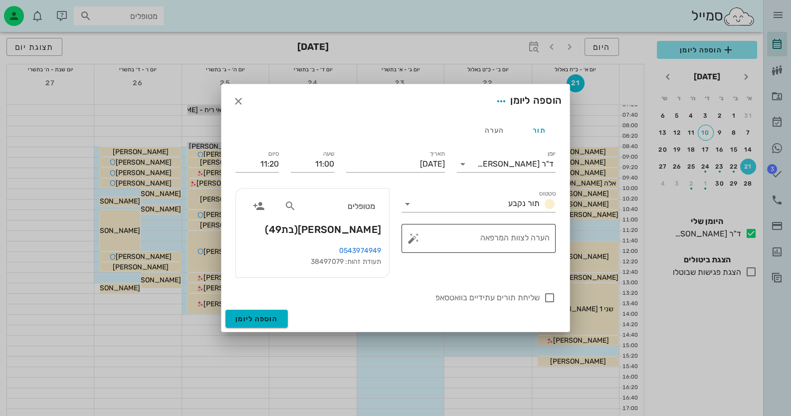
click at [411, 238] on button "button" at bounding box center [413, 238] width 12 height 12
click at [451, 177] on div "הסרת אבנית" at bounding box center [456, 180] width 74 height 26
type textarea "הסרת אבנית"
click at [553, 299] on div at bounding box center [549, 297] width 17 height 17
checkbox input "true"
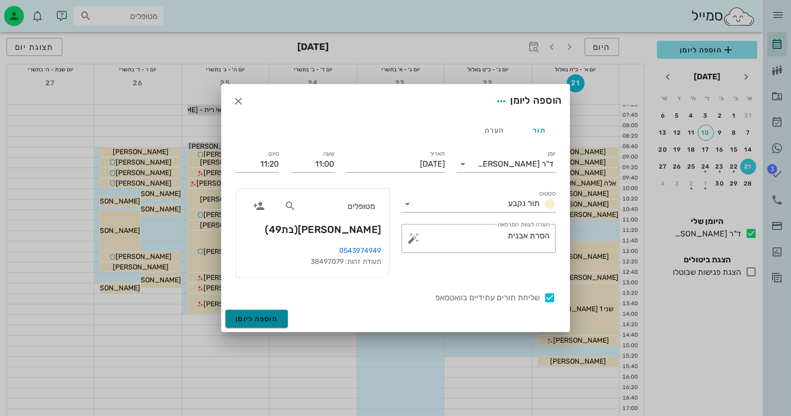
click at [270, 323] on button "הוספה ליומן" at bounding box center [256, 319] width 62 height 18
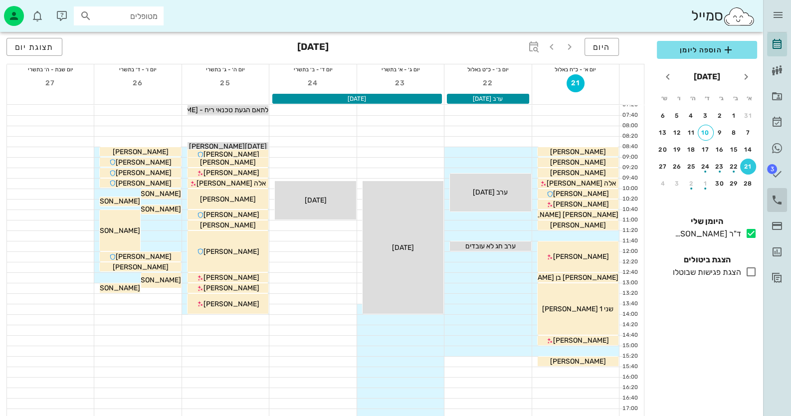
click at [777, 205] on icon at bounding box center [777, 200] width 12 height 12
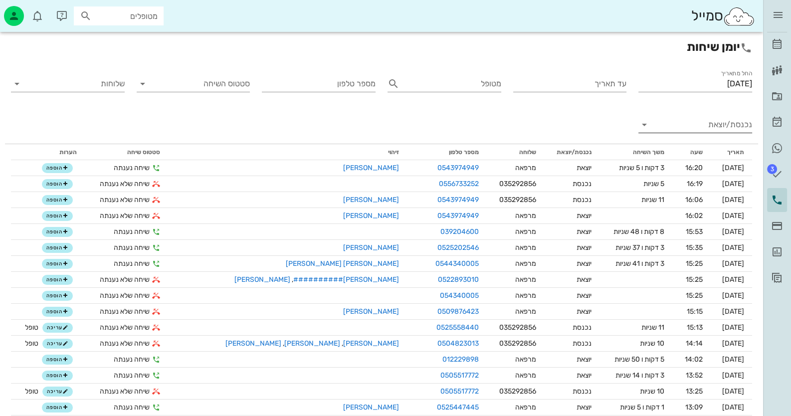
click at [715, 131] on input "נכנסת/יוצאת" at bounding box center [703, 125] width 98 height 16
click at [0, 0] on div "נכנסת" at bounding box center [0, 0] width 0 height 0
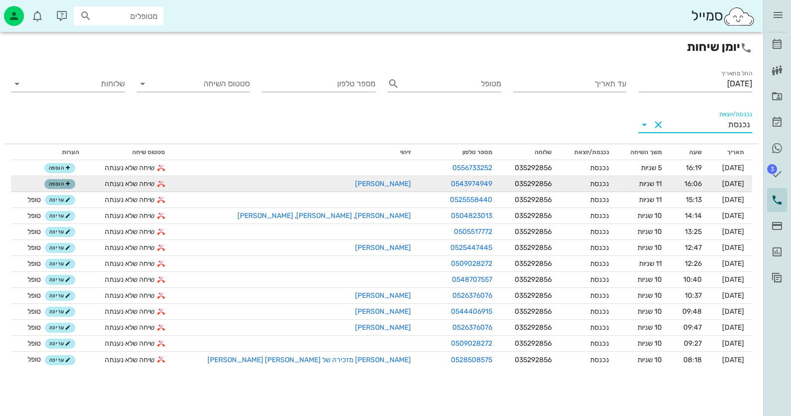
click at [62, 186] on span "הוספה" at bounding box center [60, 184] width 22 height 6
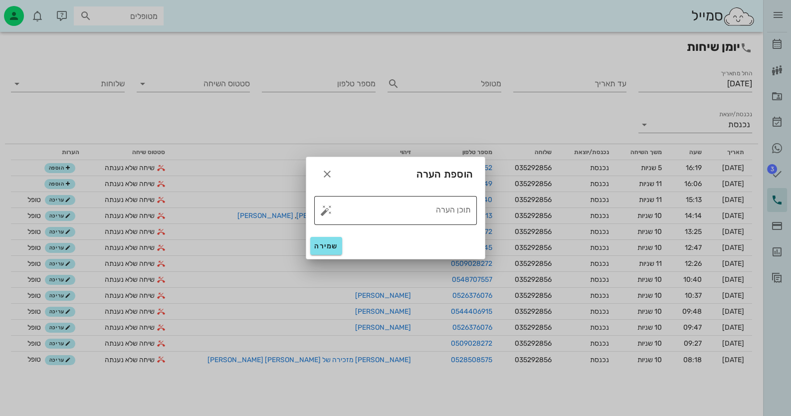
click at [429, 212] on textarea "תוכן הערה" at bounding box center [399, 213] width 143 height 24
click at [327, 211] on button "button" at bounding box center [326, 210] width 12 height 12
click at [385, 200] on div "טופל" at bounding box center [369, 200] width 74 height 26
type textarea "טופל"
click at [327, 244] on span "שמירה" at bounding box center [326, 246] width 24 height 8
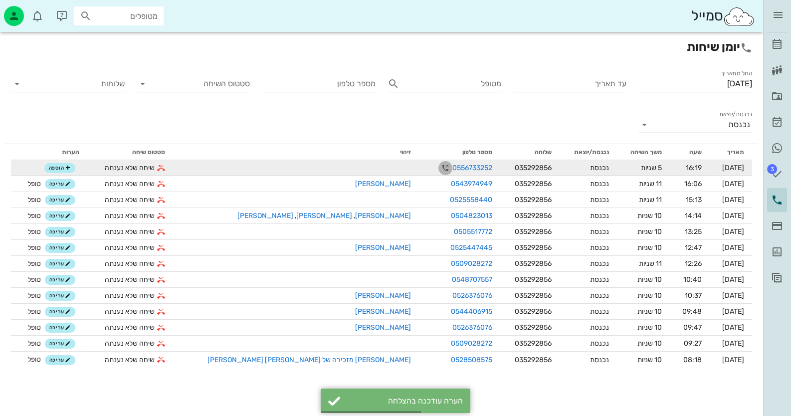
click at [439, 166] on icon "button" at bounding box center [445, 168] width 12 height 12
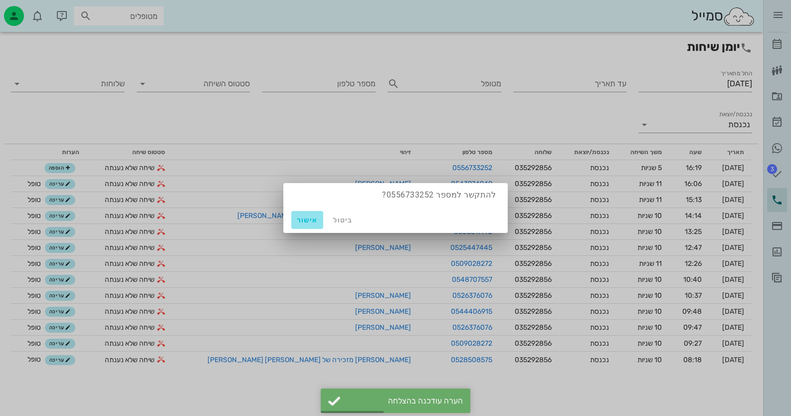
click at [313, 214] on button "אישור" at bounding box center [307, 220] width 32 height 18
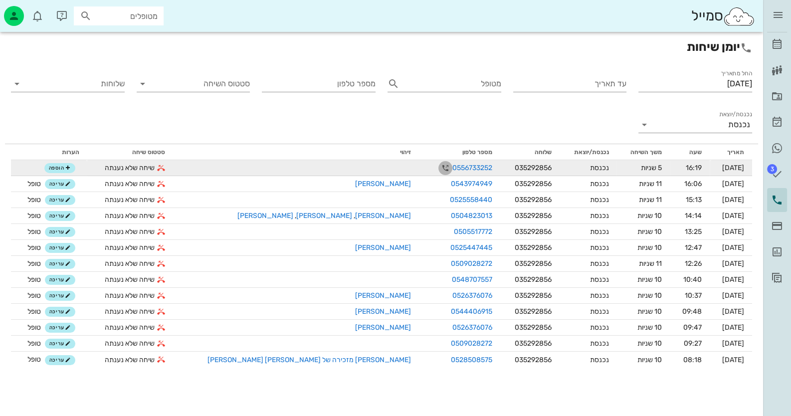
click at [439, 168] on icon "button" at bounding box center [445, 168] width 12 height 12
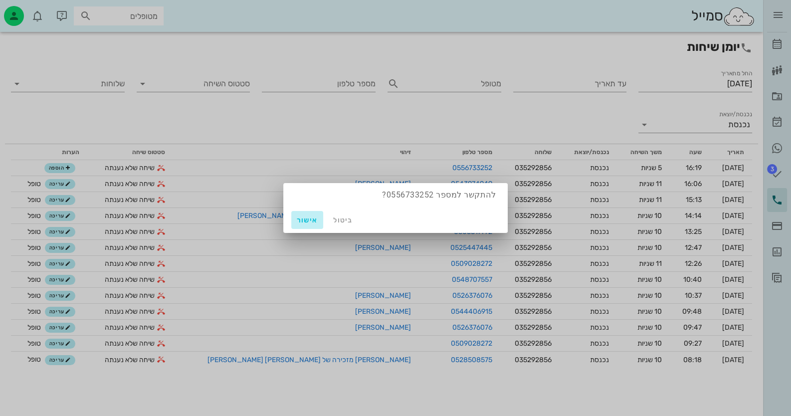
click at [294, 215] on button "אישור" at bounding box center [307, 220] width 32 height 18
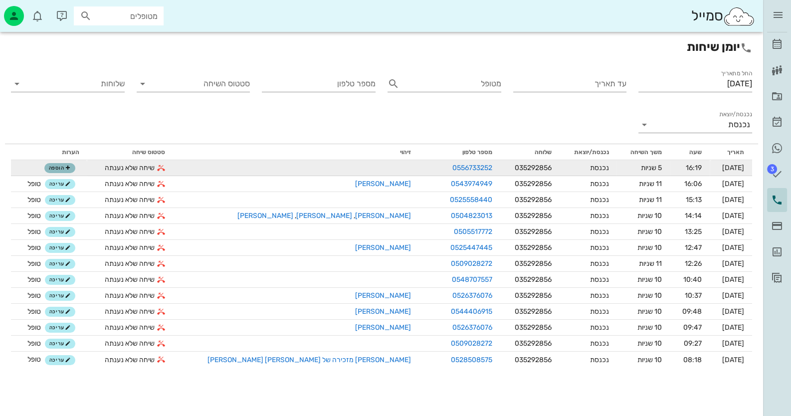
click at [61, 168] on button "הוספה" at bounding box center [59, 168] width 31 height 10
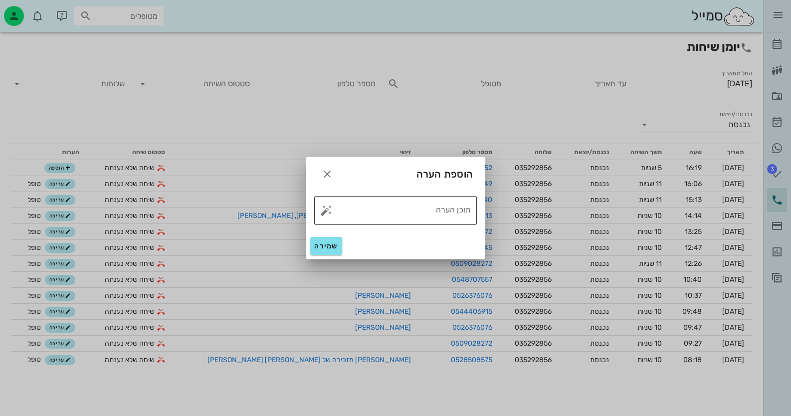
click at [324, 210] on button "button" at bounding box center [326, 210] width 12 height 12
click at [395, 204] on div "טופל" at bounding box center [369, 200] width 74 height 26
type textarea "טופל"
click at [321, 249] on span "שמירה" at bounding box center [326, 246] width 24 height 8
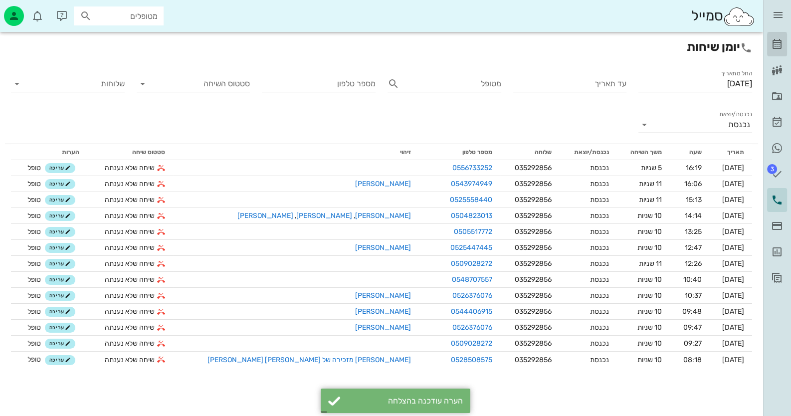
click at [783, 43] on link "[PERSON_NAME]" at bounding box center [777, 44] width 20 height 24
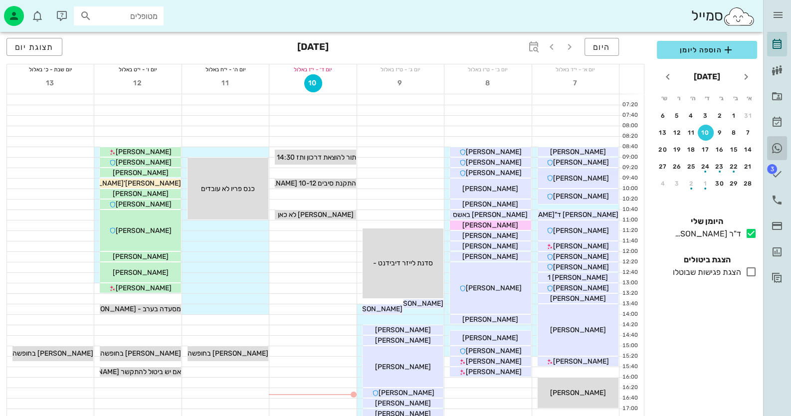
click at [780, 144] on icon at bounding box center [777, 148] width 12 height 12
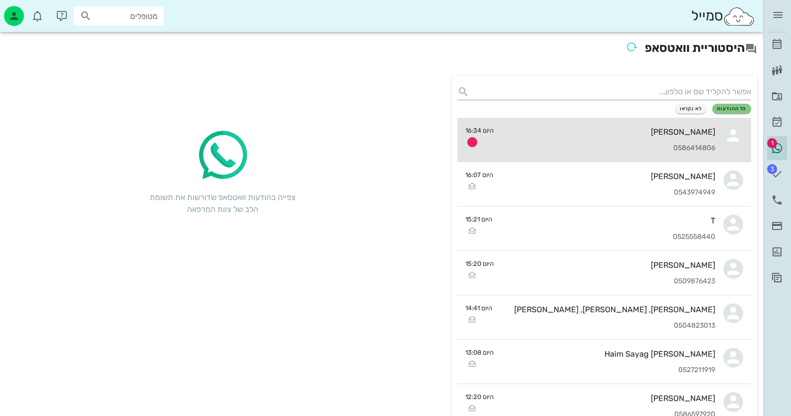
click at [722, 143] on link "[PERSON_NAME] 0586414806 היום 16:34" at bounding box center [604, 140] width 294 height 44
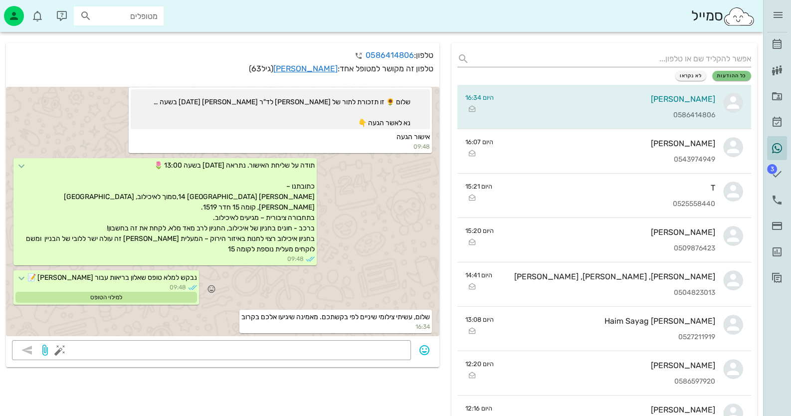
scroll to position [49, 0]
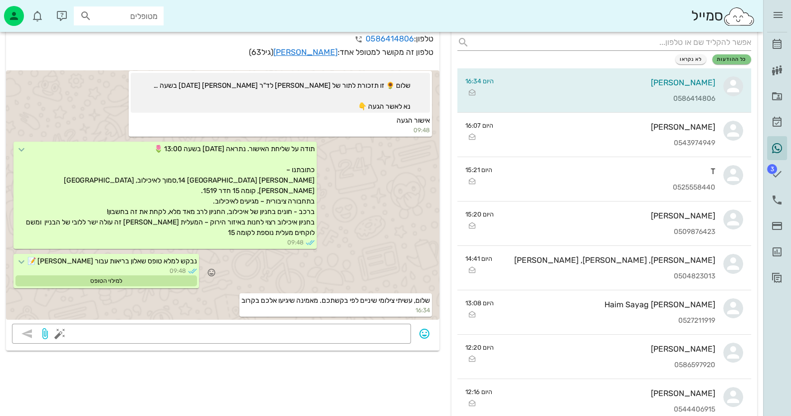
click at [74, 281] on div "למילוי הטופס" at bounding box center [106, 280] width 182 height 11
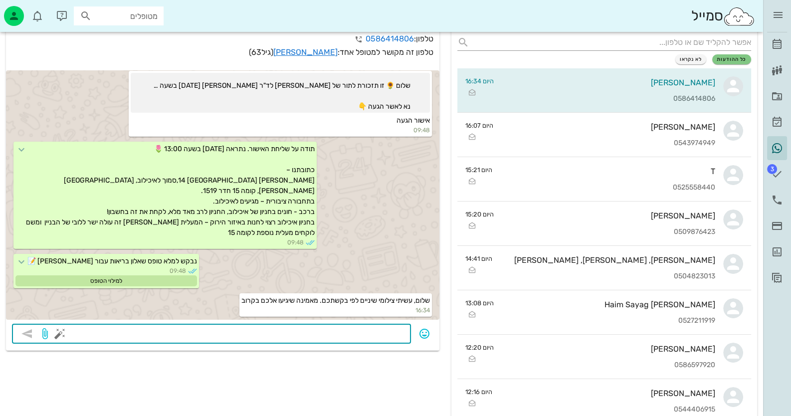
click at [402, 337] on textarea at bounding box center [233, 335] width 343 height 16
type textarea "הגיעו"
click at [25, 333] on icon "button" at bounding box center [27, 334] width 12 height 12
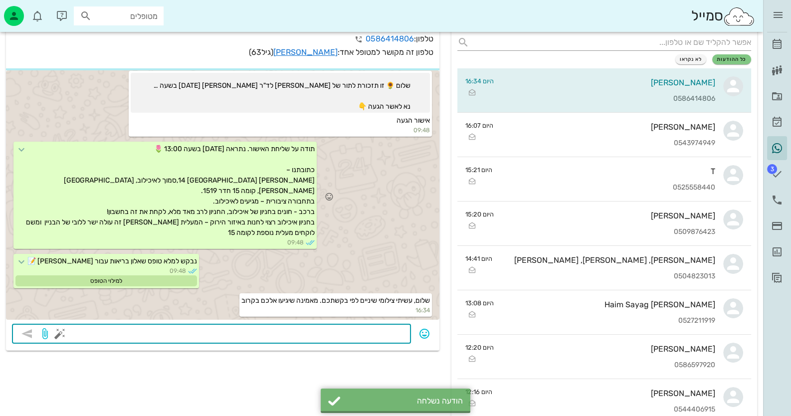
scroll to position [544, 0]
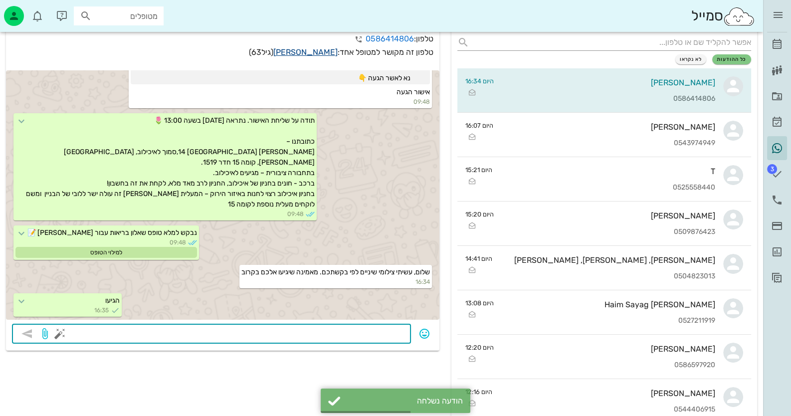
click at [322, 52] on link "[PERSON_NAME]" at bounding box center [305, 51] width 64 height 9
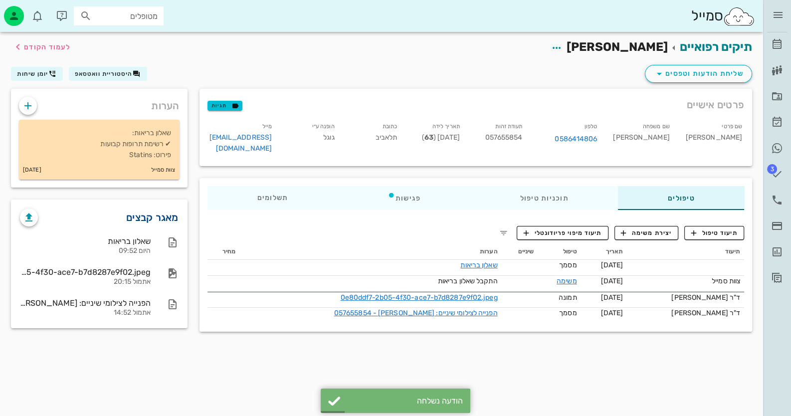
click at [150, 217] on link "מאגר קבצים" at bounding box center [152, 217] width 52 height 16
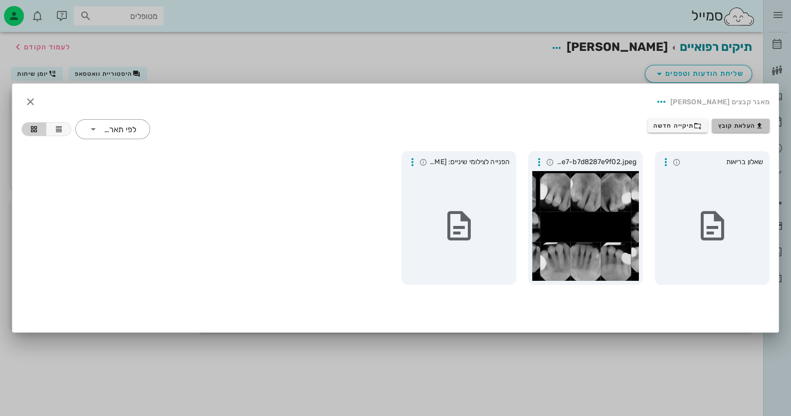
click at [768, 124] on button "העלאת קובץ" at bounding box center [741, 126] width 58 height 14
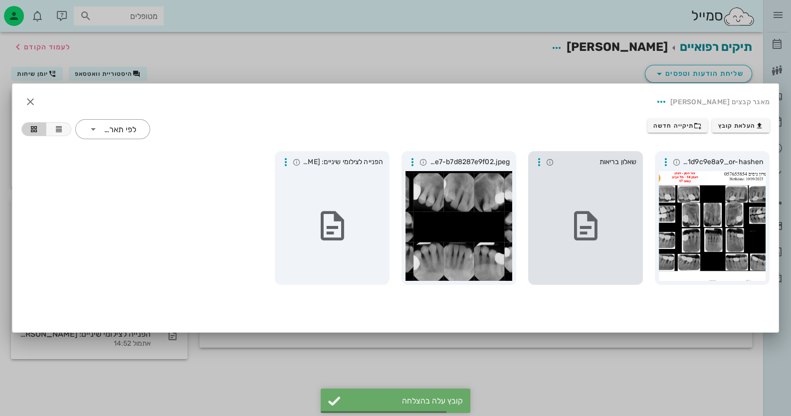
click at [726, 160] on span "4406401d9c9e8a9_or-hashen" at bounding box center [723, 162] width 80 height 11
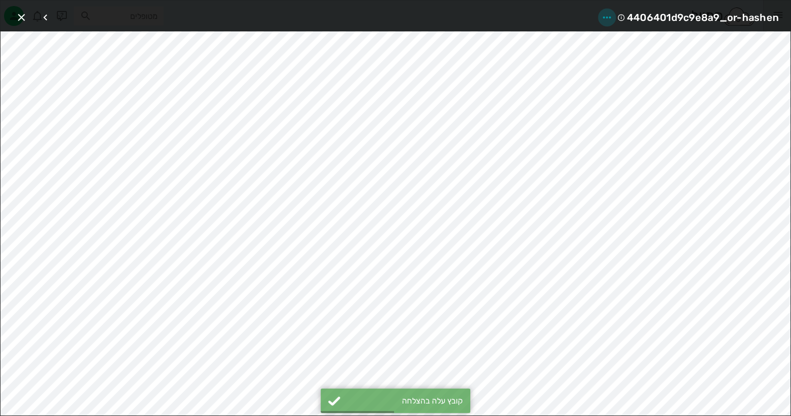
click at [604, 15] on icon "button" at bounding box center [607, 17] width 12 height 12
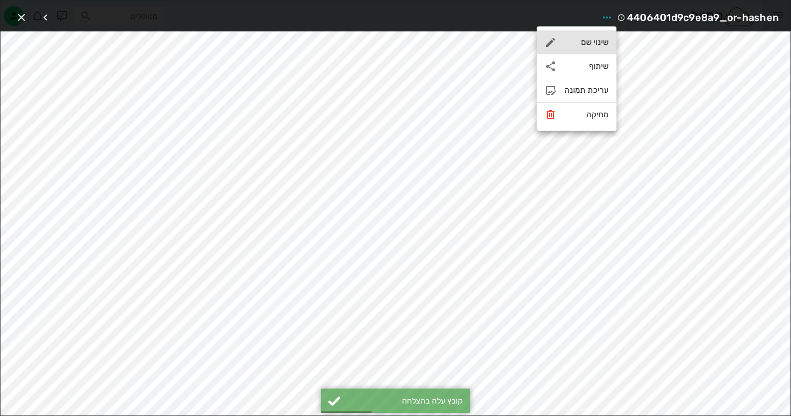
click at [595, 40] on div "שינוי שם" at bounding box center [577, 42] width 80 height 24
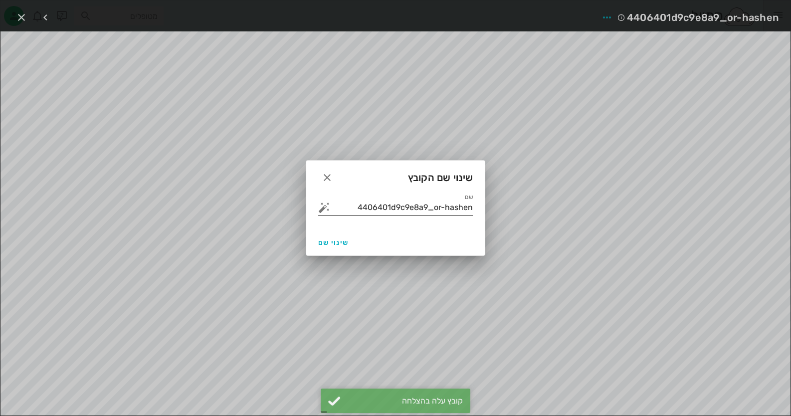
click at [426, 209] on input "4406401d9c9e8a9_or-hashen" at bounding box center [402, 208] width 141 height 16
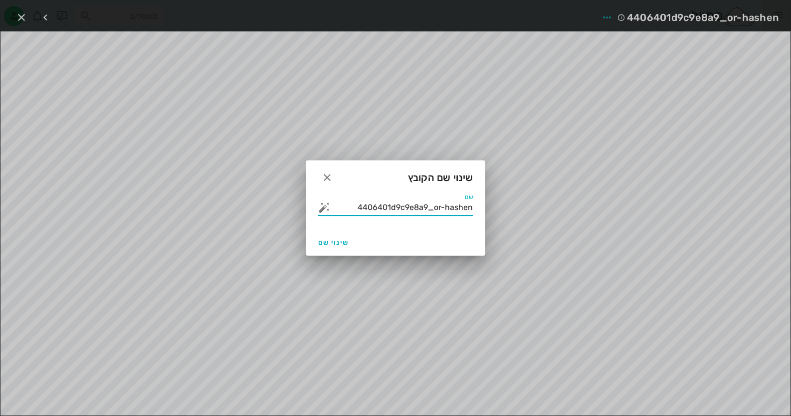
click at [426, 209] on input "4406401d9c9e8a9_or-hashen" at bounding box center [402, 208] width 141 height 16
click at [320, 213] on div "שם" at bounding box center [395, 208] width 155 height 16
click at [322, 205] on button "button" at bounding box center [324, 208] width 12 height 12
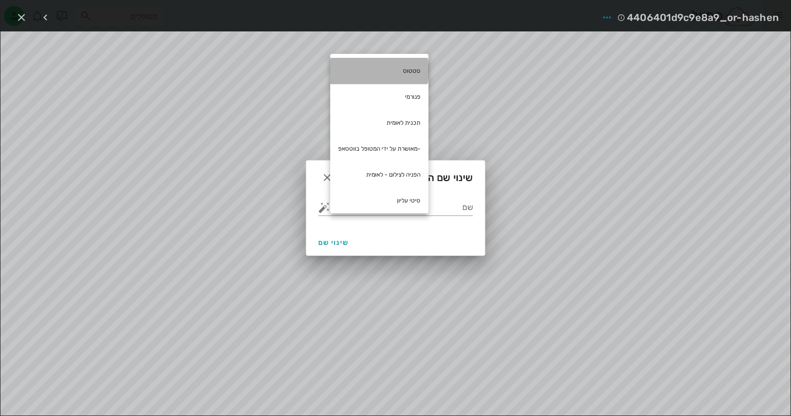
click at [415, 67] on div "סטטוס" at bounding box center [379, 71] width 98 height 26
type input "סטטוס"
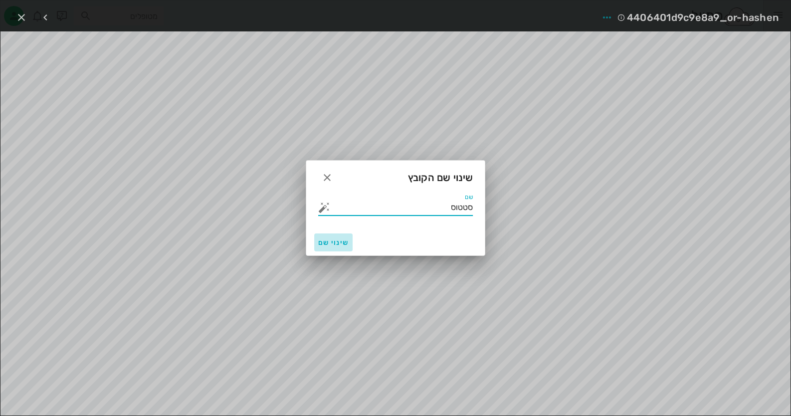
click at [322, 240] on span "שינוי שם" at bounding box center [333, 242] width 30 height 8
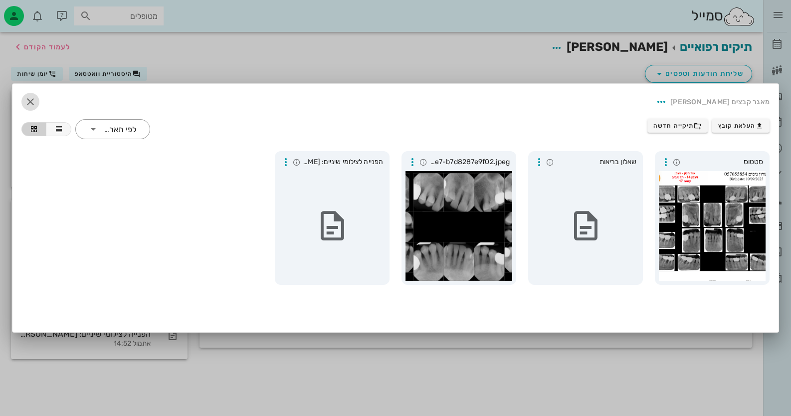
click at [31, 101] on icon "button" at bounding box center [30, 102] width 12 height 12
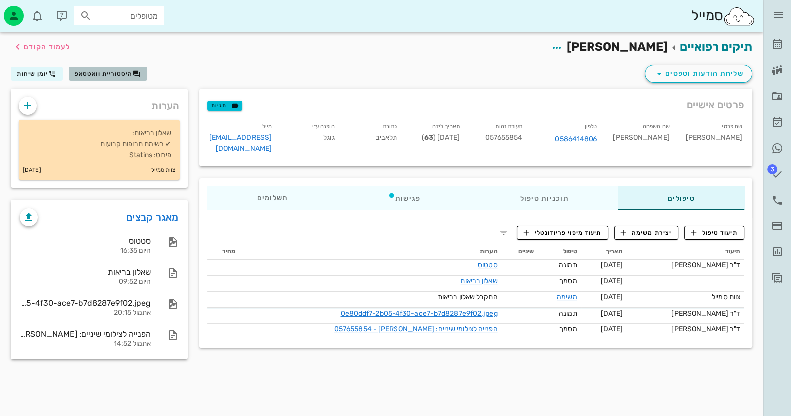
click at [85, 77] on span "היסטוריית וואטסאפ" at bounding box center [104, 73] width 58 height 7
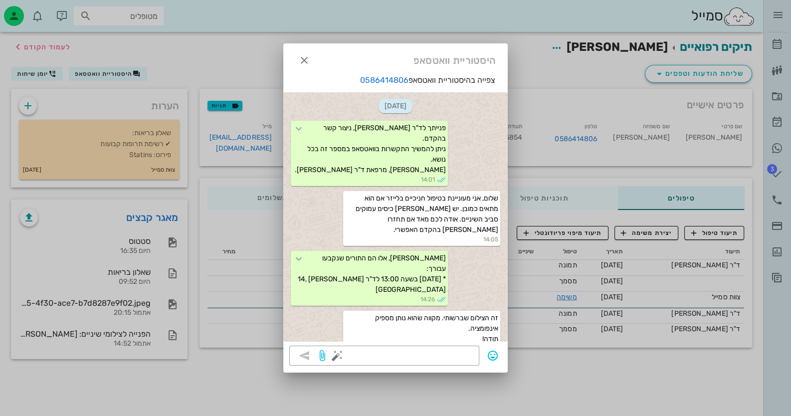
scroll to position [648, 0]
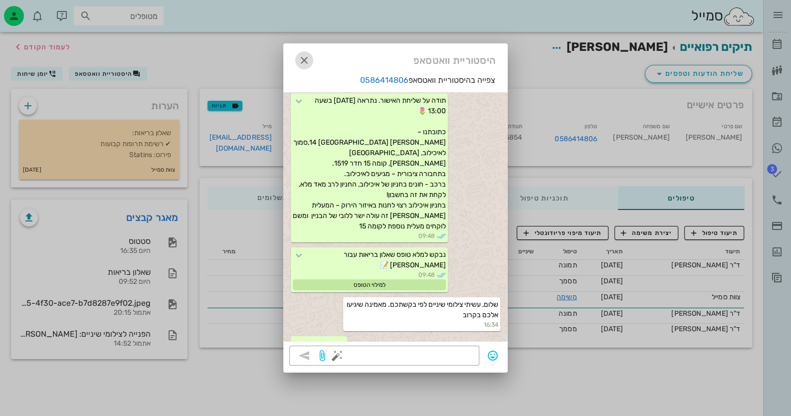
click at [303, 62] on icon "button" at bounding box center [304, 60] width 12 height 12
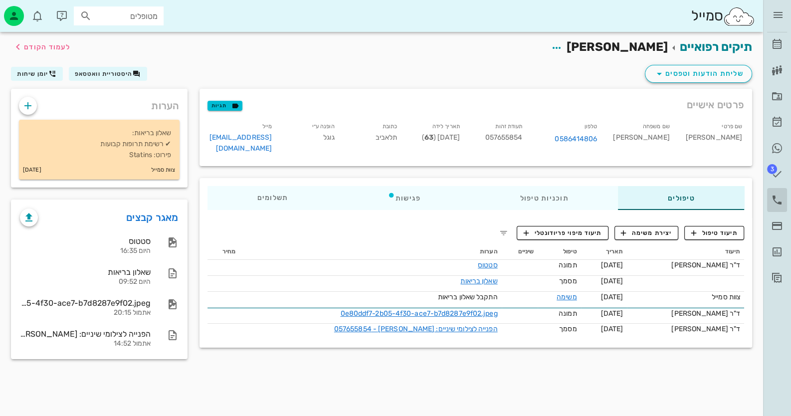
click at [776, 199] on icon at bounding box center [777, 200] width 12 height 12
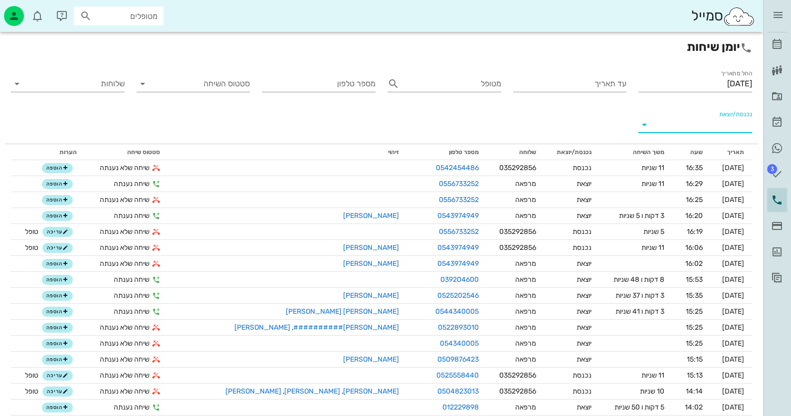
click at [720, 128] on input "נכנסת/יוצאת" at bounding box center [703, 125] width 98 height 16
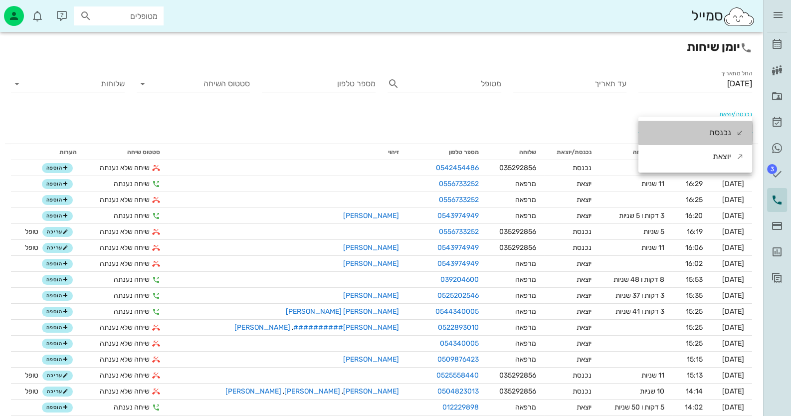
click at [720, 128] on div "נכנסת" at bounding box center [720, 133] width 22 height 24
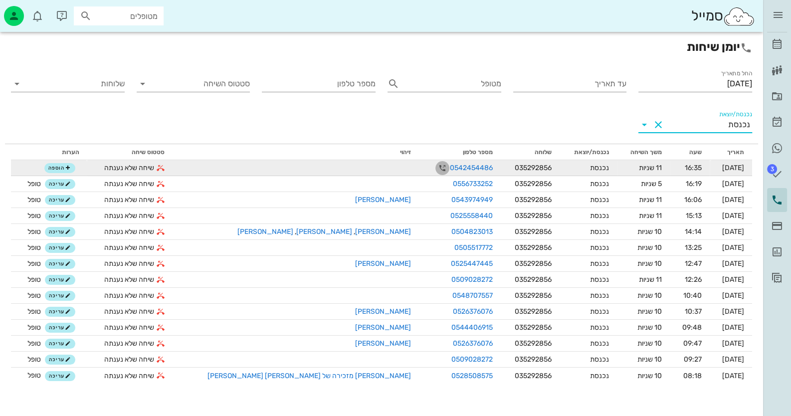
click at [436, 168] on icon "button" at bounding box center [442, 168] width 12 height 12
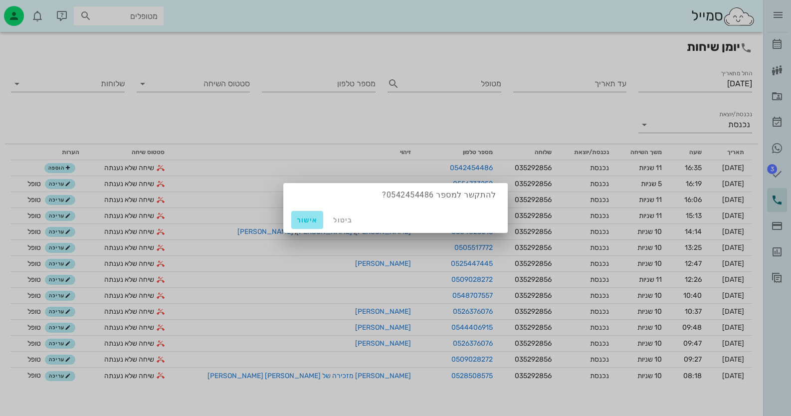
click at [303, 219] on span "אישור" at bounding box center [307, 220] width 24 height 8
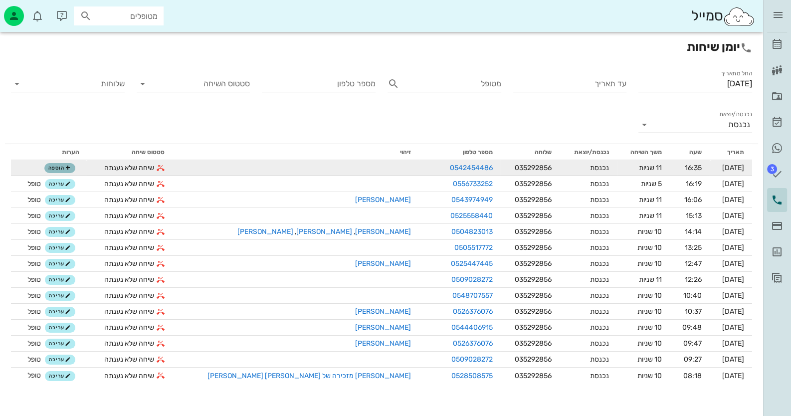
click at [71, 165] on icon "button" at bounding box center [68, 168] width 6 height 6
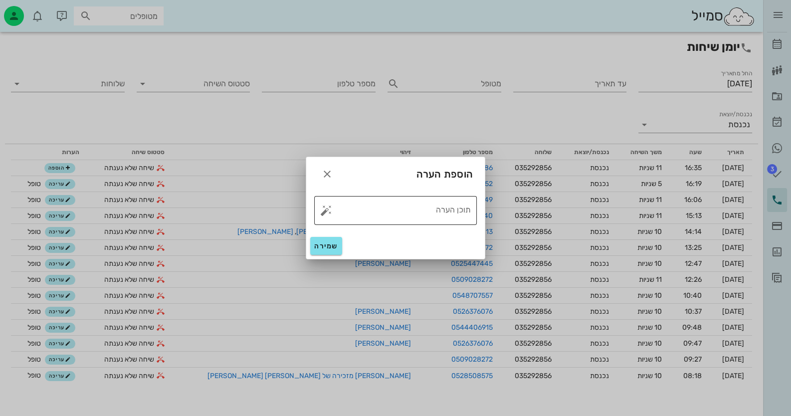
click at [328, 210] on button "button" at bounding box center [326, 210] width 12 height 12
click at [390, 197] on div "טופל" at bounding box center [369, 200] width 74 height 26
type textarea "טופל"
click at [340, 241] on button "שמירה" at bounding box center [326, 246] width 32 height 18
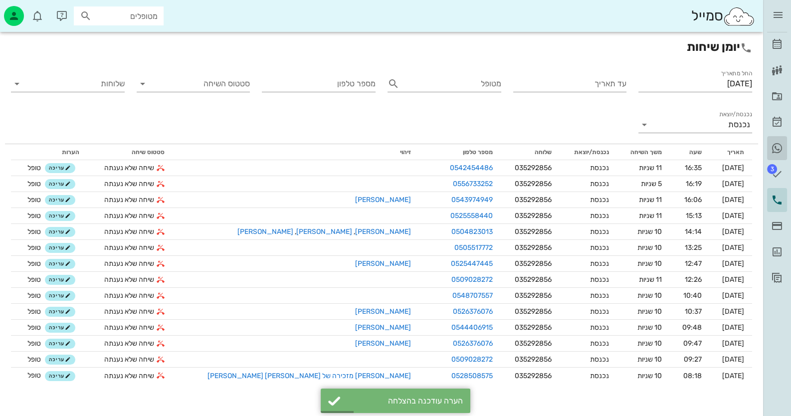
click at [773, 145] on icon at bounding box center [777, 148] width 12 height 12
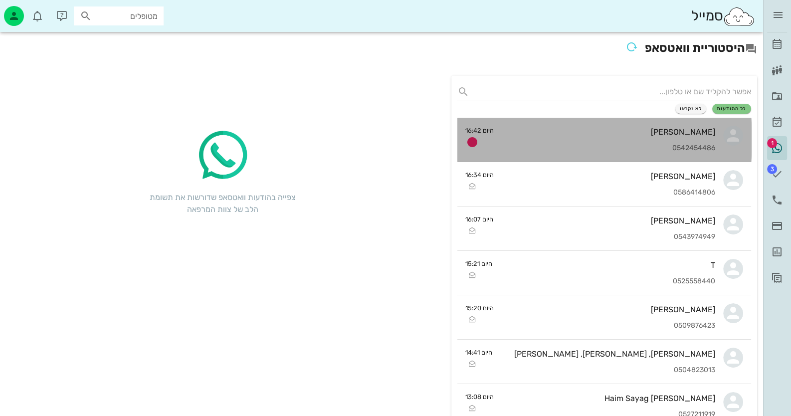
click at [695, 130] on div "[PERSON_NAME]" at bounding box center [609, 131] width 214 height 9
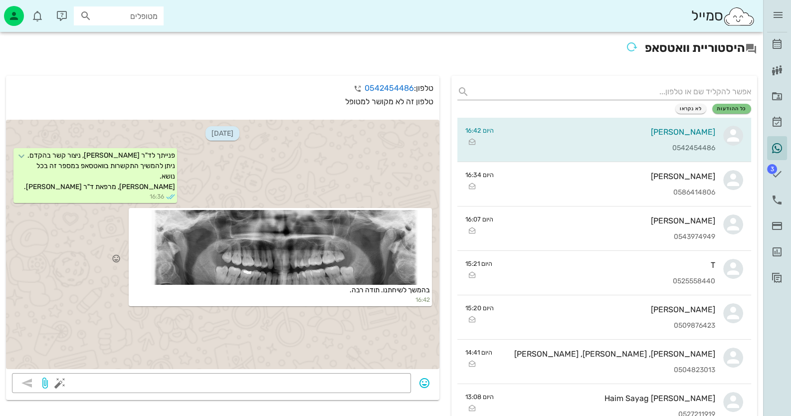
click at [247, 256] on div at bounding box center [280, 247] width 299 height 75
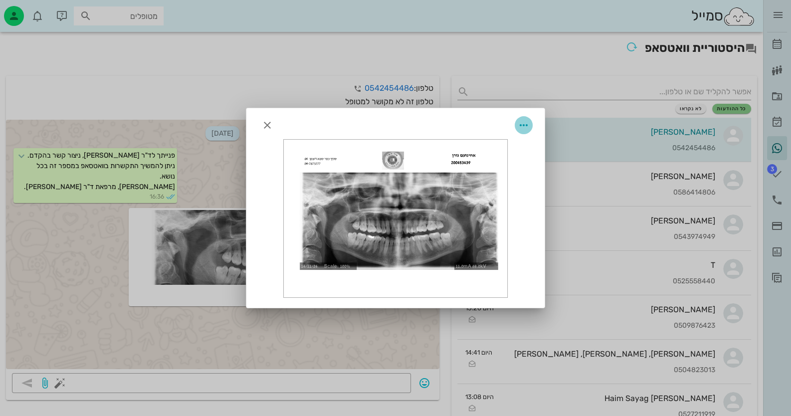
click at [529, 121] on icon "button" at bounding box center [524, 125] width 12 height 12
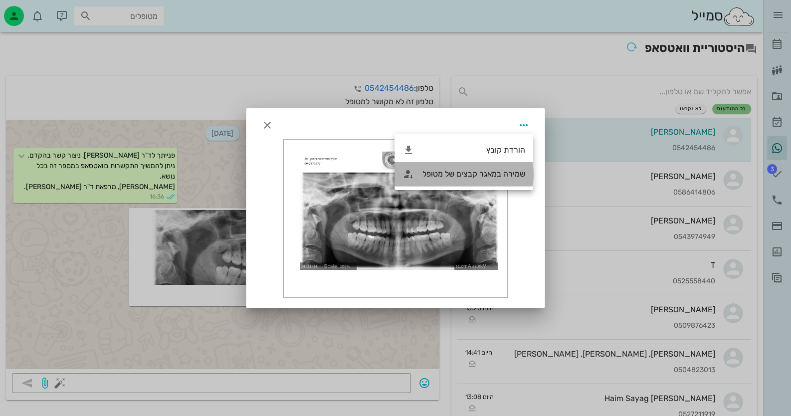
click at [486, 174] on div "שמירה במאגר קבצים של מטופל" at bounding box center [473, 173] width 103 height 9
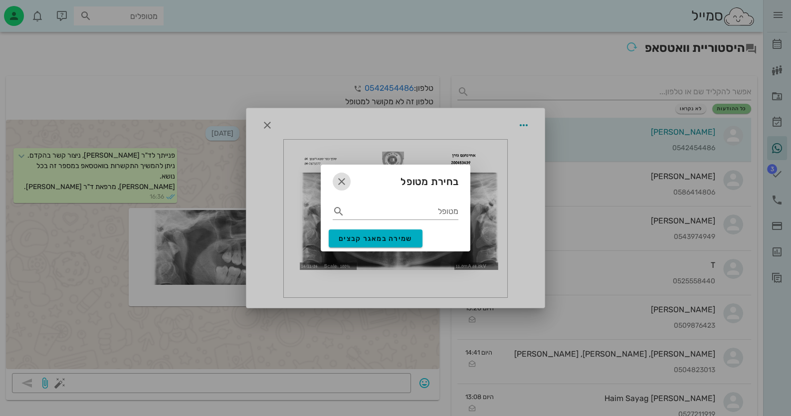
click at [347, 178] on icon "button" at bounding box center [342, 182] width 12 height 12
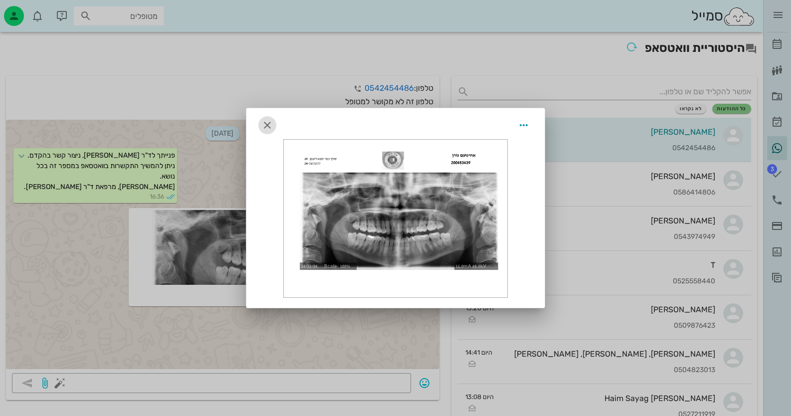
click at [266, 122] on icon "button" at bounding box center [267, 125] width 12 height 12
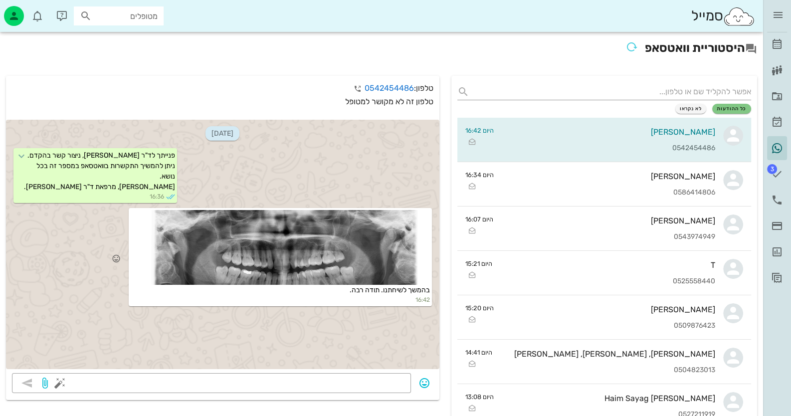
click at [333, 269] on div at bounding box center [280, 247] width 299 height 75
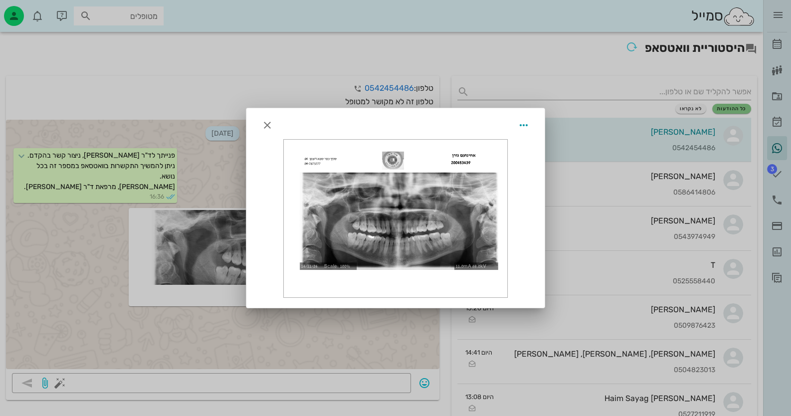
click at [378, 386] on div at bounding box center [395, 208] width 791 height 416
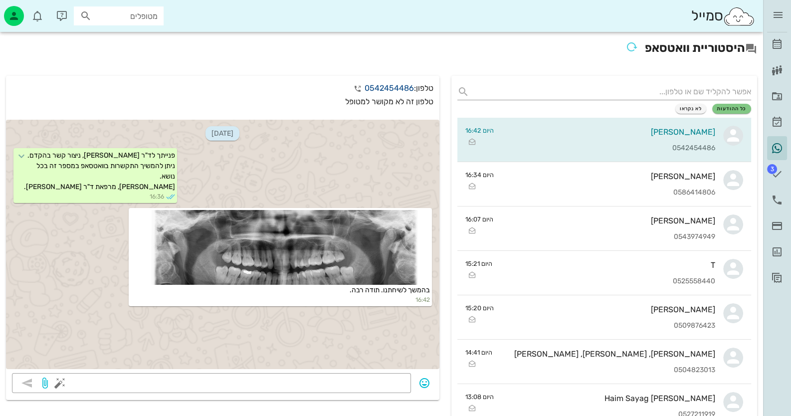
click at [369, 91] on link "0542454486" at bounding box center [389, 87] width 49 height 9
click at [355, 90] on icon "button" at bounding box center [358, 89] width 12 height 12
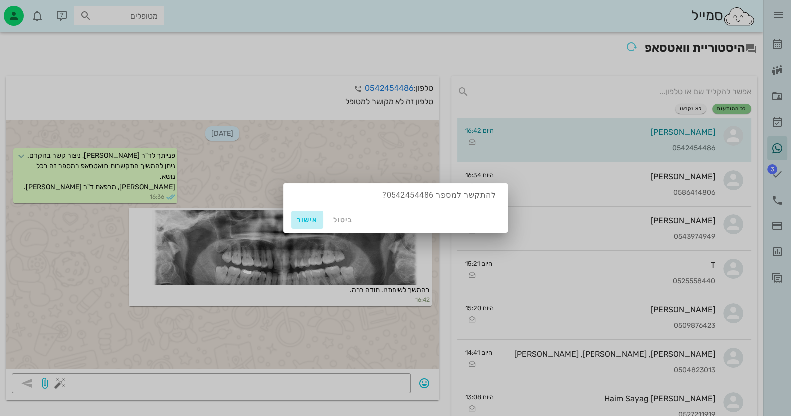
click at [306, 219] on span "אישור" at bounding box center [307, 220] width 24 height 8
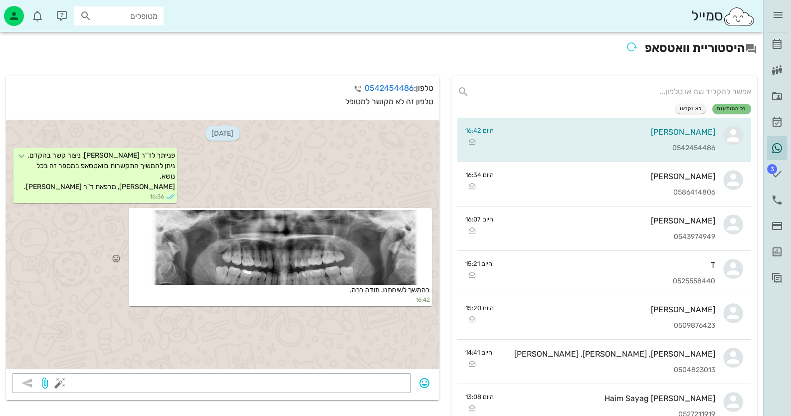
click at [304, 221] on div at bounding box center [280, 247] width 299 height 75
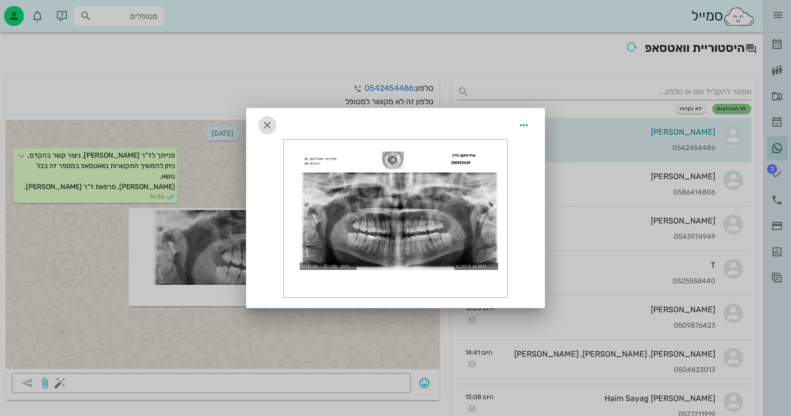
click at [270, 129] on icon "button" at bounding box center [267, 125] width 12 height 12
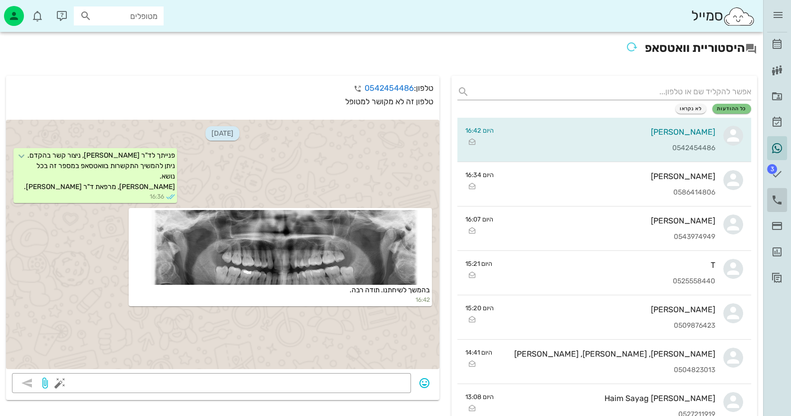
click at [774, 204] on icon at bounding box center [777, 200] width 12 height 12
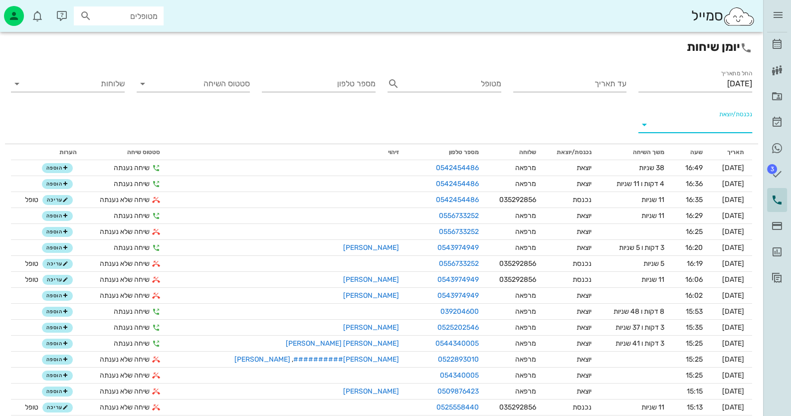
click at [713, 125] on input "נכנסת/יוצאת" at bounding box center [703, 125] width 98 height 16
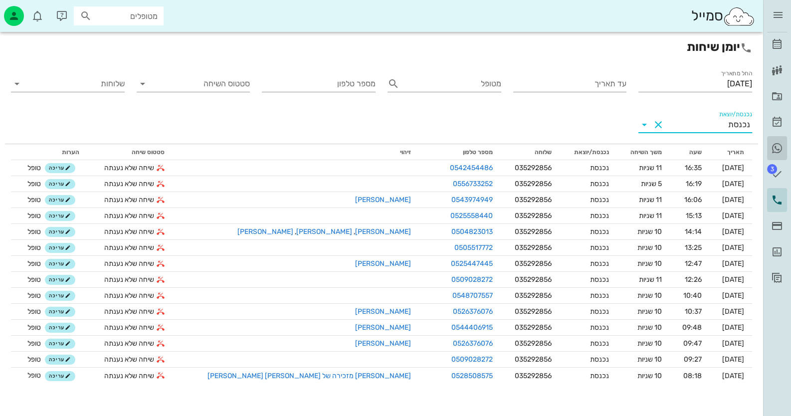
click at [777, 152] on icon at bounding box center [777, 148] width 12 height 12
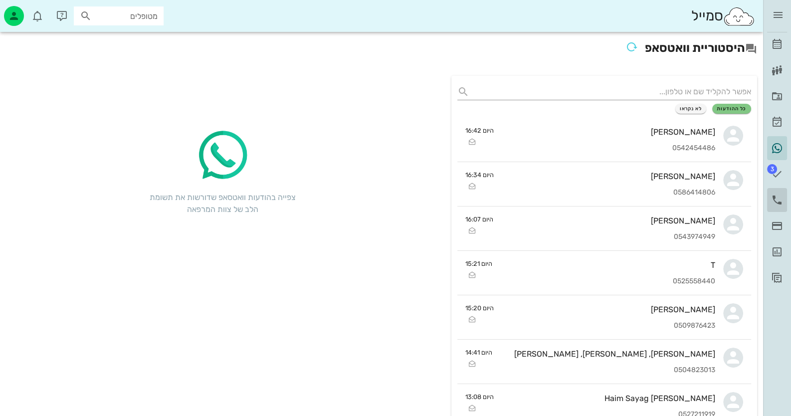
click at [782, 197] on icon at bounding box center [777, 200] width 12 height 12
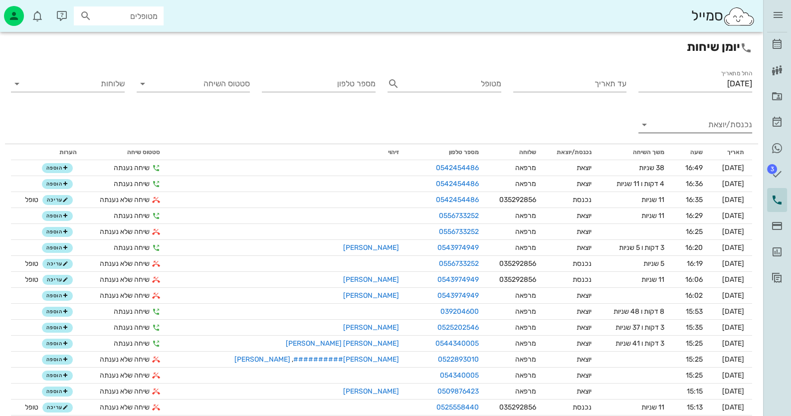
click at [712, 130] on input "נכנסת/יוצאת" at bounding box center [703, 125] width 98 height 16
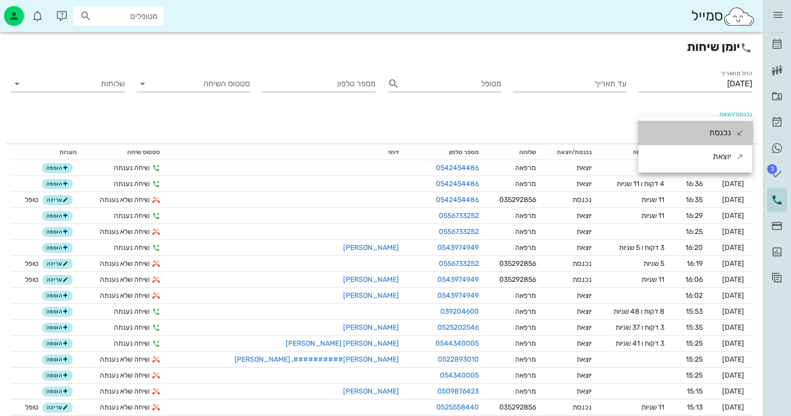
click at [712, 130] on div "נכנסת" at bounding box center [720, 133] width 22 height 24
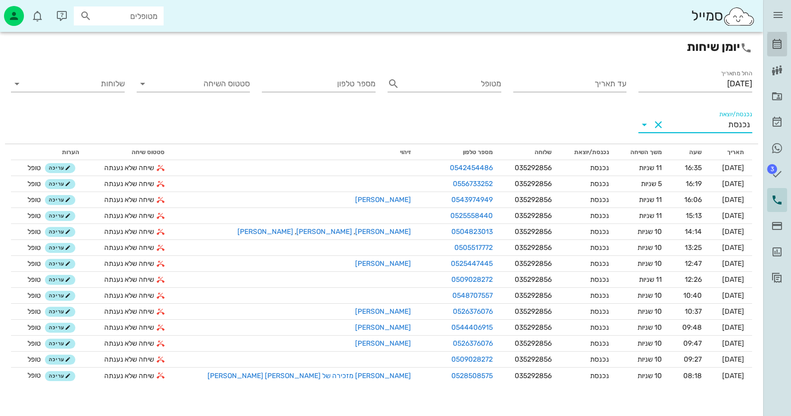
click at [780, 45] on icon at bounding box center [777, 44] width 12 height 12
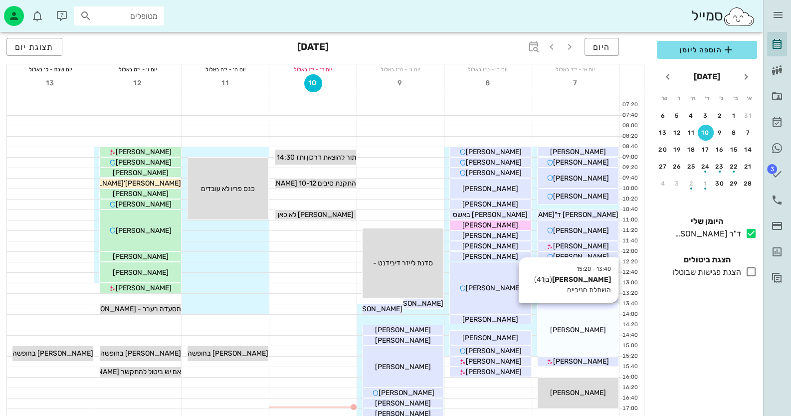
click at [595, 325] on div "[PERSON_NAME]" at bounding box center [578, 330] width 81 height 10
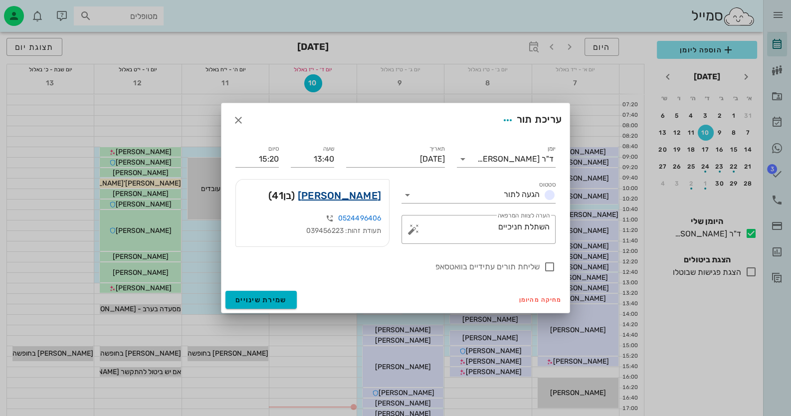
click at [353, 189] on link "[PERSON_NAME]" at bounding box center [339, 196] width 83 height 16
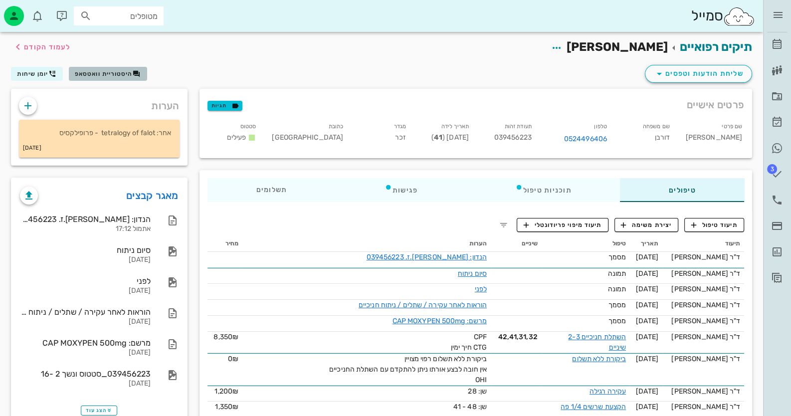
click at [129, 76] on span "היסטוריית וואטסאפ" at bounding box center [104, 73] width 58 height 7
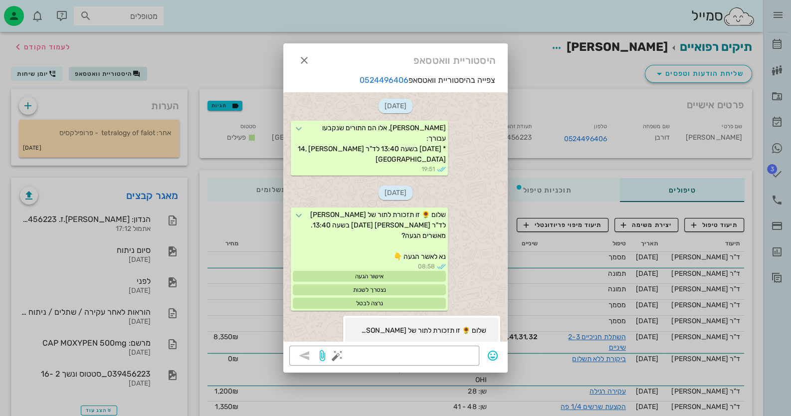
scroll to position [904, 0]
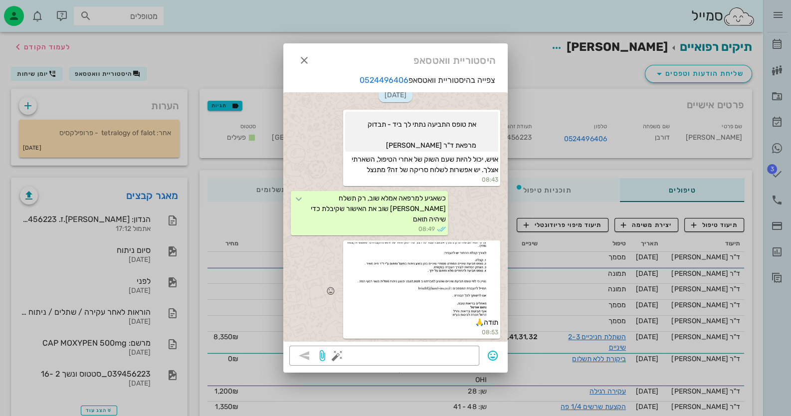
click at [429, 275] on div at bounding box center [421, 279] width 153 height 75
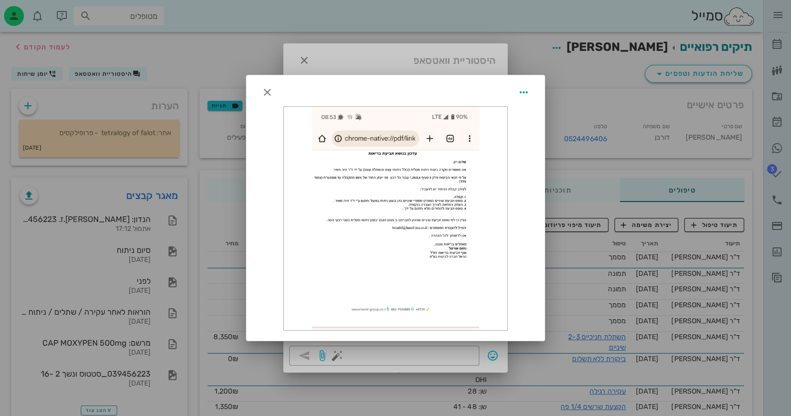
click at [437, 255] on div at bounding box center [395, 218] width 223 height 223
click at [269, 89] on icon "button" at bounding box center [267, 92] width 12 height 12
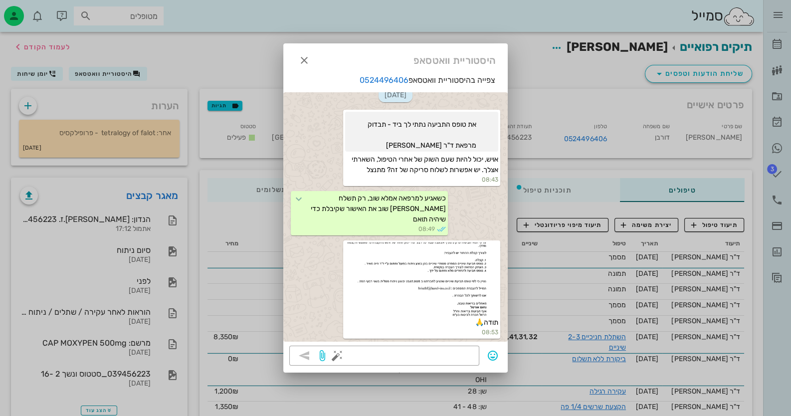
click at [463, 253] on div at bounding box center [421, 279] width 153 height 75
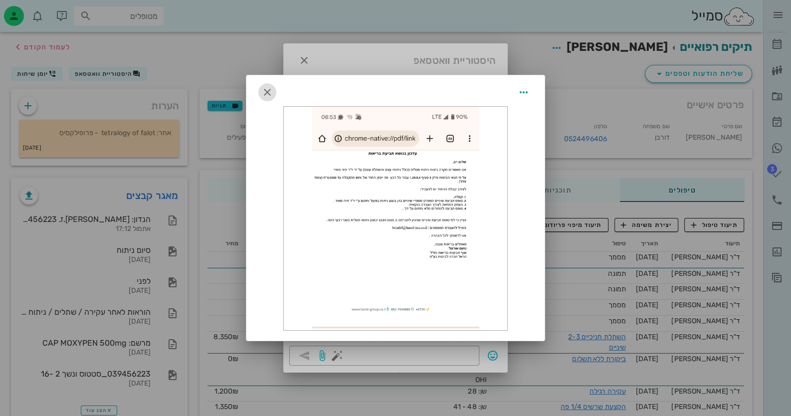
click at [259, 96] on span "button" at bounding box center [267, 92] width 18 height 12
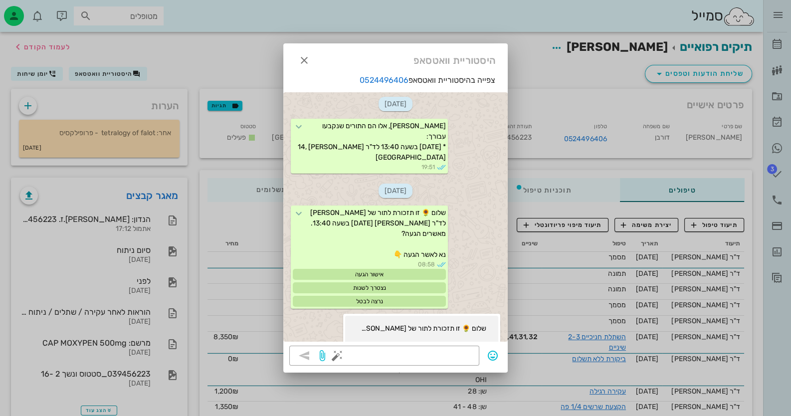
scroll to position [0, 0]
click at [302, 59] on icon "button" at bounding box center [304, 60] width 12 height 12
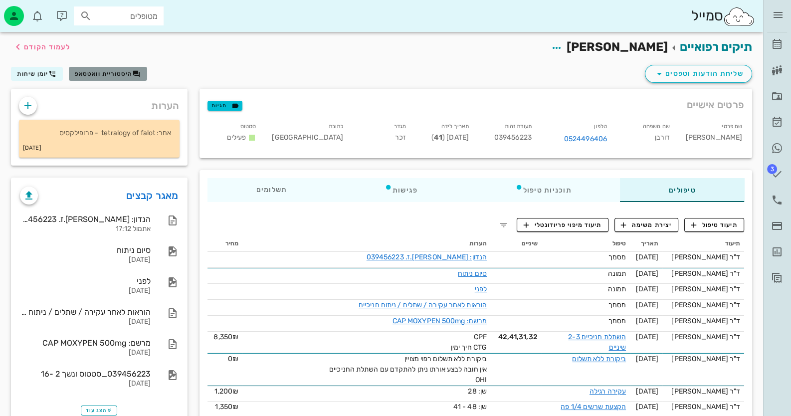
click at [112, 72] on span "היסטוריית וואטסאפ" at bounding box center [104, 73] width 58 height 7
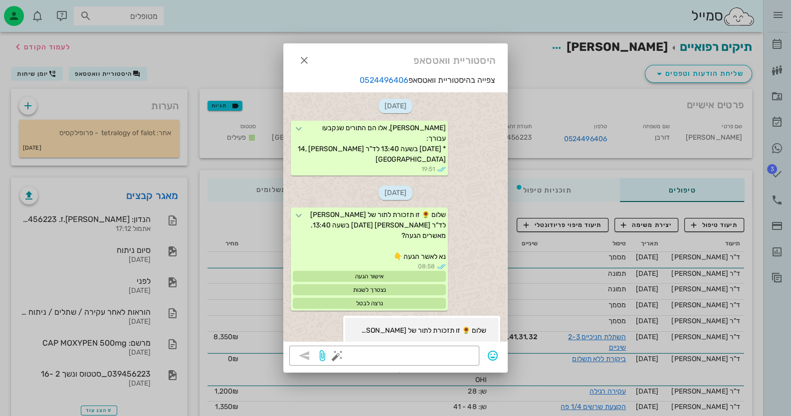
scroll to position [904, 0]
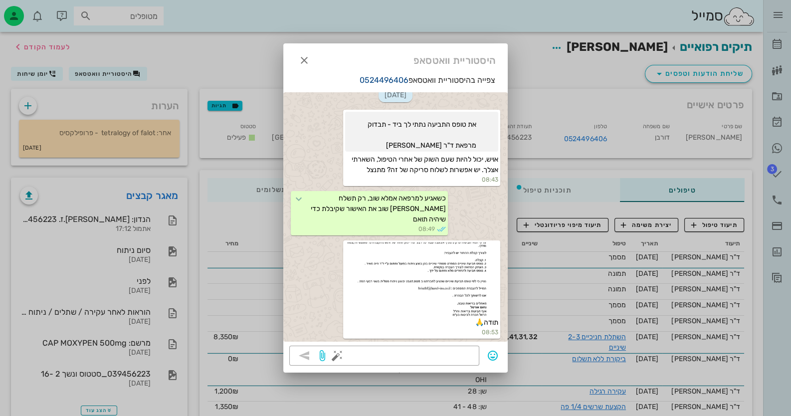
click at [382, 76] on link "0524496406" at bounding box center [384, 79] width 49 height 9
click at [307, 52] on button "button" at bounding box center [304, 60] width 18 height 18
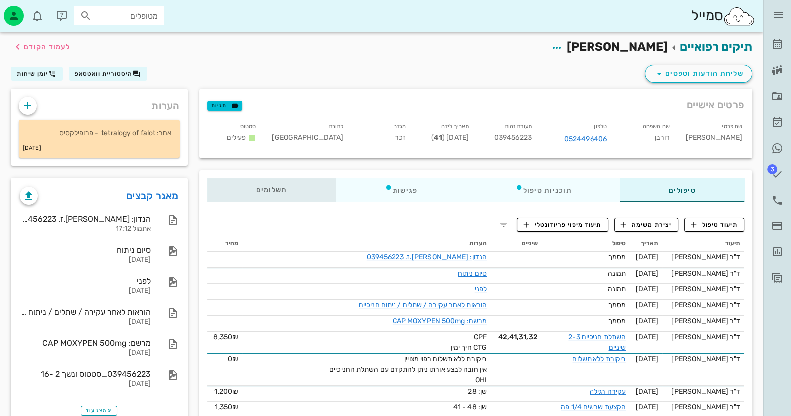
click at [275, 187] on span "תשלומים 0₪" at bounding box center [271, 190] width 31 height 7
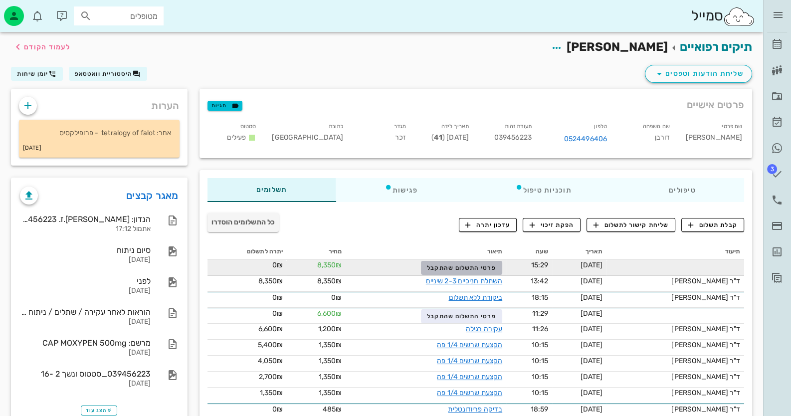
click at [481, 264] on span "פרטי התשלום שהתקבל" at bounding box center [461, 267] width 69 height 7
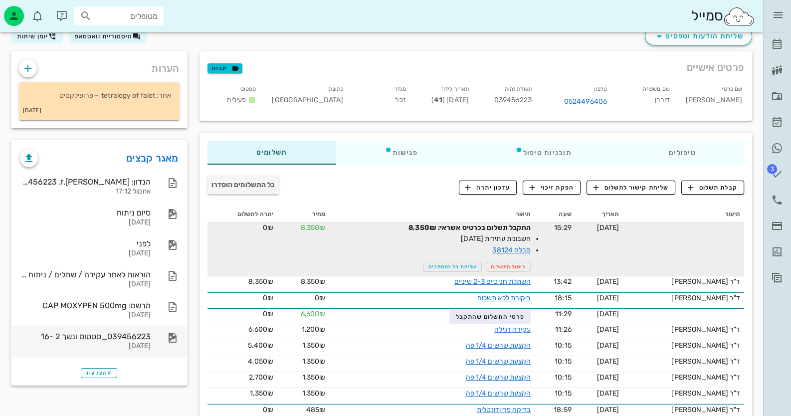
scroll to position [80, 0]
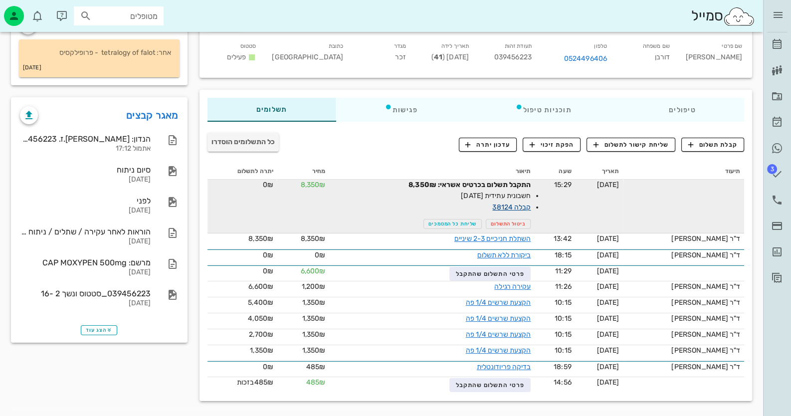
click at [522, 206] on link "קבלה 38124" at bounding box center [511, 207] width 38 height 8
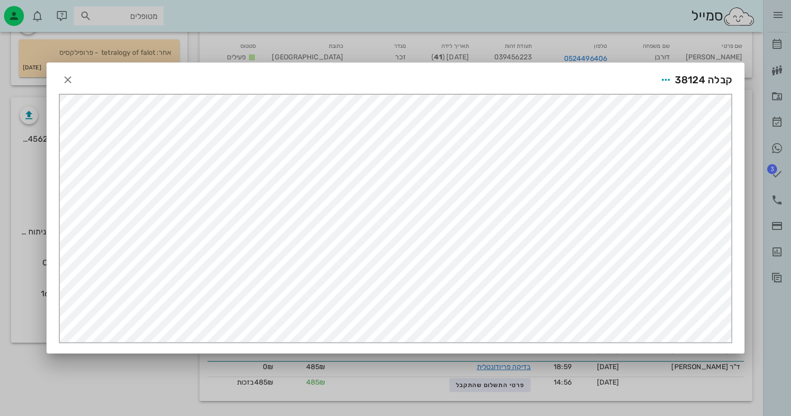
scroll to position [0, 0]
click at [70, 77] on icon "button" at bounding box center [68, 80] width 12 height 12
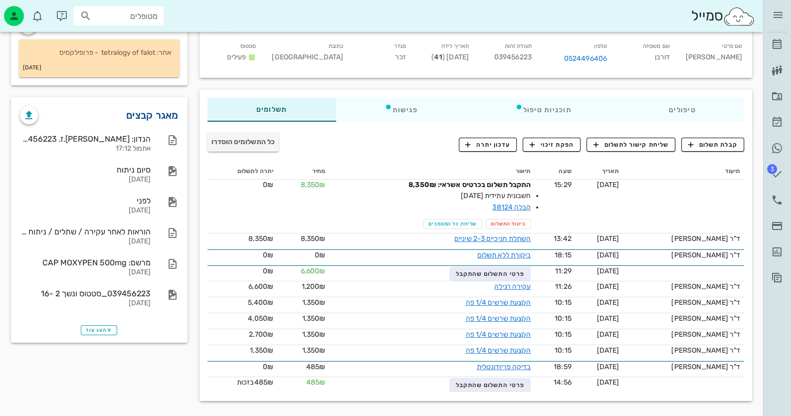
click at [151, 120] on link "מאגר קבצים" at bounding box center [152, 115] width 52 height 16
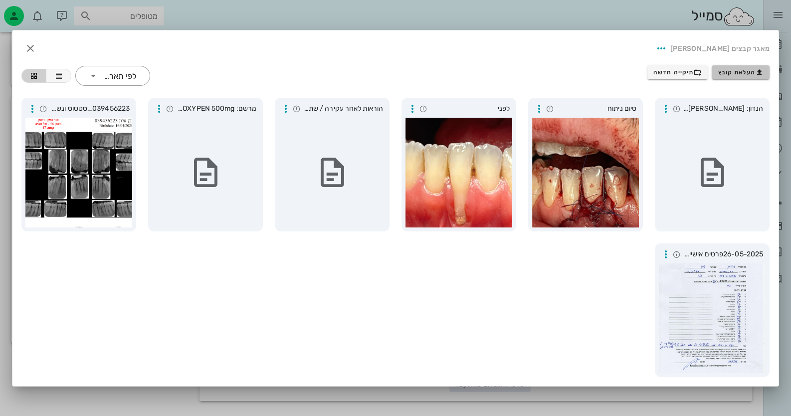
click at [754, 70] on span "העלאת קובץ" at bounding box center [740, 72] width 45 height 8
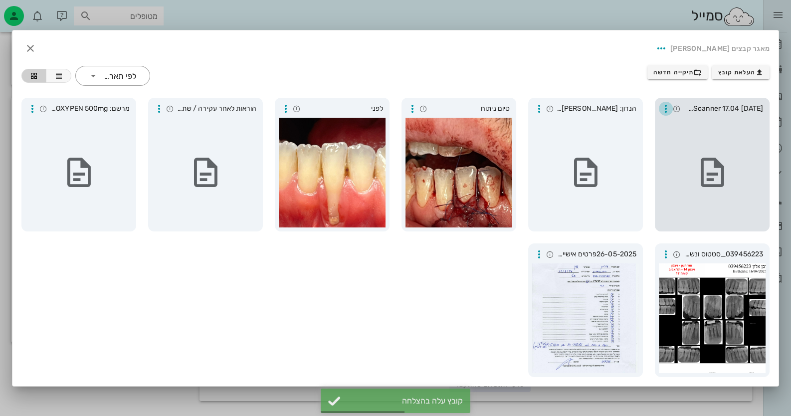
click at [661, 109] on icon "button" at bounding box center [666, 109] width 12 height 12
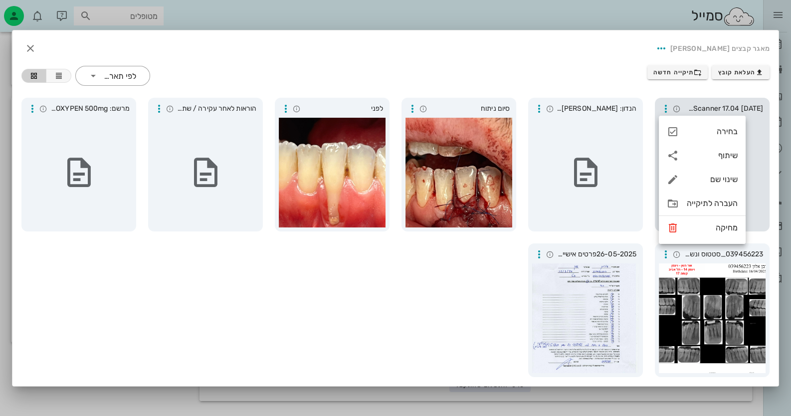
click at [735, 108] on span "CamScanner 17.04 [DATE]" at bounding box center [723, 108] width 80 height 11
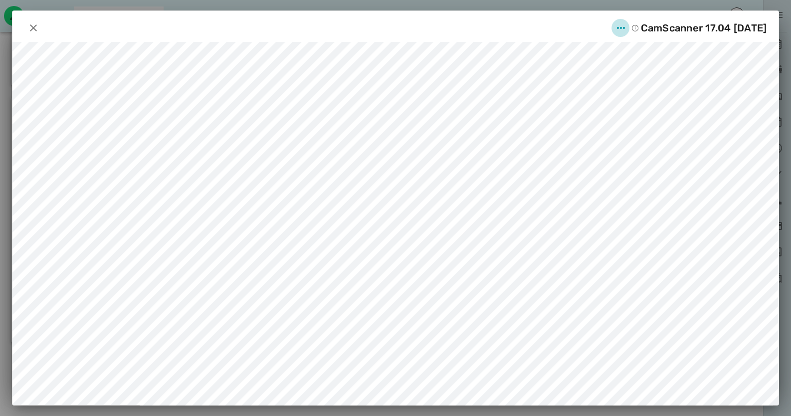
click at [614, 27] on icon "button" at bounding box center [620, 28] width 12 height 12
click at [31, 30] on icon "button" at bounding box center [33, 28] width 12 height 12
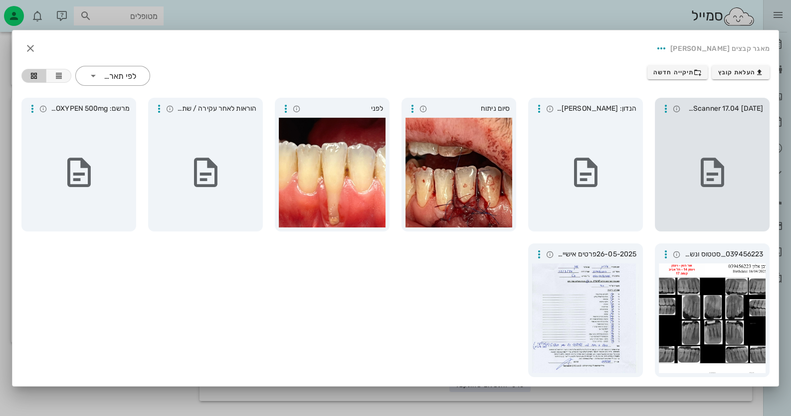
click at [714, 139] on div at bounding box center [712, 173] width 107 height 110
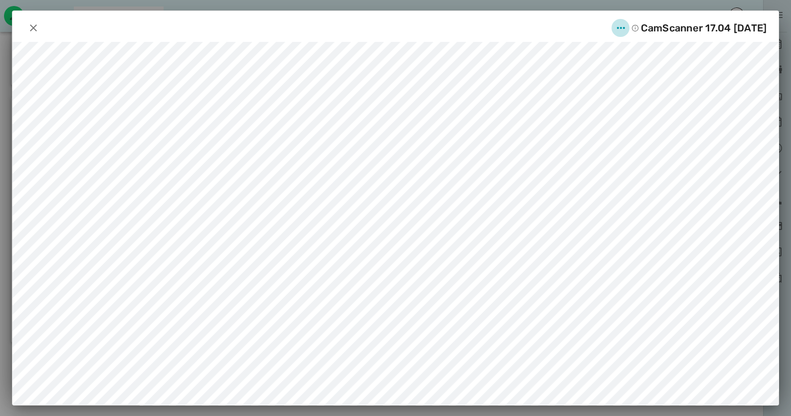
click at [614, 26] on icon "button" at bounding box center [620, 28] width 12 height 12
click at [601, 50] on div "שינוי שם" at bounding box center [597, 52] width 27 height 9
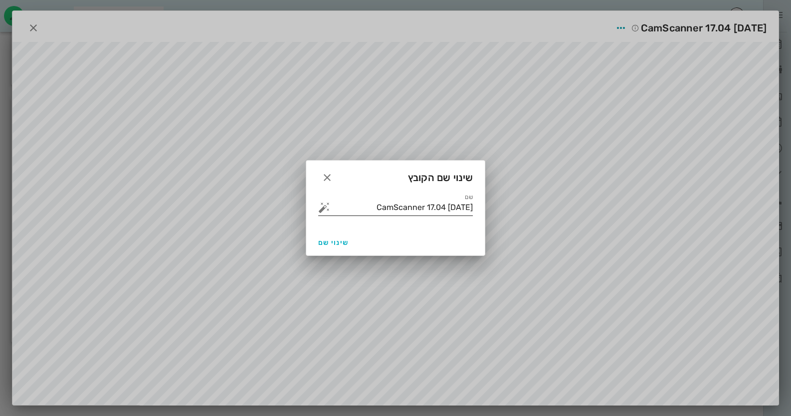
click at [459, 209] on input "CamScanner 17.04 [DATE]" at bounding box center [402, 208] width 141 height 16
type input "טופס תביעה לביטוח"
click at [337, 246] on button "שינוי שם" at bounding box center [333, 242] width 38 height 18
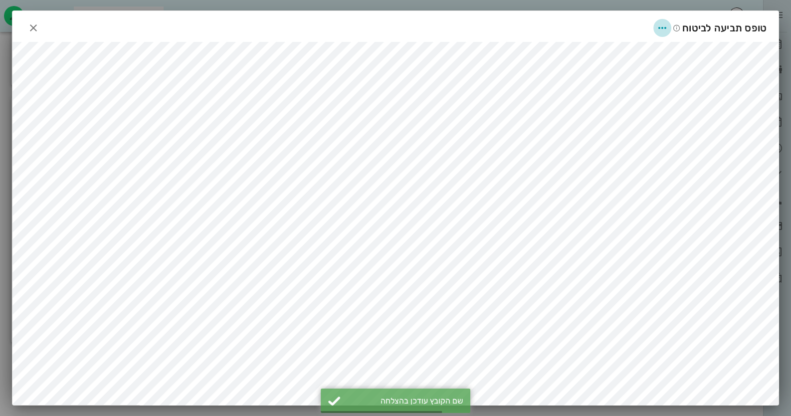
click at [666, 29] on icon "button" at bounding box center [662, 28] width 12 height 12
click at [655, 73] on div "שיתוף" at bounding box center [654, 76] width 27 height 9
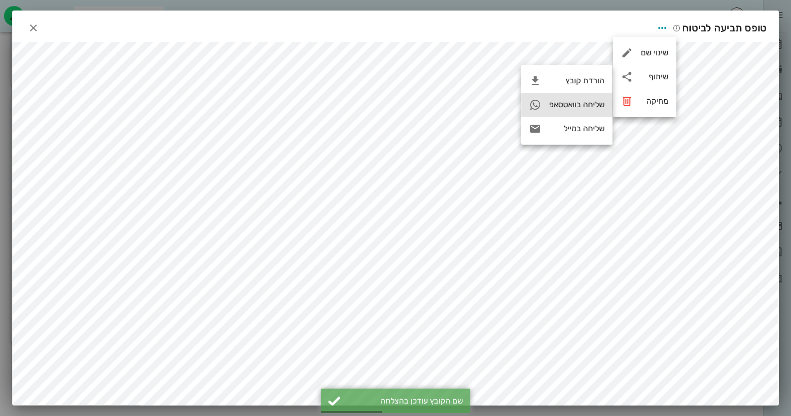
click at [580, 108] on div "שליחה בוואטסאפ" at bounding box center [576, 104] width 55 height 9
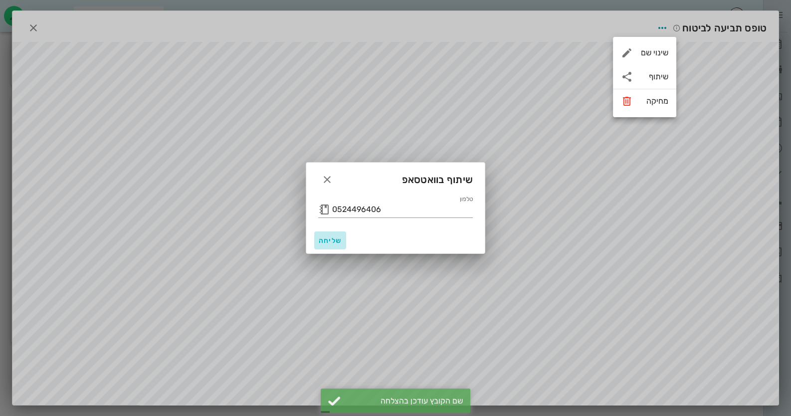
click at [331, 244] on button "שליחה" at bounding box center [330, 240] width 32 height 18
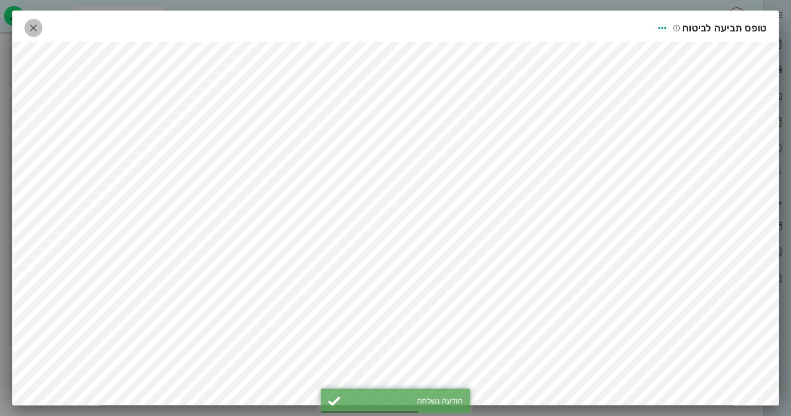
drag, startPoint x: 40, startPoint y: 25, endPoint x: 43, endPoint y: 30, distance: 5.1
click at [39, 28] on icon "button" at bounding box center [33, 28] width 12 height 12
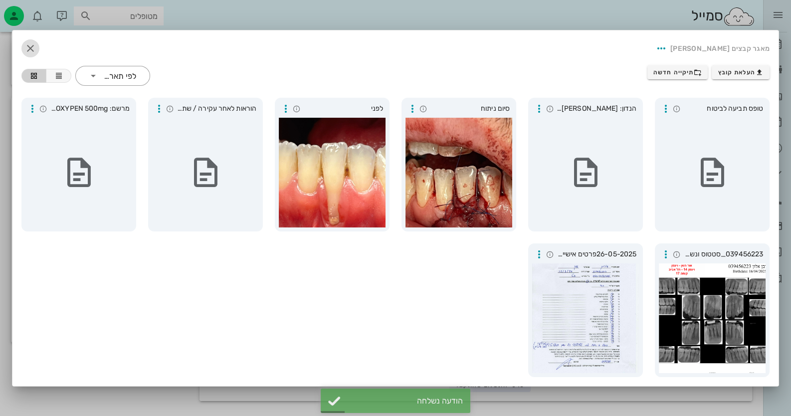
click at [33, 50] on icon "button" at bounding box center [30, 48] width 12 height 12
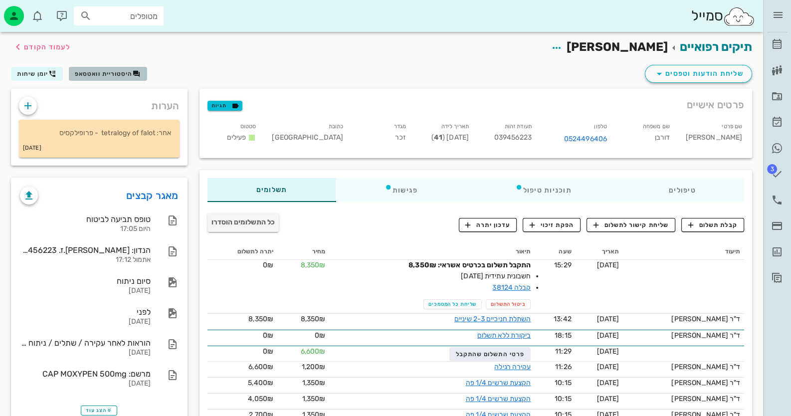
click at [128, 76] on span "היסטוריית וואטסאפ" at bounding box center [104, 73] width 58 height 7
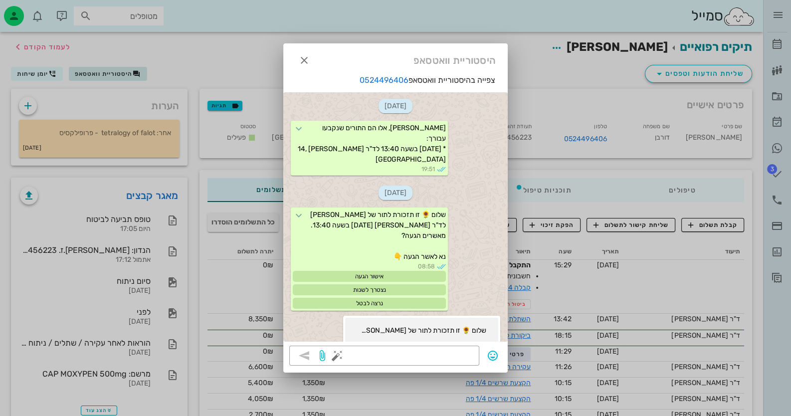
scroll to position [958, 0]
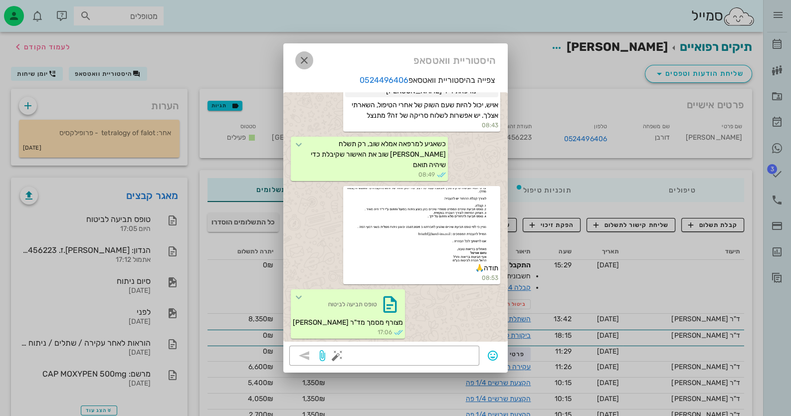
click at [308, 61] on icon "button" at bounding box center [304, 60] width 12 height 12
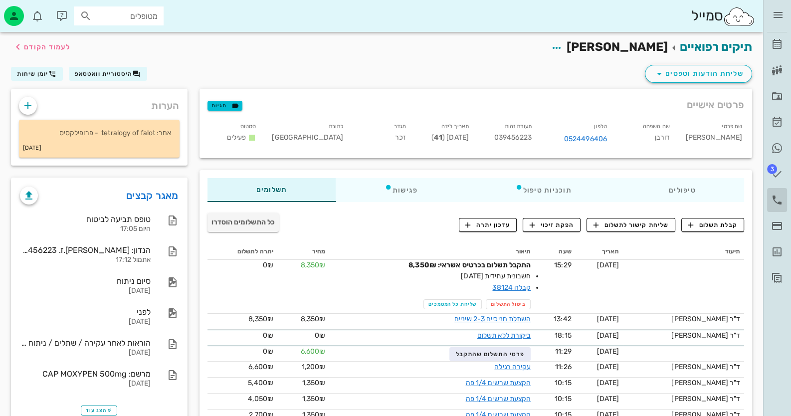
click at [771, 194] on link "יומן שיחות" at bounding box center [777, 200] width 20 height 24
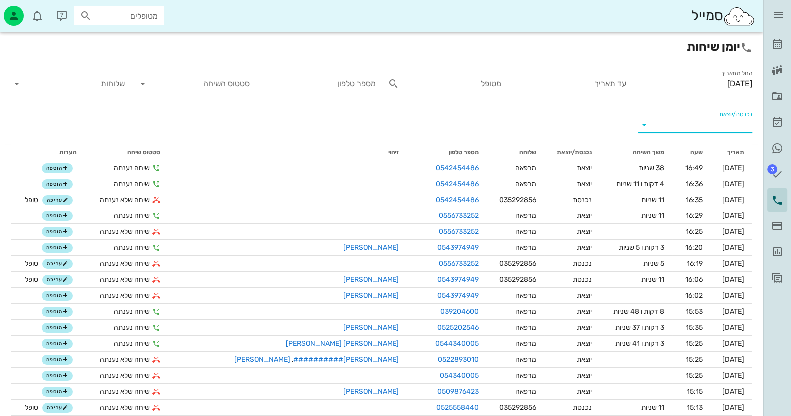
click at [715, 131] on input "נכנסת/יוצאת" at bounding box center [703, 125] width 98 height 16
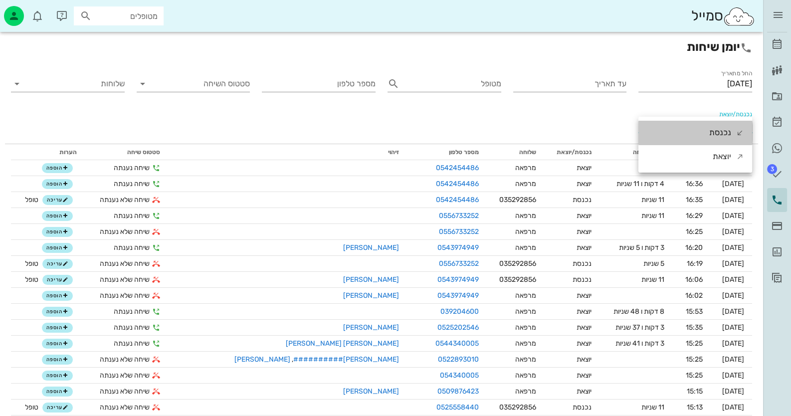
click at [715, 131] on div "נכנסת" at bounding box center [720, 133] width 22 height 24
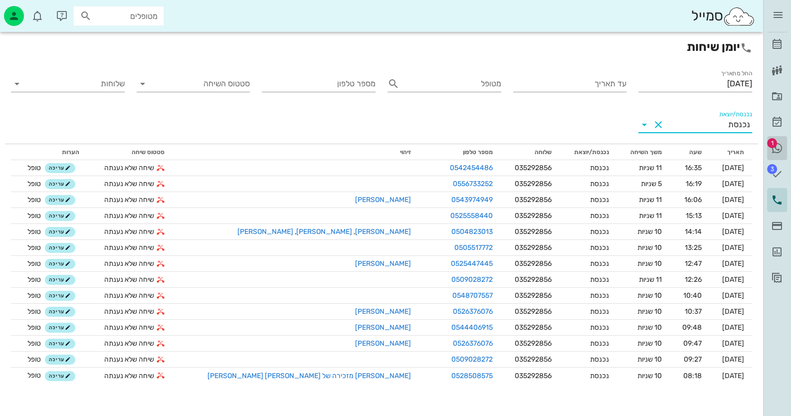
click at [771, 144] on span "1" at bounding box center [772, 143] width 10 height 10
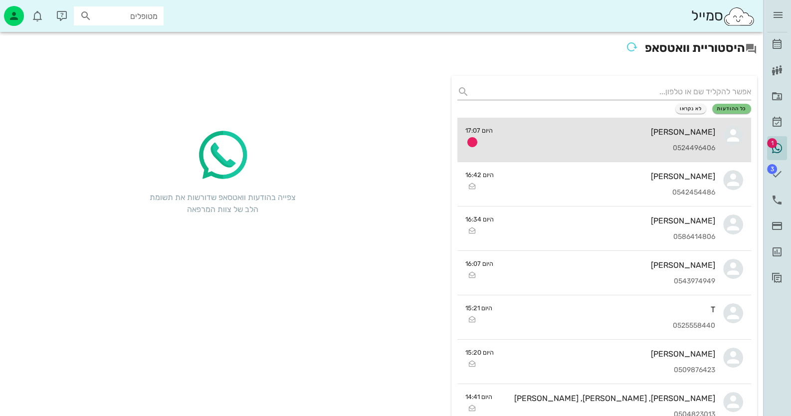
click at [649, 144] on div "0524496406" at bounding box center [608, 148] width 215 height 8
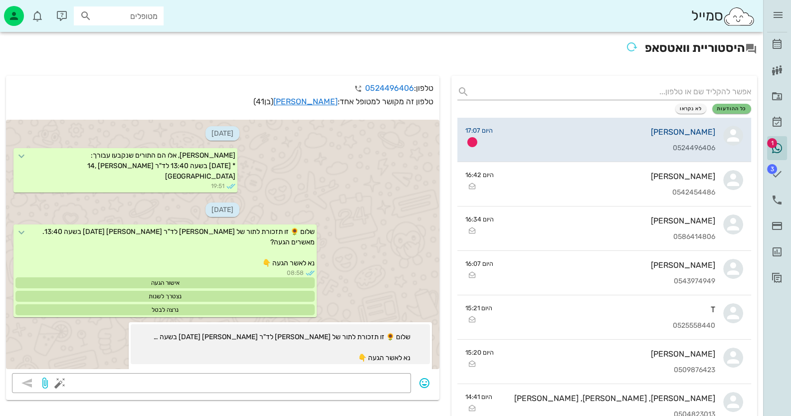
scroll to position [1006, 0]
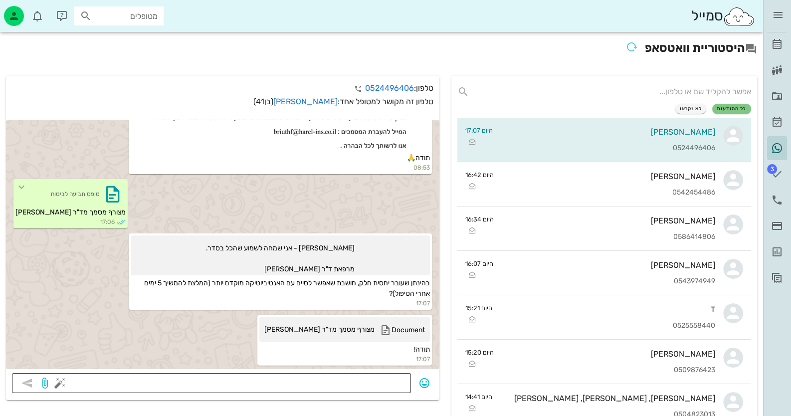
click at [366, 386] on textarea at bounding box center [233, 384] width 343 height 16
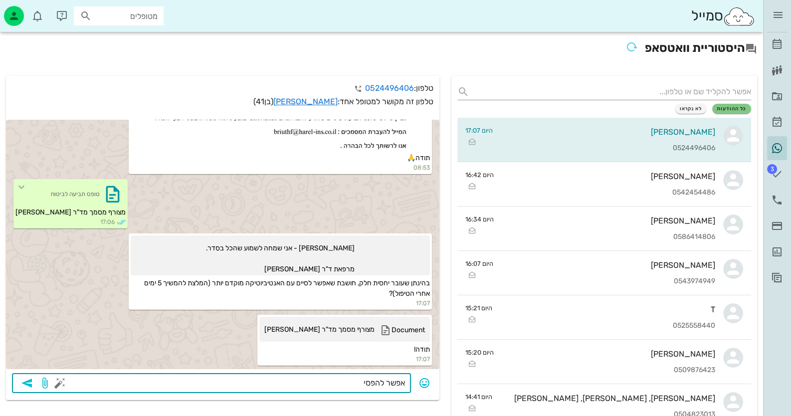
type textarea "אפשר להפסיק"
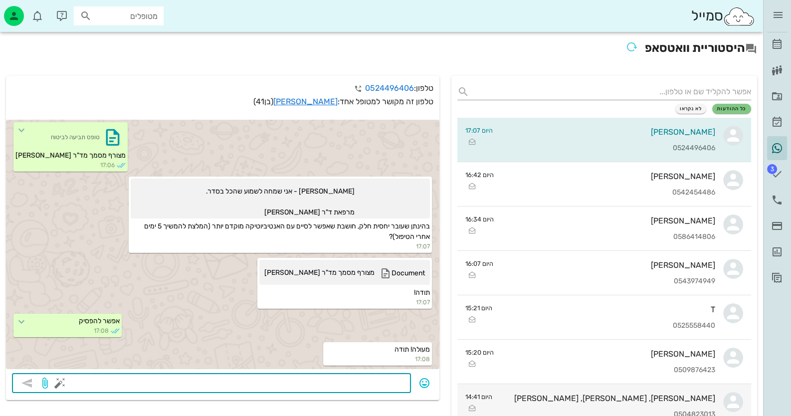
scroll to position [1062, 0]
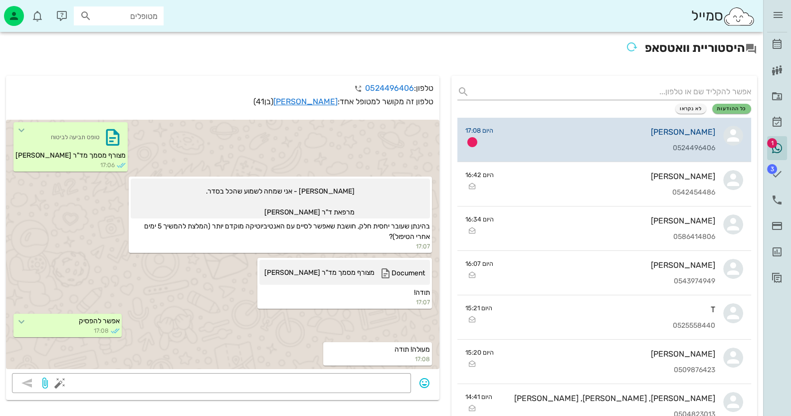
click at [637, 148] on div "0524496406" at bounding box center [608, 148] width 214 height 8
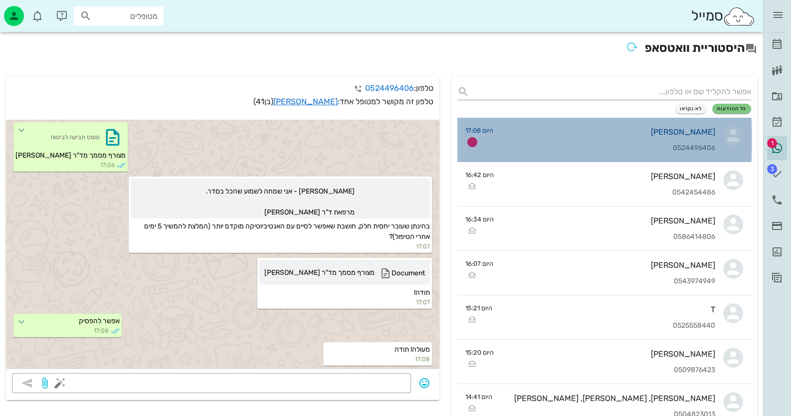
click at [632, 159] on div "[PERSON_NAME] 0524496406" at bounding box center [608, 140] width 214 height 44
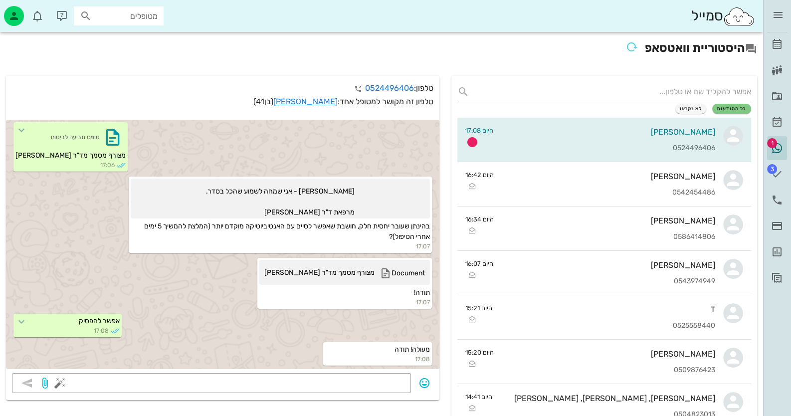
click at [143, 15] on input "מטופלים" at bounding box center [126, 15] width 64 height 13
type input "[PERSON_NAME]"
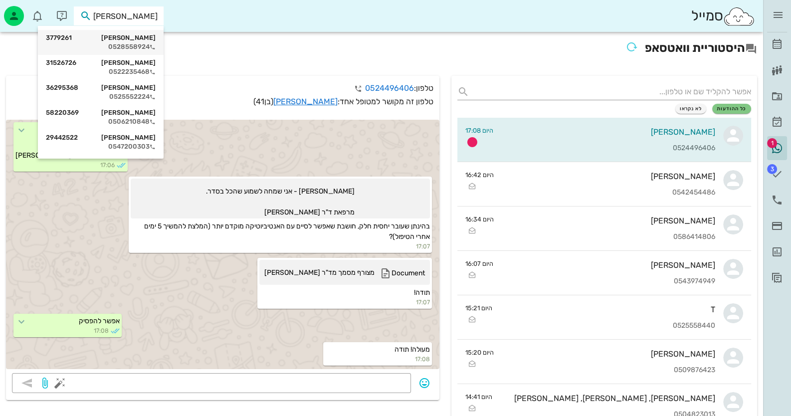
click at [116, 44] on div "0528558924" at bounding box center [101, 47] width 110 height 8
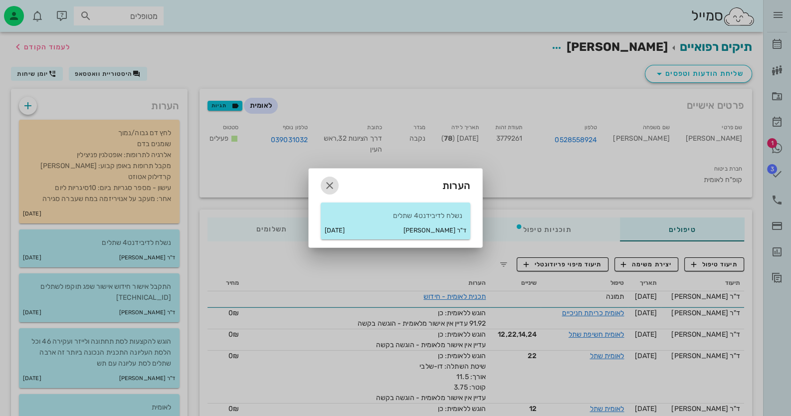
click at [331, 185] on icon "button" at bounding box center [330, 186] width 12 height 12
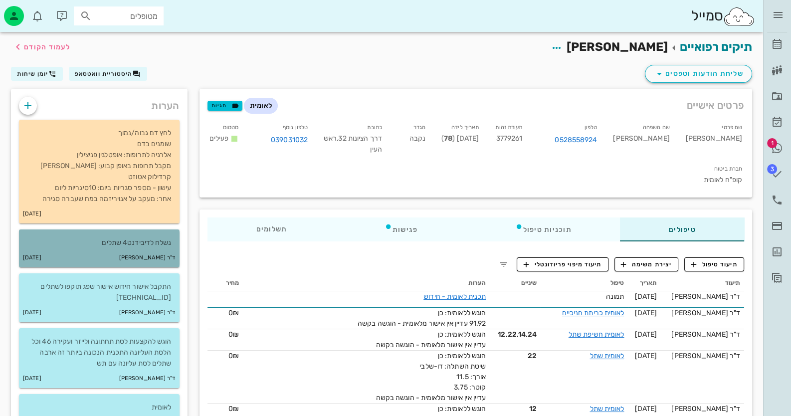
click at [123, 237] on p "נשלח לדיבידנט4 שתלים" at bounding box center [99, 242] width 145 height 11
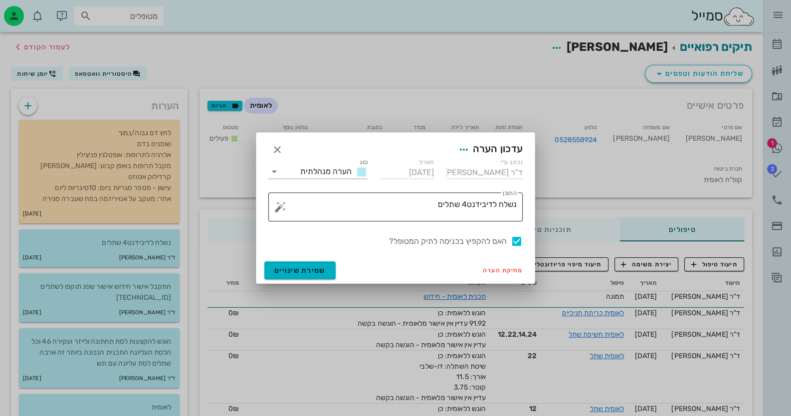
click at [414, 204] on textarea "נשלח לדיבידנט4 שתלים" at bounding box center [399, 210] width 234 height 24
click at [278, 208] on button "button" at bounding box center [280, 207] width 12 height 12
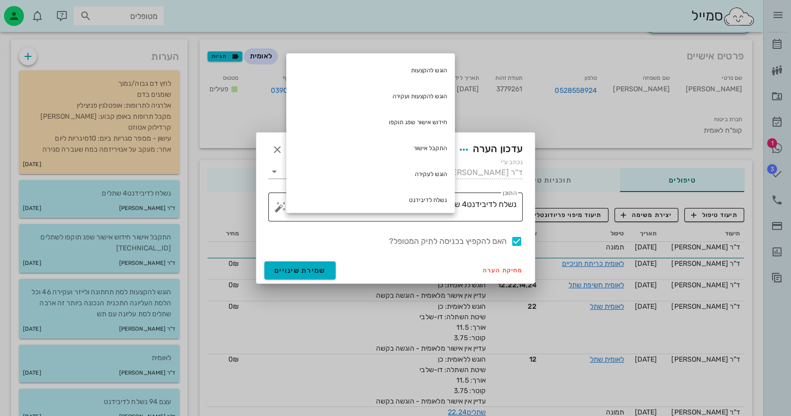
click at [511, 214] on textarea "נשלח לדיבידנט4 שתלים" at bounding box center [399, 210] width 234 height 24
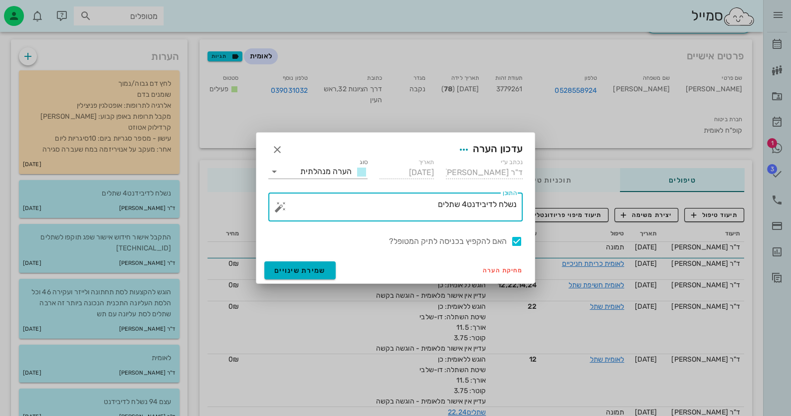
click at [510, 205] on textarea "נשלח לדיבידנט4 שתלים" at bounding box center [399, 210] width 234 height 24
type textarea "התקבל לדיבידנט4 שתלים"
click at [307, 266] on span "שמירת שינויים" at bounding box center [299, 270] width 51 height 8
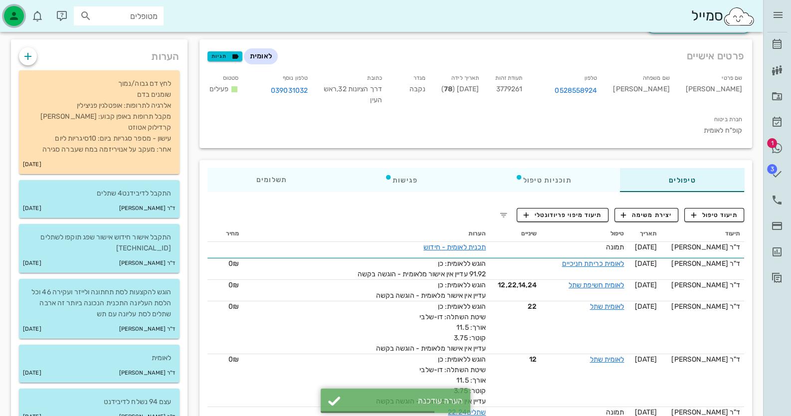
click at [17, 8] on div "button" at bounding box center [14, 16] width 20 height 20
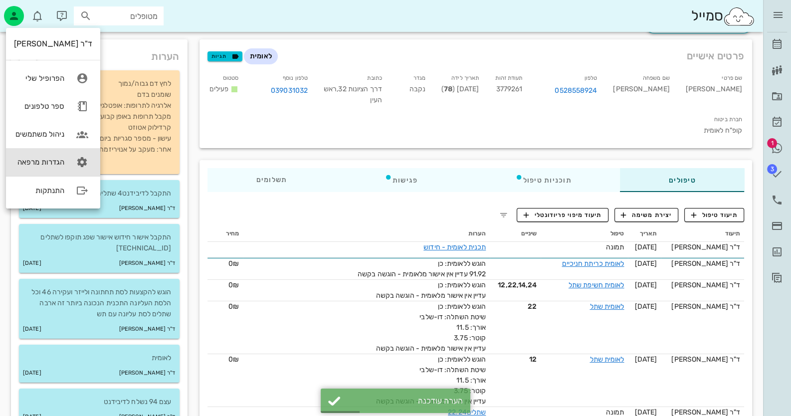
click at [68, 154] on link "הגדרות מרפאה" at bounding box center [53, 162] width 94 height 28
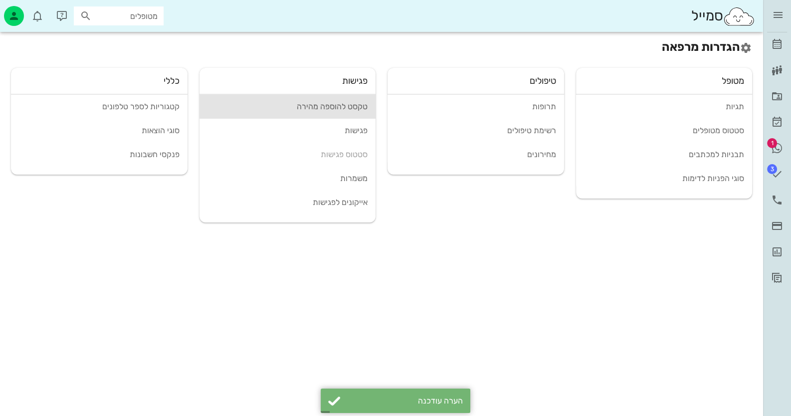
click at [353, 109] on div "טקסט להוספה מהירה" at bounding box center [287, 106] width 161 height 9
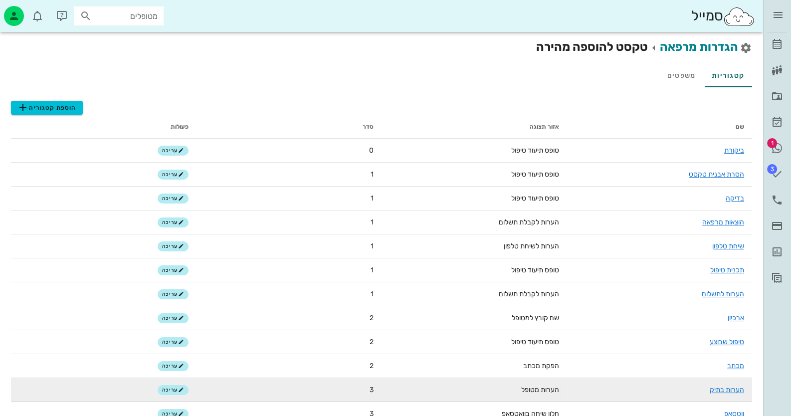
click at [726, 395] on td "הערות בתיק" at bounding box center [660, 390] width 186 height 24
click at [726, 389] on link "הערות בתיק" at bounding box center [727, 390] width 34 height 8
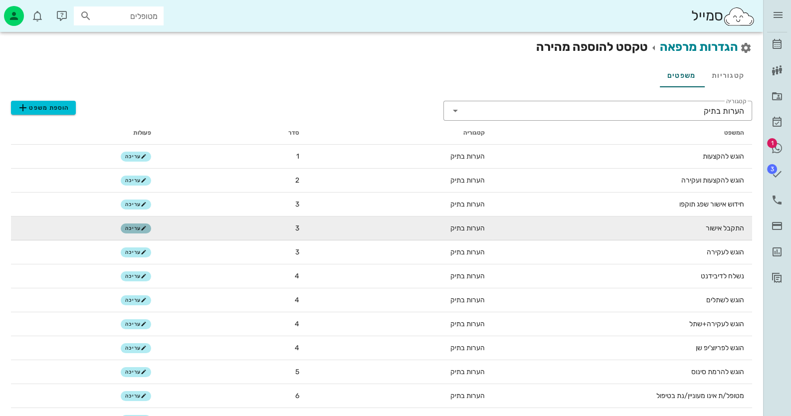
click at [134, 229] on span "עריכה" at bounding box center [135, 228] width 21 height 6
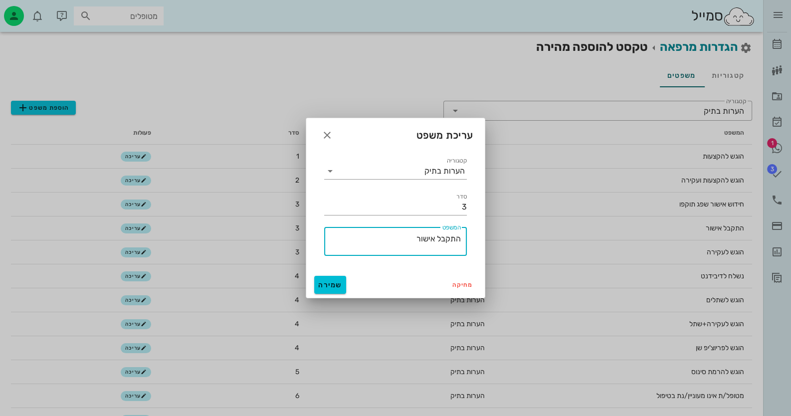
drag, startPoint x: 409, startPoint y: 239, endPoint x: 433, endPoint y: 238, distance: 24.0
click at [433, 238] on textarea "התקבל אישור" at bounding box center [392, 244] width 137 height 24
type textarea "התקבל"
click at [332, 286] on span "שמירה" at bounding box center [330, 285] width 24 height 8
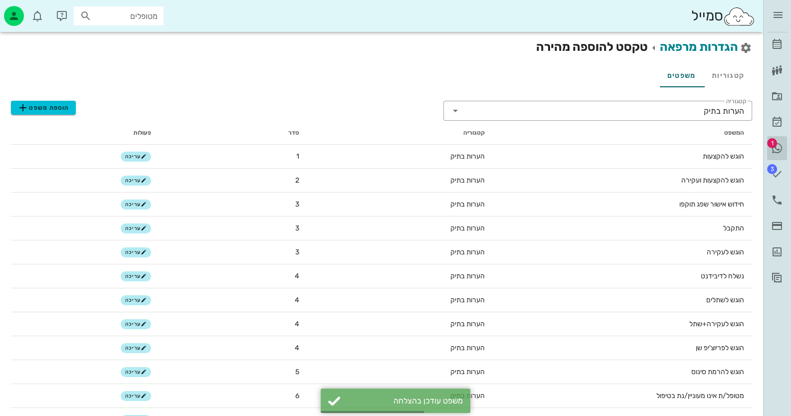
click at [773, 147] on span "1" at bounding box center [772, 143] width 10 height 10
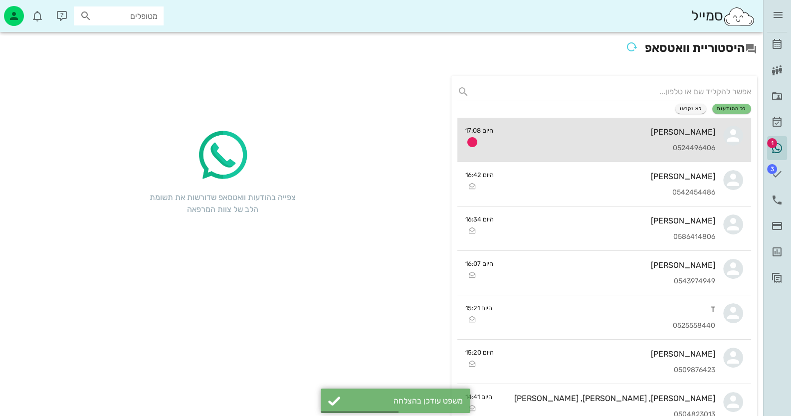
click at [660, 142] on div "[PERSON_NAME] 0524496406" at bounding box center [608, 140] width 214 height 44
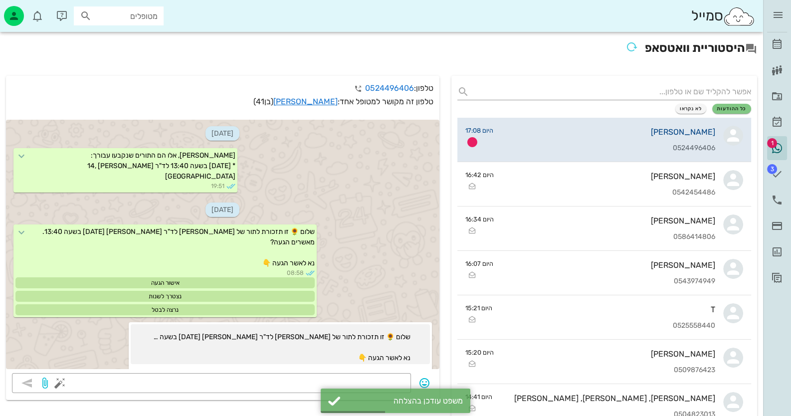
scroll to position [1062, 0]
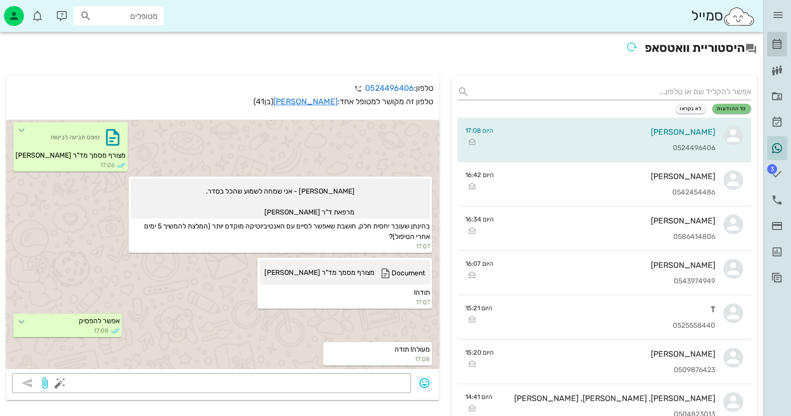
click at [778, 43] on icon at bounding box center [777, 44] width 12 height 12
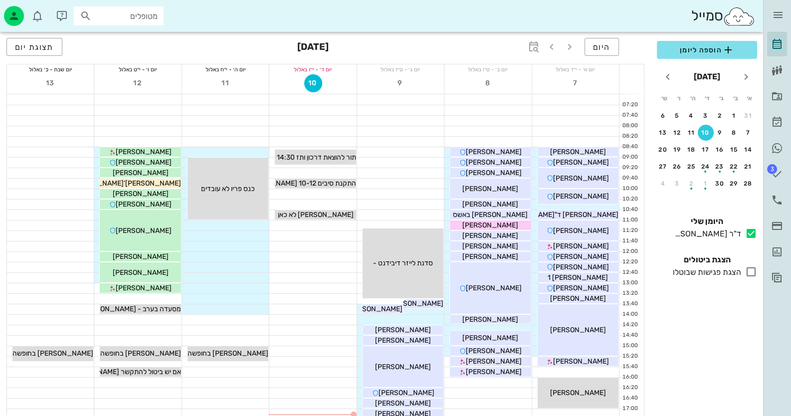
click at [161, 13] on div "מטופלים" at bounding box center [119, 15] width 90 height 19
type input "[PERSON_NAME]"
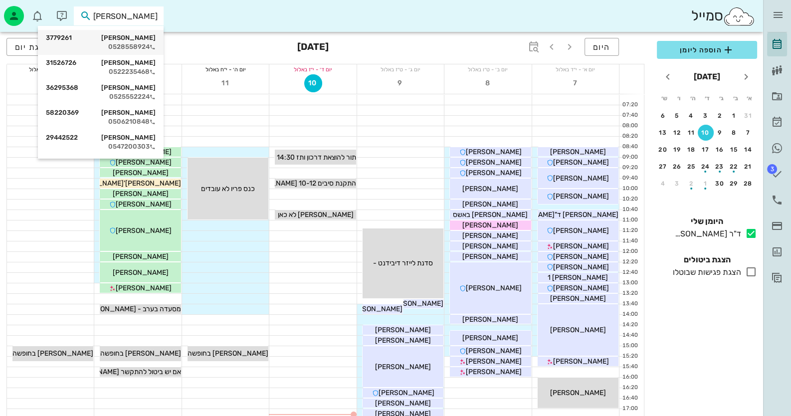
click at [138, 37] on div "[PERSON_NAME] 3779261" at bounding box center [101, 38] width 110 height 8
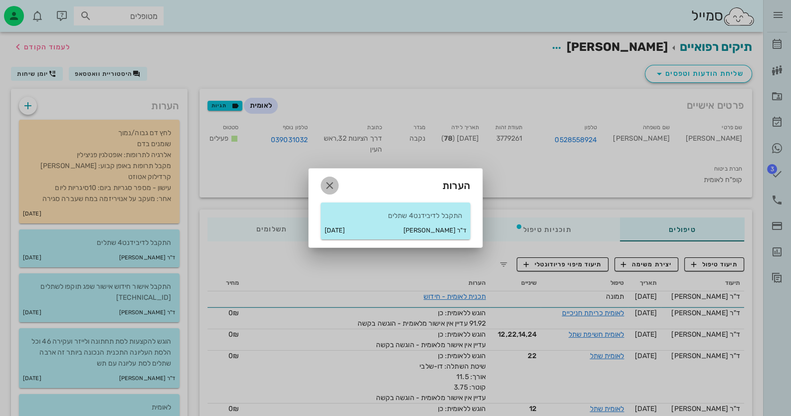
click at [329, 184] on icon "button" at bounding box center [330, 186] width 12 height 12
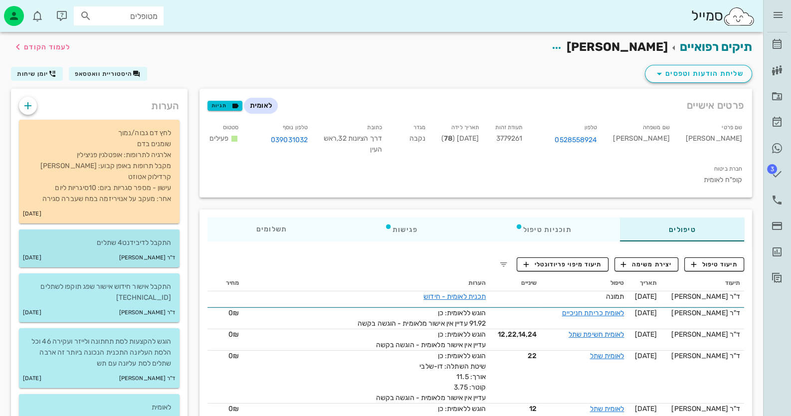
click at [117, 252] on div "ד"ר [PERSON_NAME] [DATE]" at bounding box center [99, 257] width 161 height 19
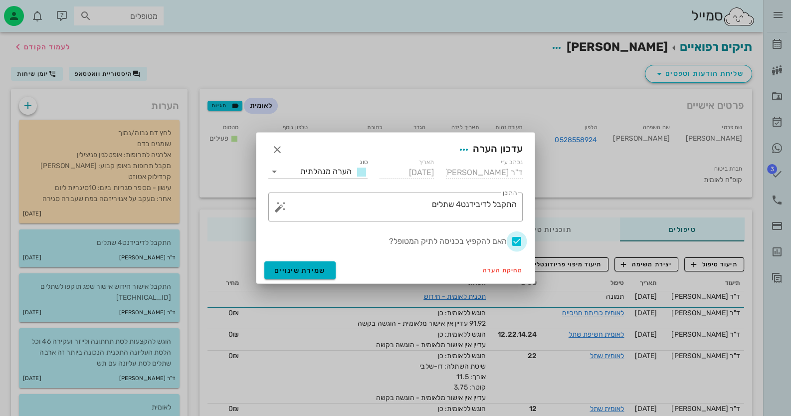
click at [518, 239] on div at bounding box center [516, 241] width 17 height 17
checkbox input "false"
click at [286, 270] on span "שמירת שינויים" at bounding box center [299, 270] width 51 height 8
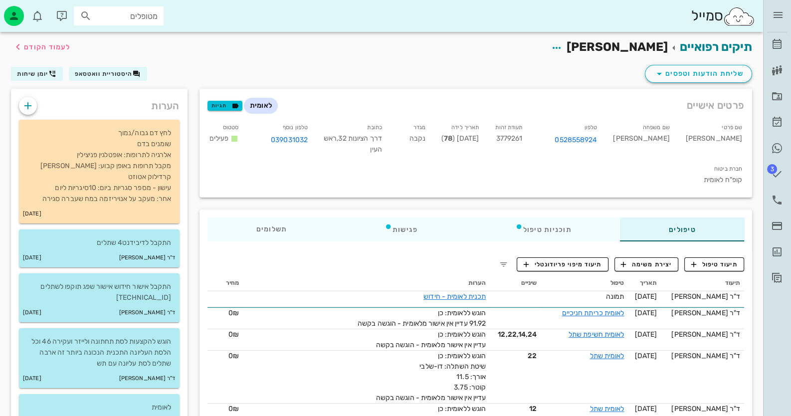
click at [154, 20] on input "מטופלים" at bounding box center [126, 15] width 64 height 13
type input "[PERSON_NAME]"
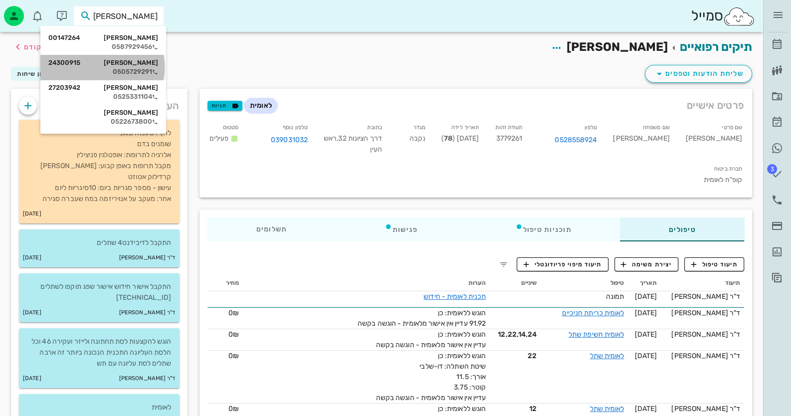
click at [137, 68] on div "0505729291" at bounding box center [103, 72] width 110 height 8
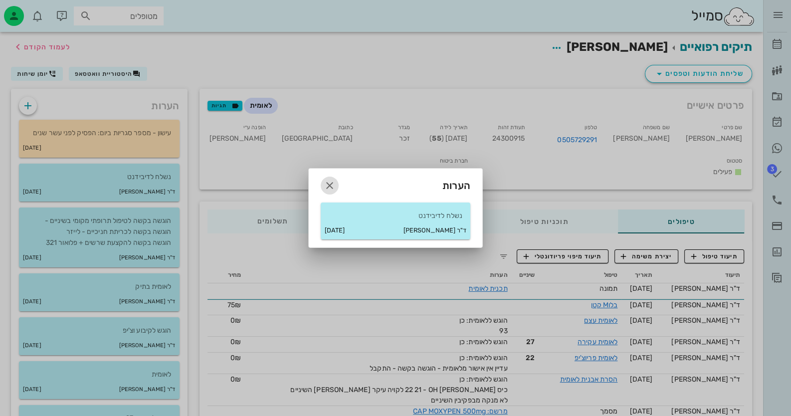
click at [335, 185] on icon "button" at bounding box center [330, 186] width 12 height 12
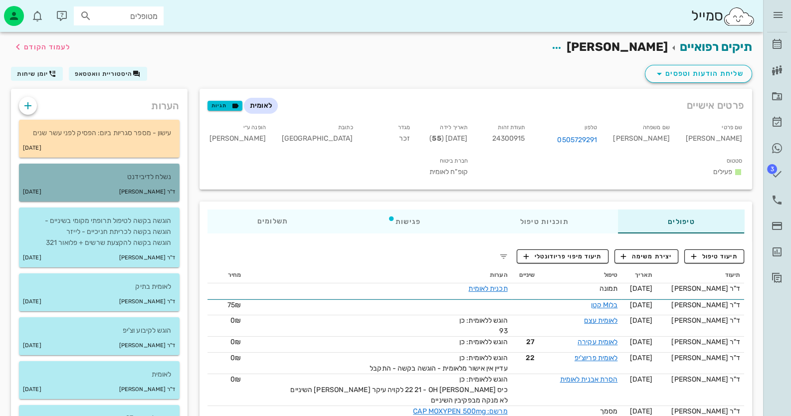
click at [177, 183] on div "ד"ר [PERSON_NAME] [DATE]" at bounding box center [99, 192] width 161 height 19
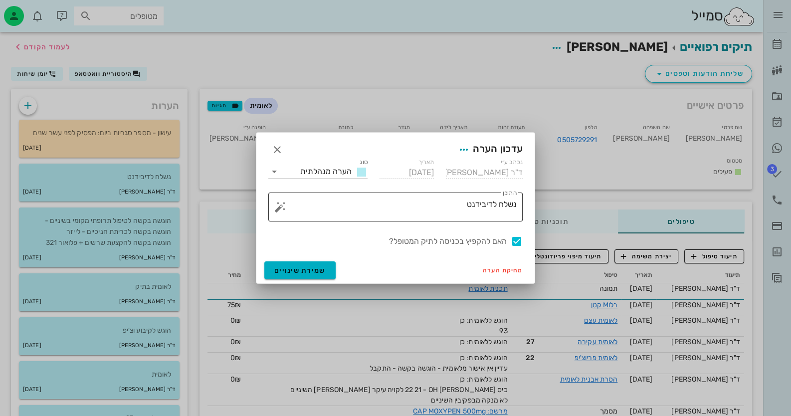
click at [279, 208] on button "button" at bounding box center [280, 207] width 12 height 12
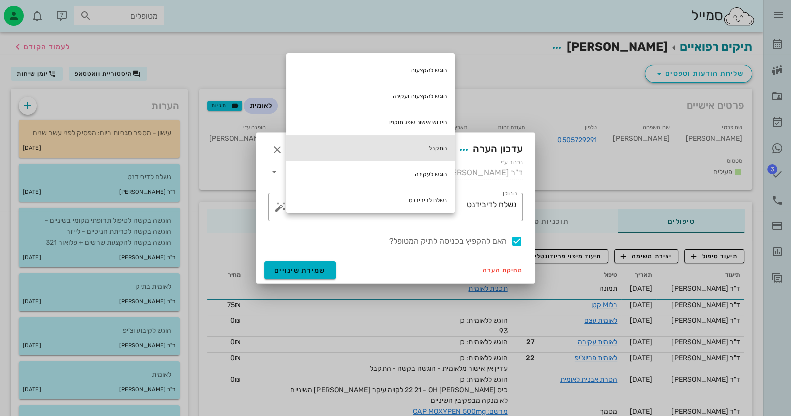
click at [424, 140] on div "התקבל" at bounding box center [370, 148] width 169 height 26
type textarea "נשלח לדיבידנט התקבל"
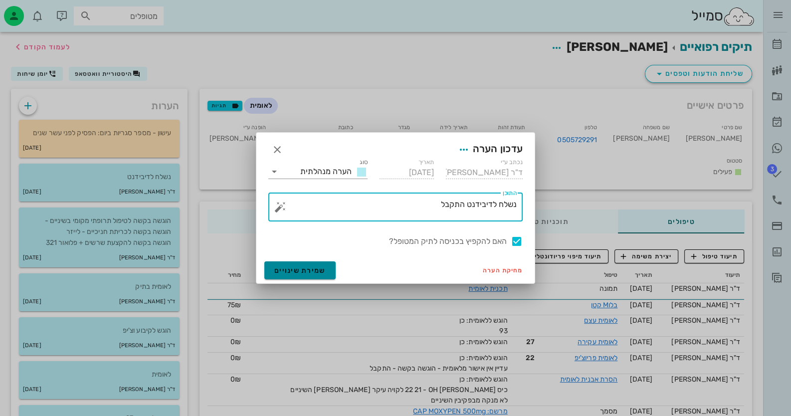
click at [306, 264] on button "שמירת שינויים" at bounding box center [299, 270] width 71 height 18
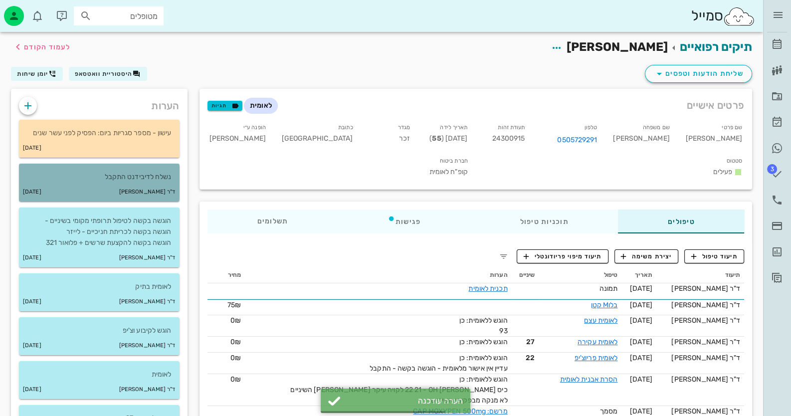
click at [159, 177] on p "נשלח לדיבידנט התקבל" at bounding box center [99, 177] width 145 height 11
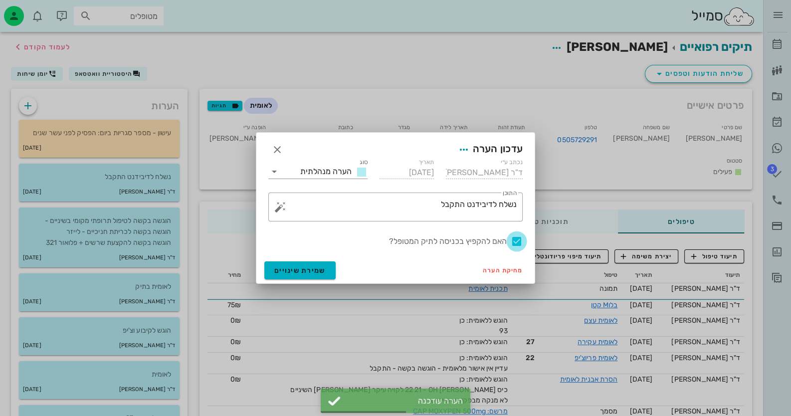
click at [518, 240] on div at bounding box center [516, 241] width 17 height 17
checkbox input "false"
click at [311, 274] on button "שמירת שינויים" at bounding box center [299, 270] width 71 height 18
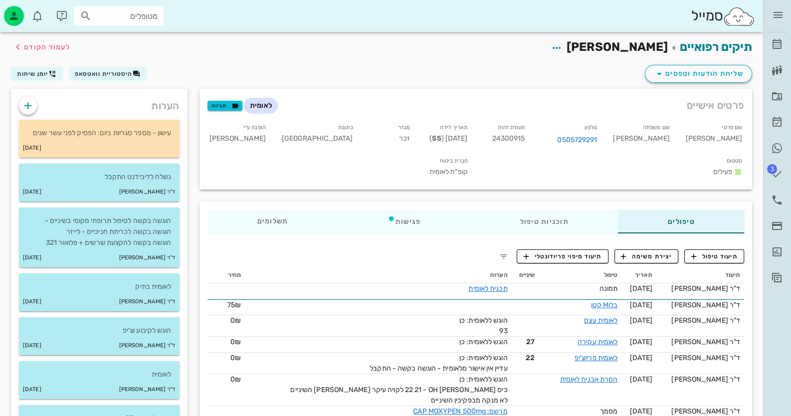
click at [82, 11] on icon at bounding box center [86, 16] width 12 height 12
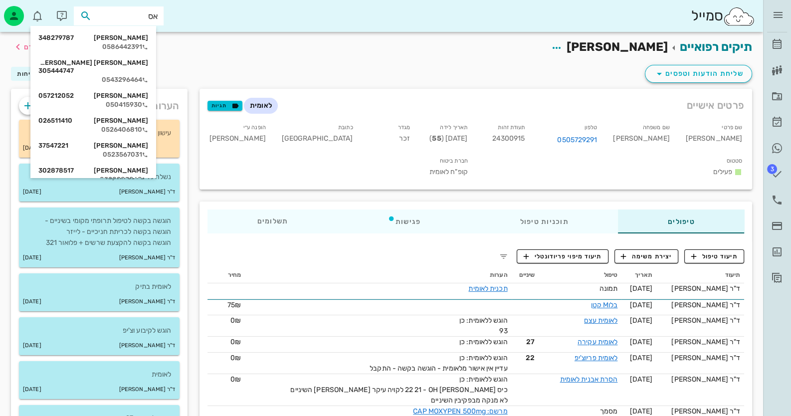
type input "אסט"
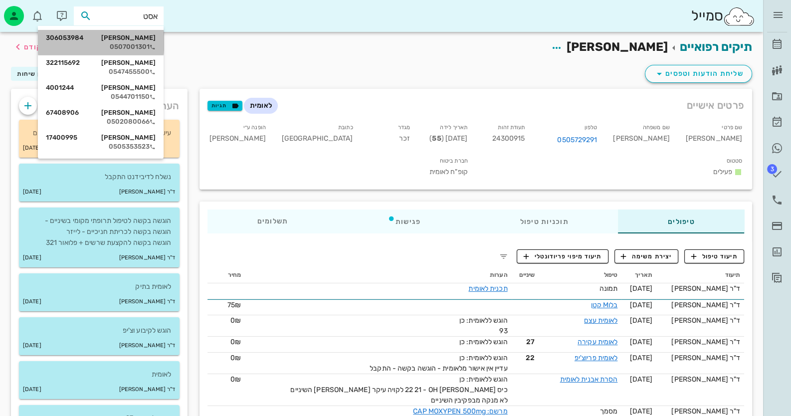
click at [130, 52] on div "[PERSON_NAME] 306053984 0507001301" at bounding box center [101, 42] width 110 height 25
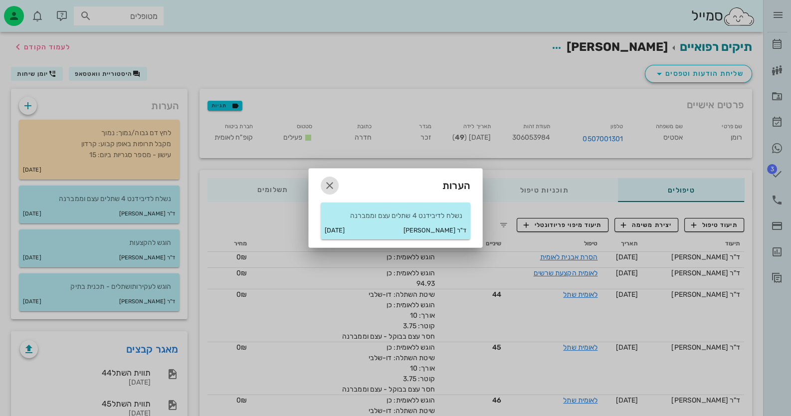
click at [332, 187] on icon "button" at bounding box center [330, 186] width 12 height 12
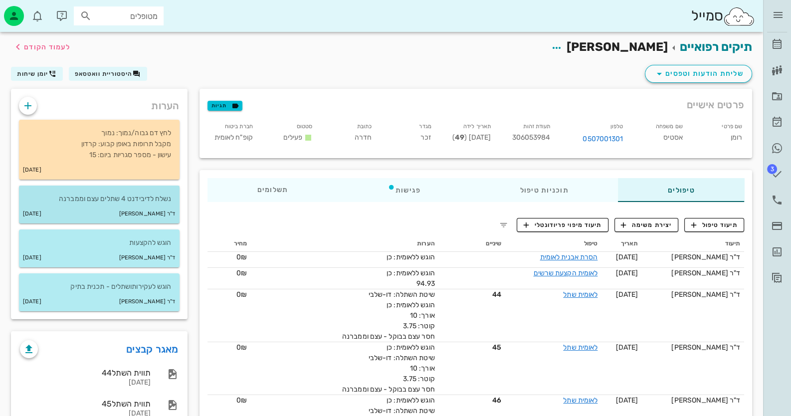
drag, startPoint x: 145, startPoint y: 199, endPoint x: 152, endPoint y: 199, distance: 7.5
click at [147, 199] on p "נשלח לדיבידנט 4 שתלים עצם וממברנה" at bounding box center [99, 199] width 145 height 11
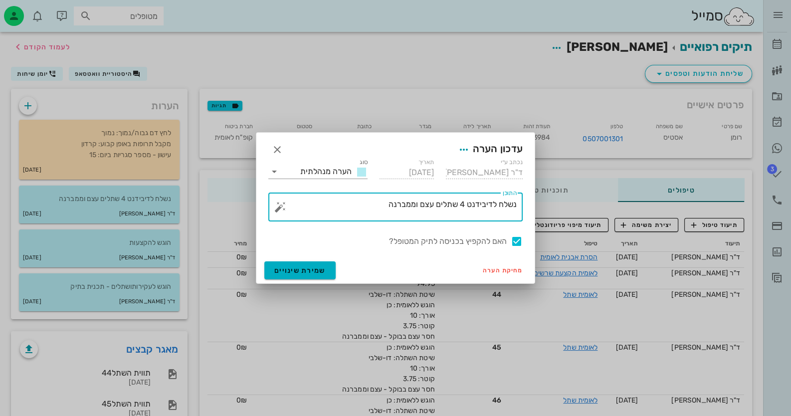
click at [375, 203] on textarea "נשלח לדיבידנט 4 שתלים עצם וממברנה" at bounding box center [399, 210] width 234 height 24
click at [277, 208] on button "button" at bounding box center [280, 207] width 12 height 12
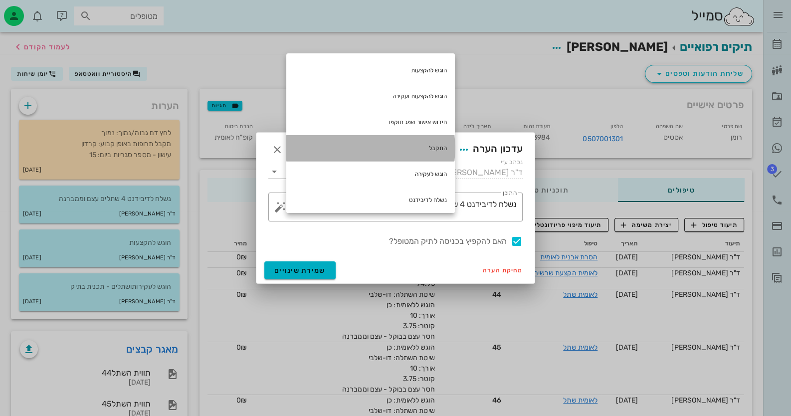
click at [422, 149] on div "התקבל" at bounding box center [370, 148] width 169 height 26
type textarea "נשלח לדיבידנט 4 שתלים עצם וממברנה התקבל"
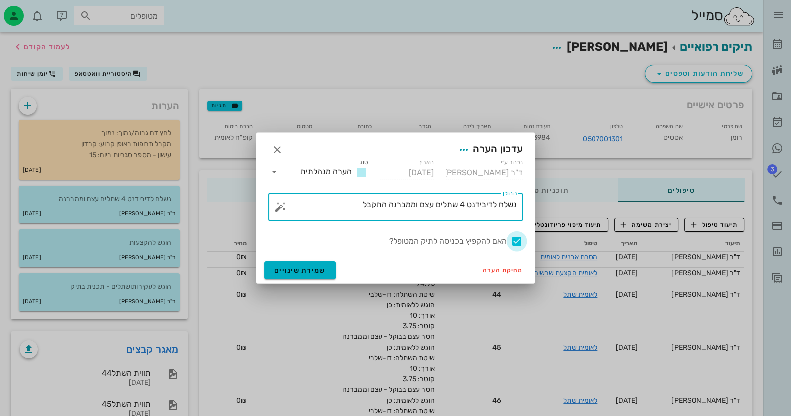
click at [516, 237] on div at bounding box center [516, 241] width 17 height 17
checkbox input "false"
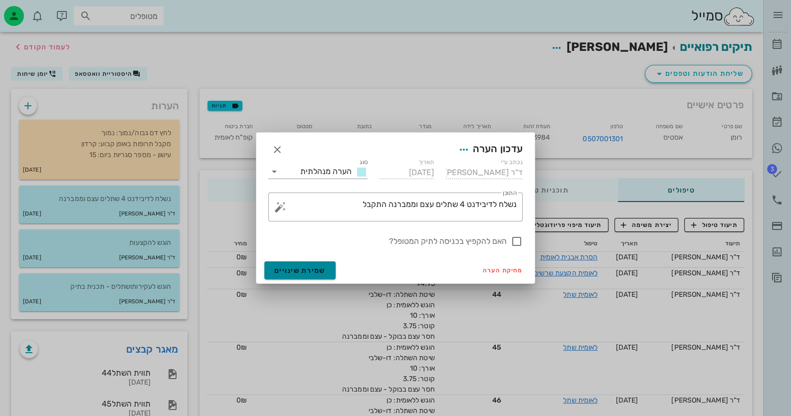
click at [294, 276] on button "שמירת שינויים" at bounding box center [299, 270] width 71 height 18
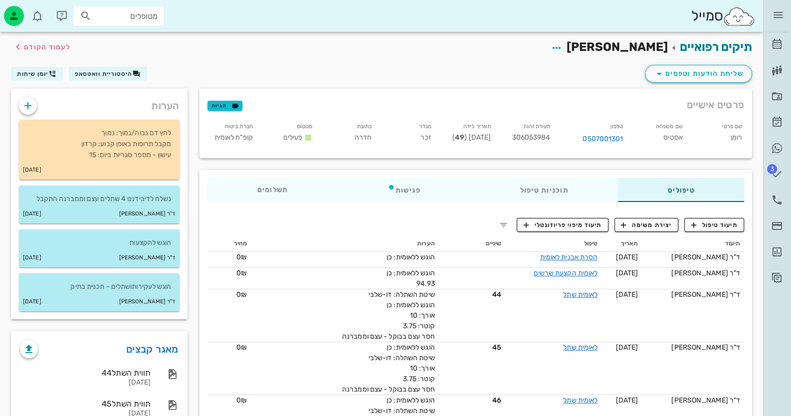
click at [140, 17] on input "מטופלים" at bounding box center [126, 15] width 64 height 13
type input "מ"
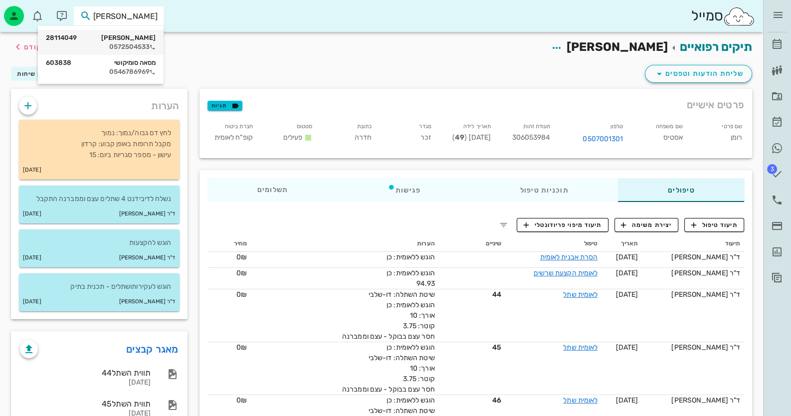
type input "מ"
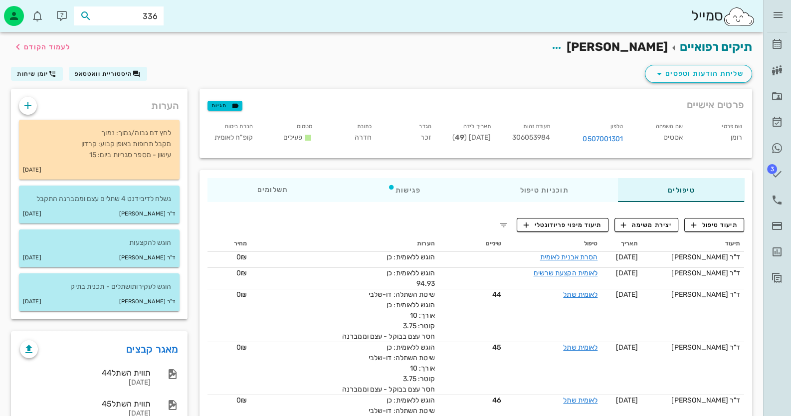
type input "3361"
click at [130, 40] on div "[PERSON_NAME] 336190434" at bounding box center [101, 38] width 110 height 8
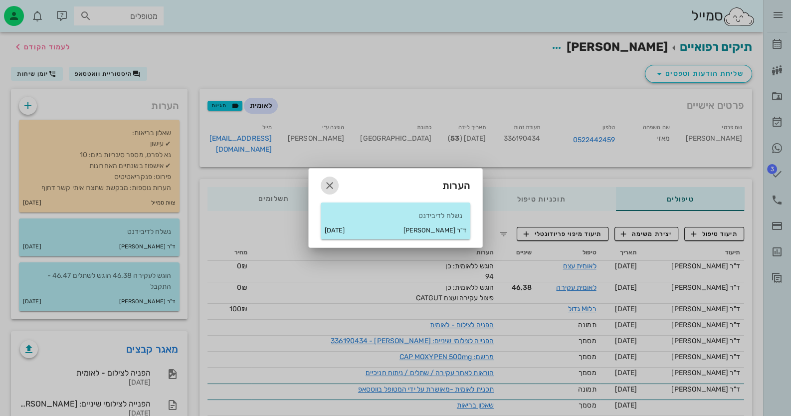
click at [331, 188] on icon "button" at bounding box center [330, 186] width 12 height 12
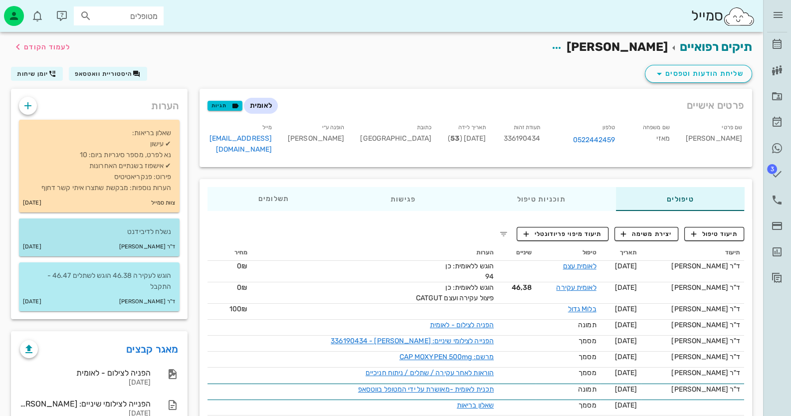
click at [135, 226] on p "נשלח לדיבידנט" at bounding box center [99, 231] width 145 height 11
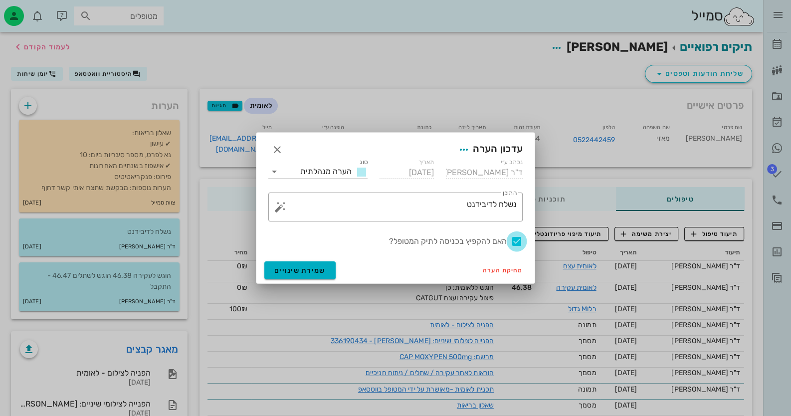
click at [516, 241] on div at bounding box center [516, 241] width 17 height 17
checkbox input "false"
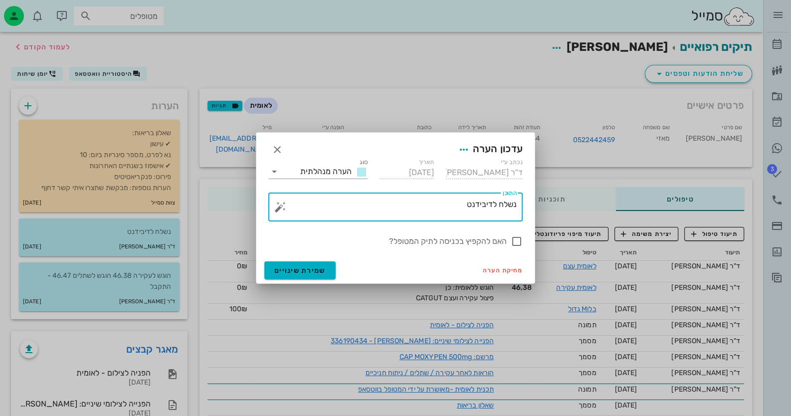
click at [438, 204] on textarea "נשלח לדיבידנט" at bounding box center [399, 210] width 234 height 24
click at [279, 210] on button "button" at bounding box center [280, 207] width 12 height 12
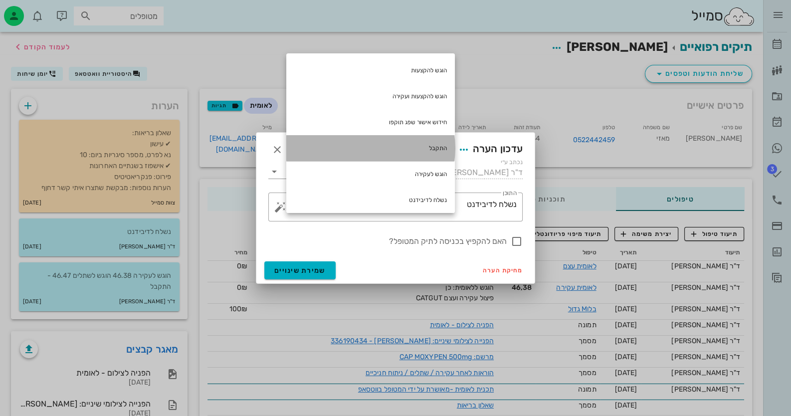
click at [435, 151] on div "התקבל" at bounding box center [370, 148] width 169 height 26
type textarea "נשלח לדיבידנט התקבל"
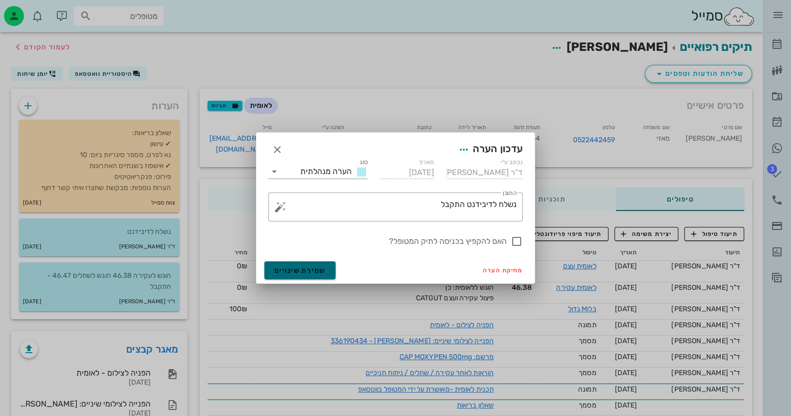
click at [309, 269] on span "שמירת שינויים" at bounding box center [299, 270] width 51 height 8
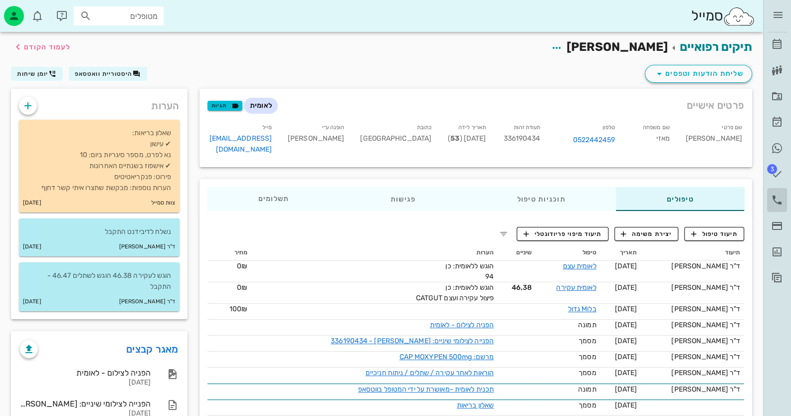
click at [777, 198] on icon at bounding box center [777, 200] width 12 height 12
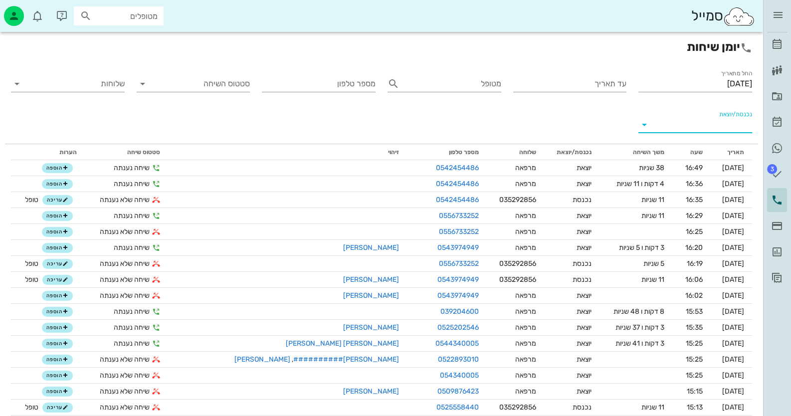
click at [720, 124] on input "נכנסת/יוצאת" at bounding box center [703, 125] width 98 height 16
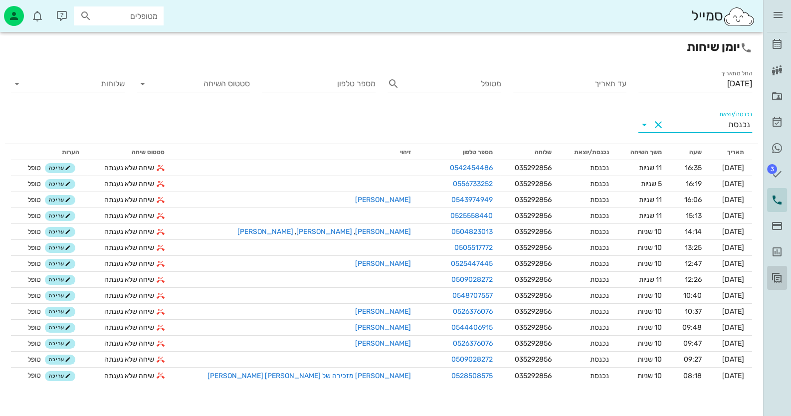
click at [779, 278] on icon at bounding box center [777, 278] width 12 height 12
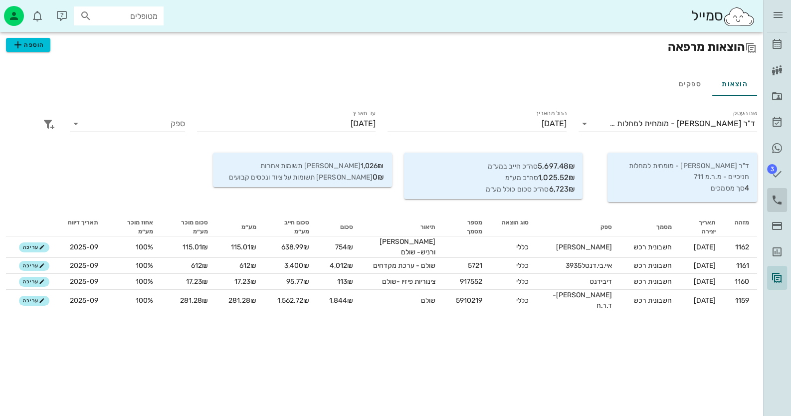
click at [777, 196] on icon at bounding box center [777, 200] width 12 height 12
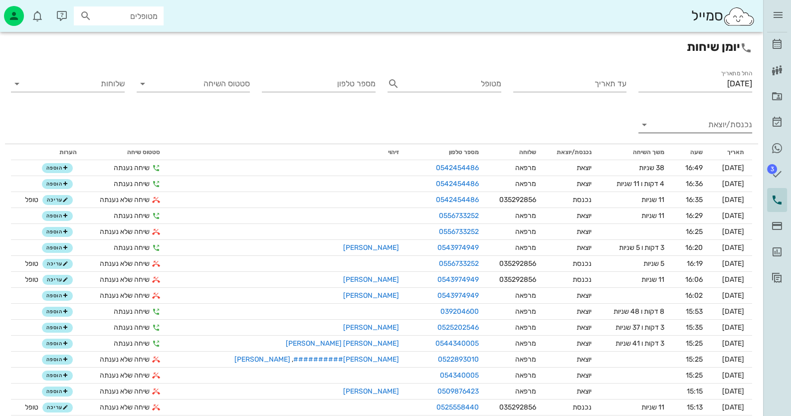
click at [715, 122] on input "נכנסת/יוצאת" at bounding box center [703, 125] width 98 height 16
click at [715, 122] on div "נכנסת" at bounding box center [720, 133] width 22 height 24
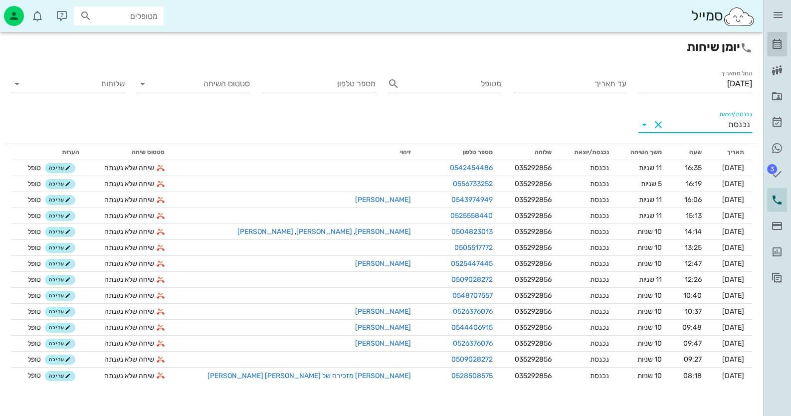
click at [784, 39] on link "[PERSON_NAME]" at bounding box center [777, 44] width 20 height 24
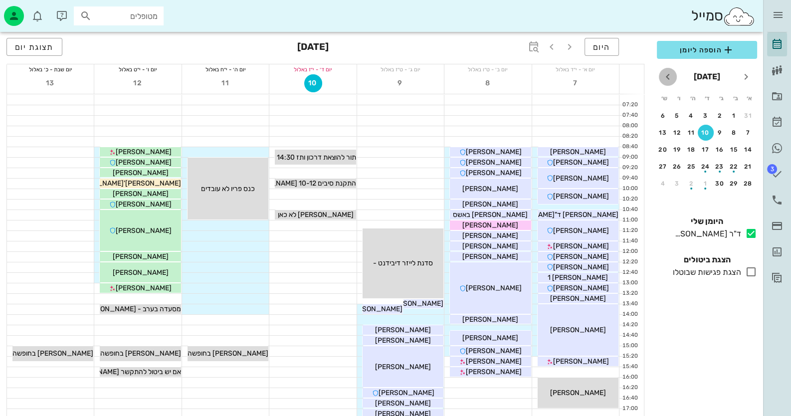
click at [669, 75] on icon "חודש הבא" at bounding box center [668, 77] width 12 height 12
click at [701, 152] on div "14" at bounding box center [706, 149] width 16 height 7
